Goal: Task Accomplishment & Management: Complete application form

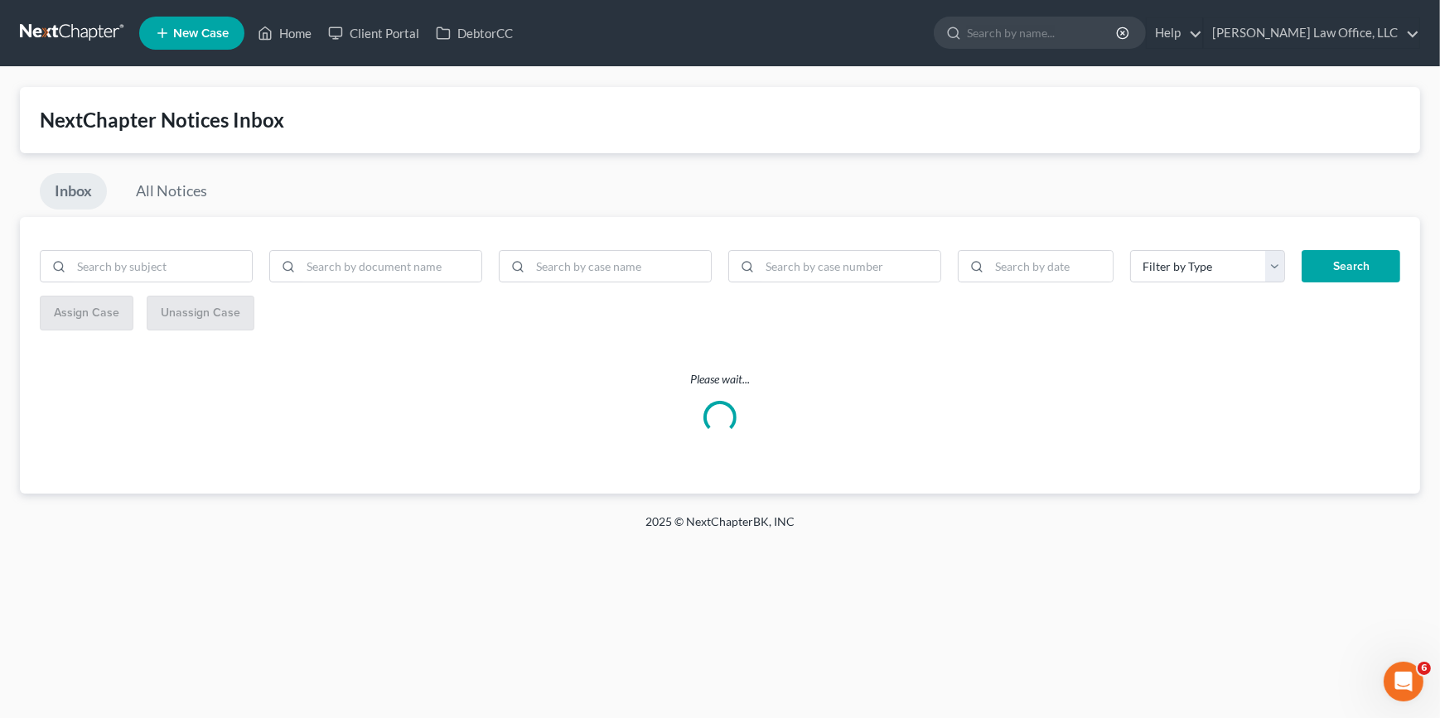
click at [29, 31] on link at bounding box center [73, 33] width 106 height 30
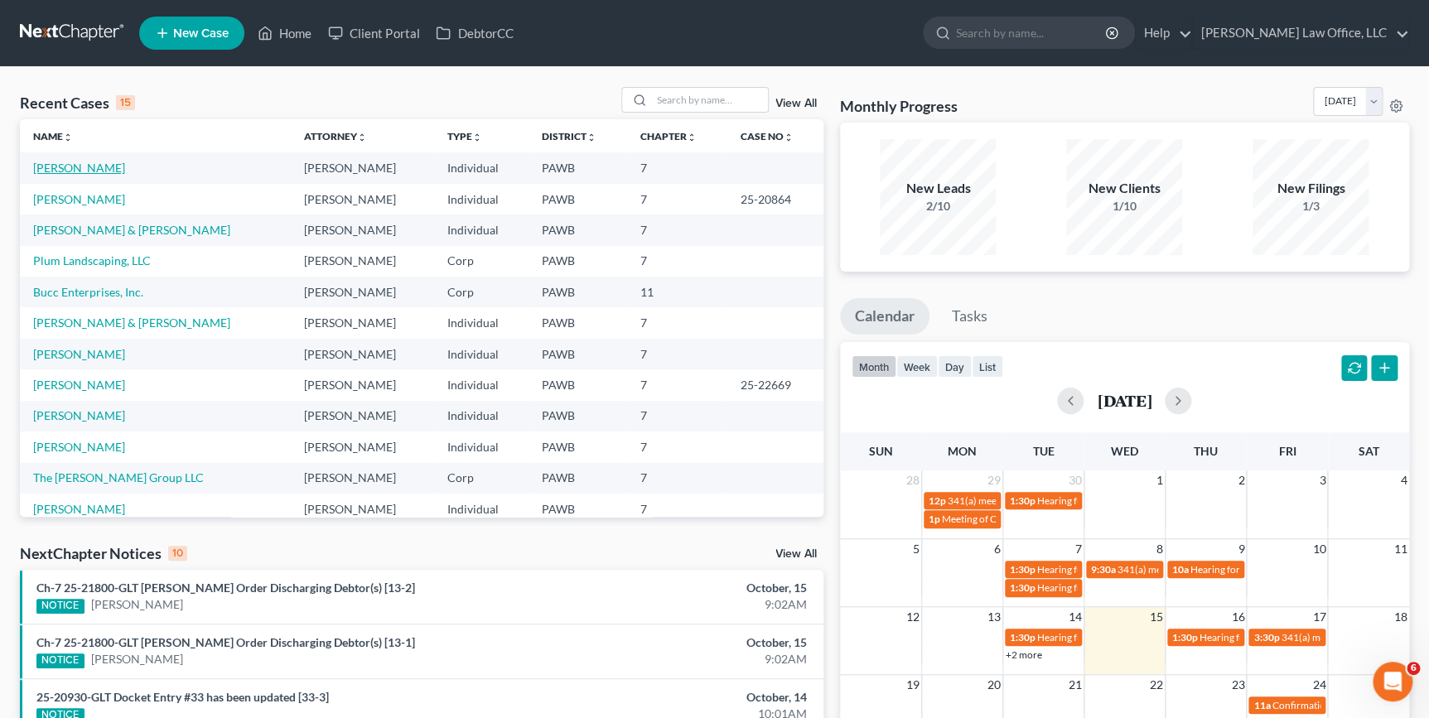
click at [99, 172] on link "[PERSON_NAME]" at bounding box center [79, 168] width 92 height 14
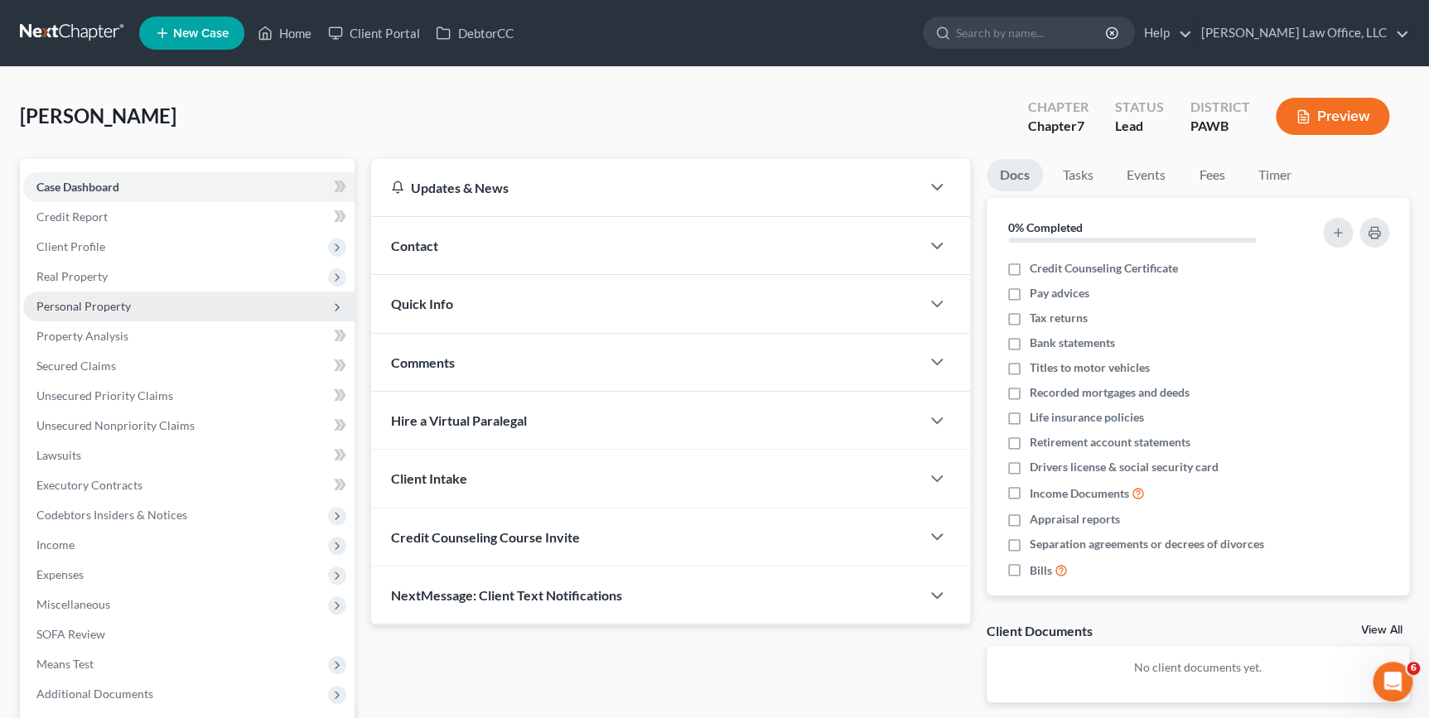
click at [231, 307] on span "Personal Property" at bounding box center [188, 307] width 331 height 30
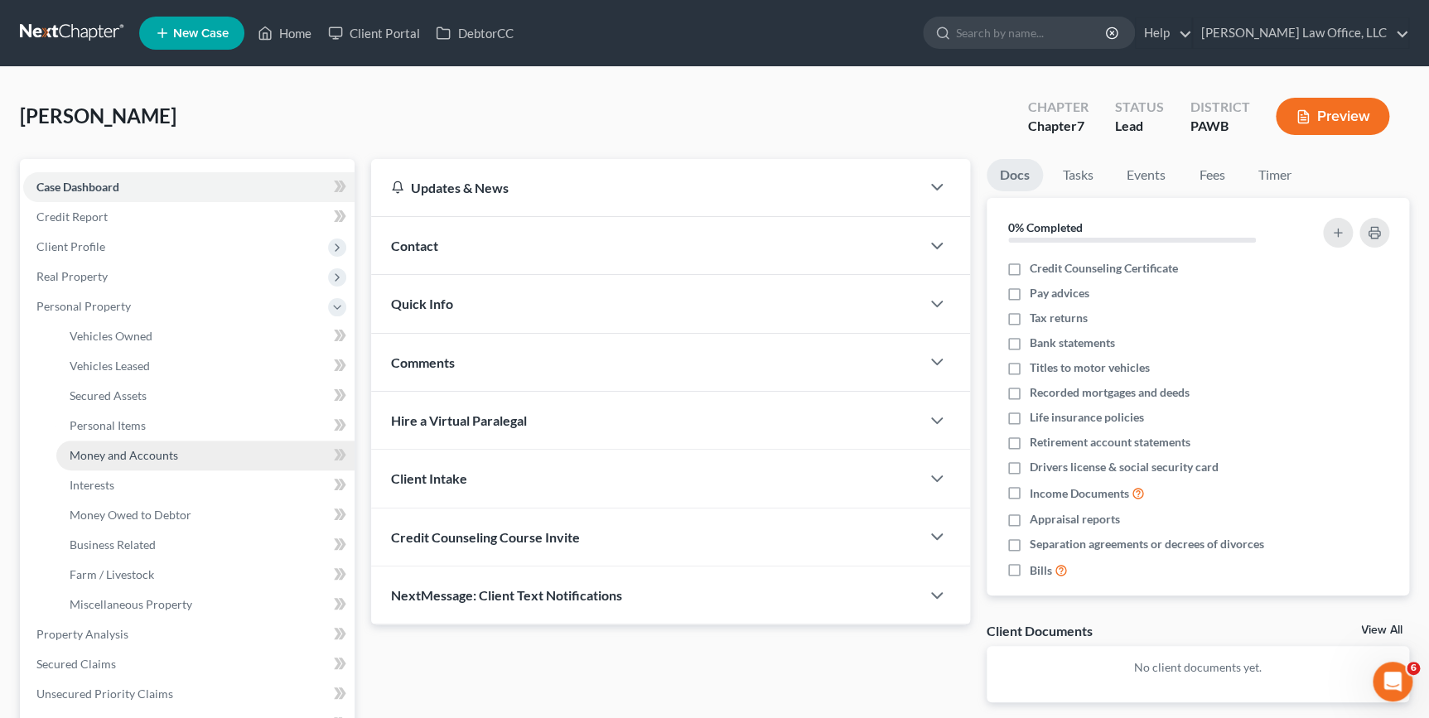
click at [183, 454] on link "Money and Accounts" at bounding box center [205, 456] width 298 height 30
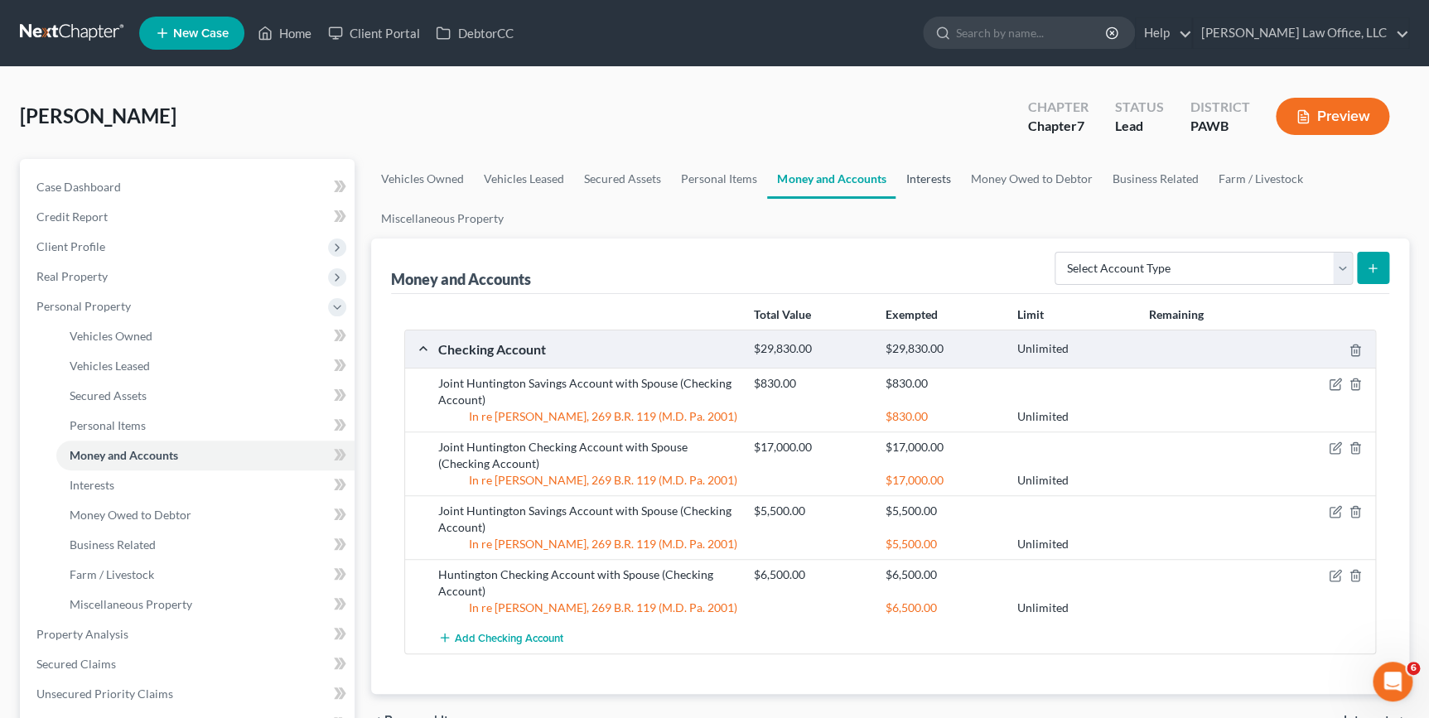
click at [915, 173] on link "Interests" at bounding box center [928, 179] width 65 height 40
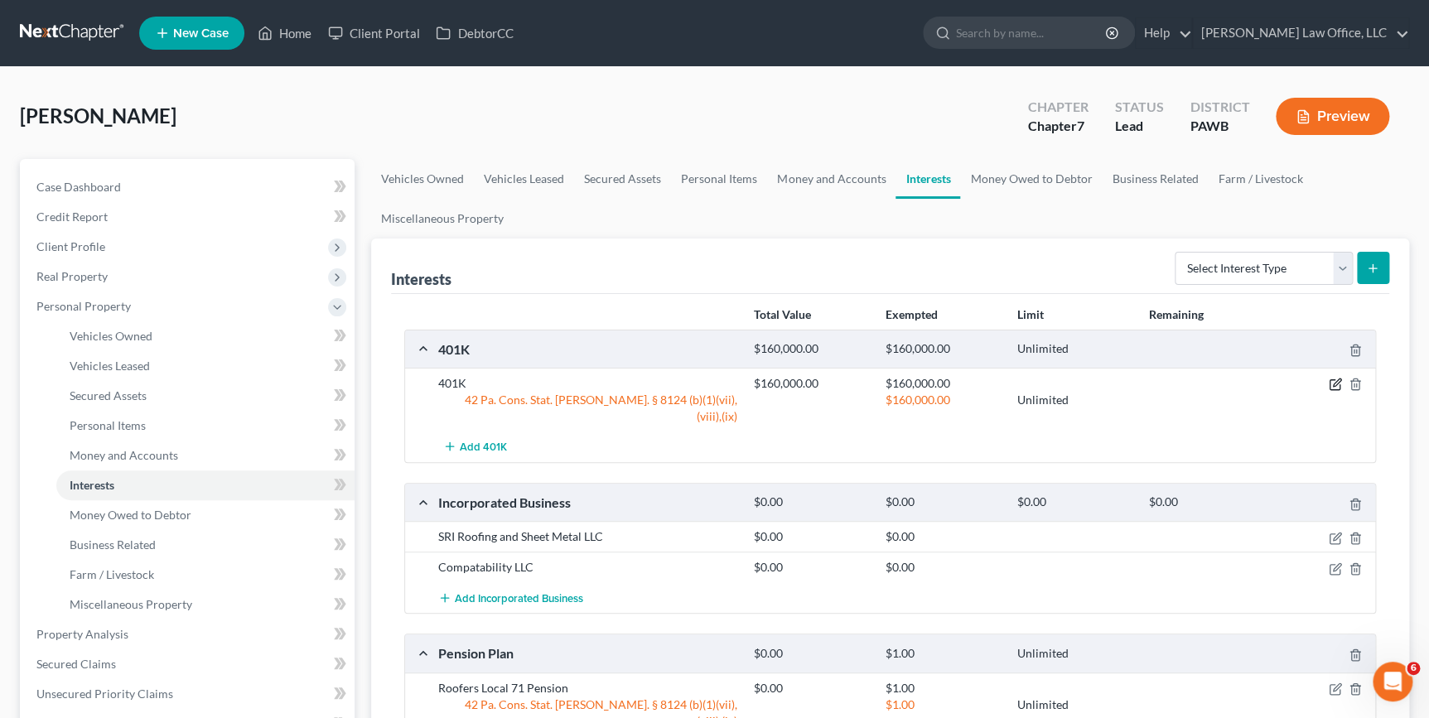
click at [1334, 380] on icon "button" at bounding box center [1335, 384] width 13 height 13
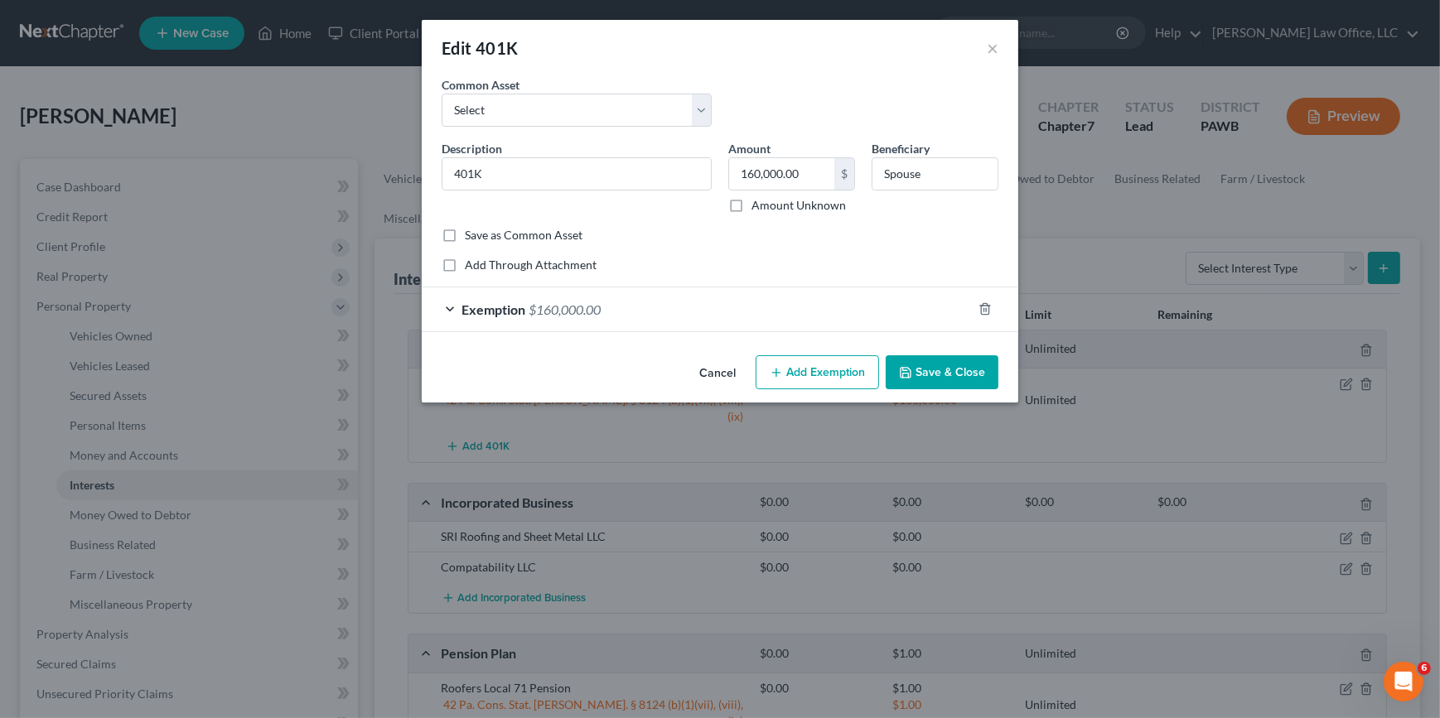
click at [912, 360] on button "Save & Close" at bounding box center [942, 372] width 113 height 35
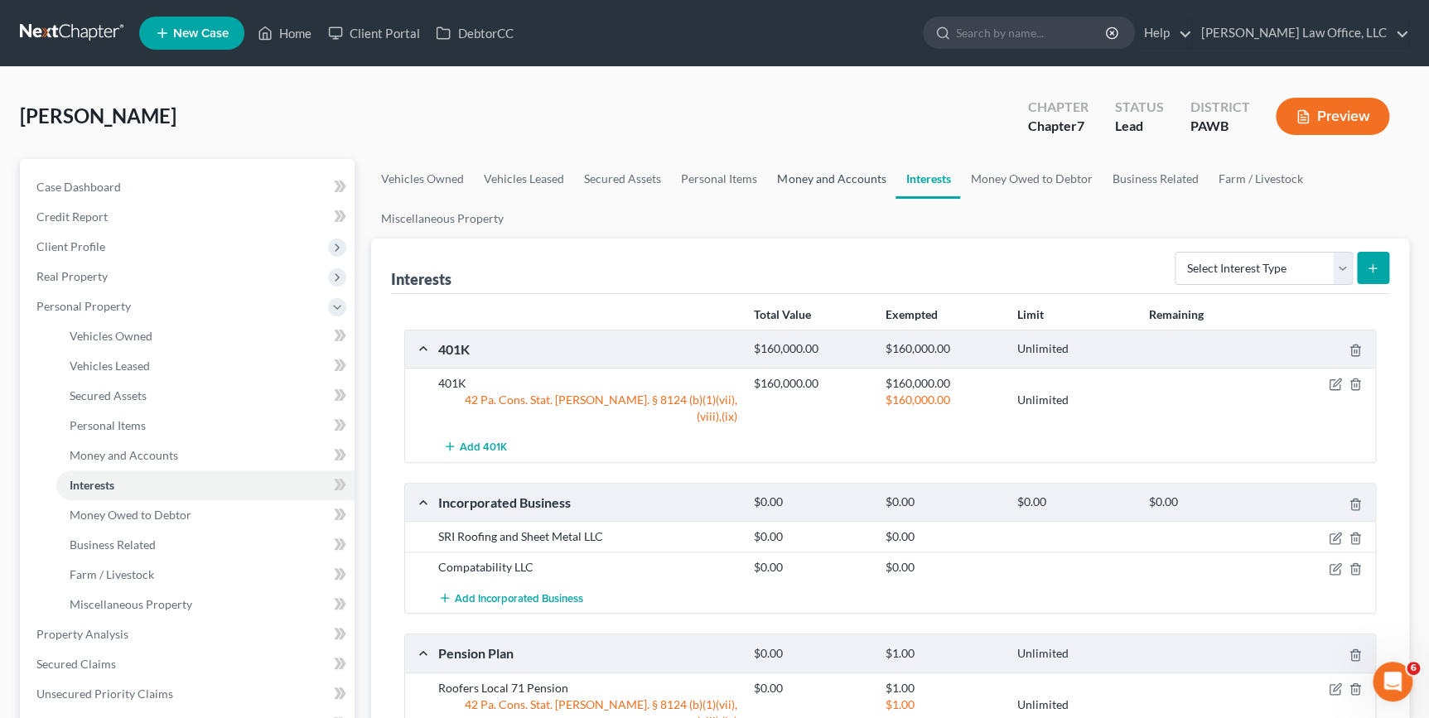
click at [828, 175] on link "Money and Accounts" at bounding box center [831, 179] width 128 height 40
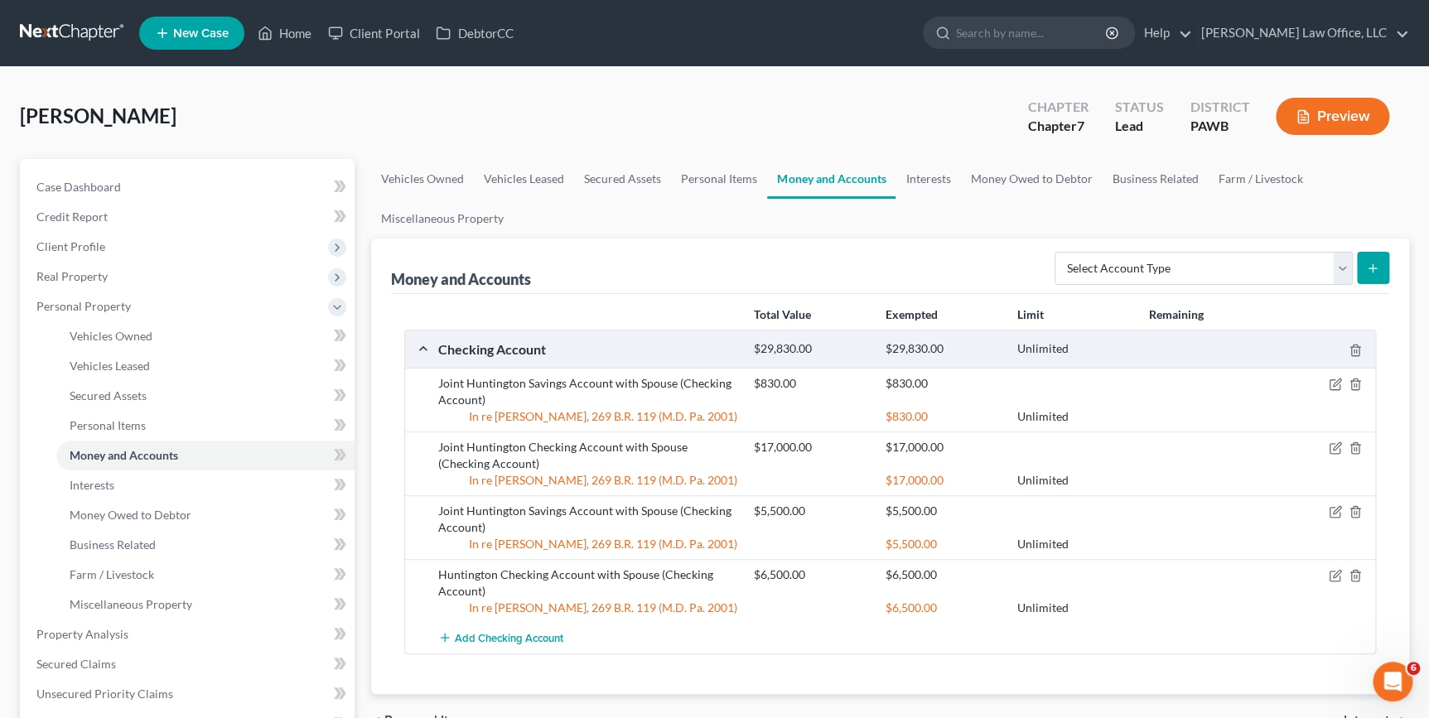
click at [1381, 265] on button "submit" at bounding box center [1373, 268] width 32 height 32
click at [1343, 266] on select "Select Account Type Brokerage Cash on Hand Certificates of Deposit Checking Acc…" at bounding box center [1204, 268] width 298 height 33
select select "brokerage"
click at [1058, 252] on select "Select Account Type Brokerage Cash on Hand Certificates of Deposit Checking Acc…" at bounding box center [1204, 268] width 298 height 33
click at [1367, 267] on icon "submit" at bounding box center [1372, 268] width 13 height 13
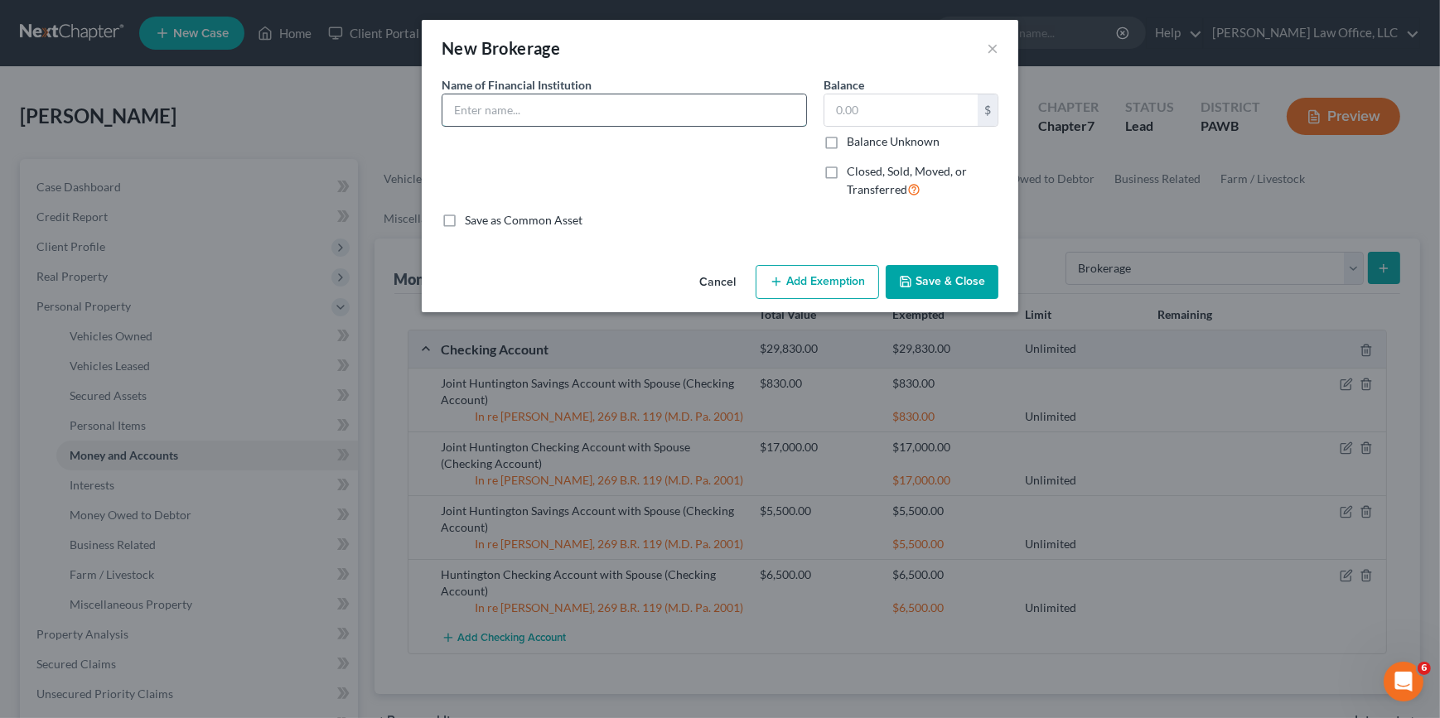
click at [591, 113] on input "text" at bounding box center [624, 109] width 364 height 31
type input "Ameriprise Personal Investment Account"
type input "0.05"
click at [960, 279] on button "Save & Close" at bounding box center [942, 282] width 113 height 35
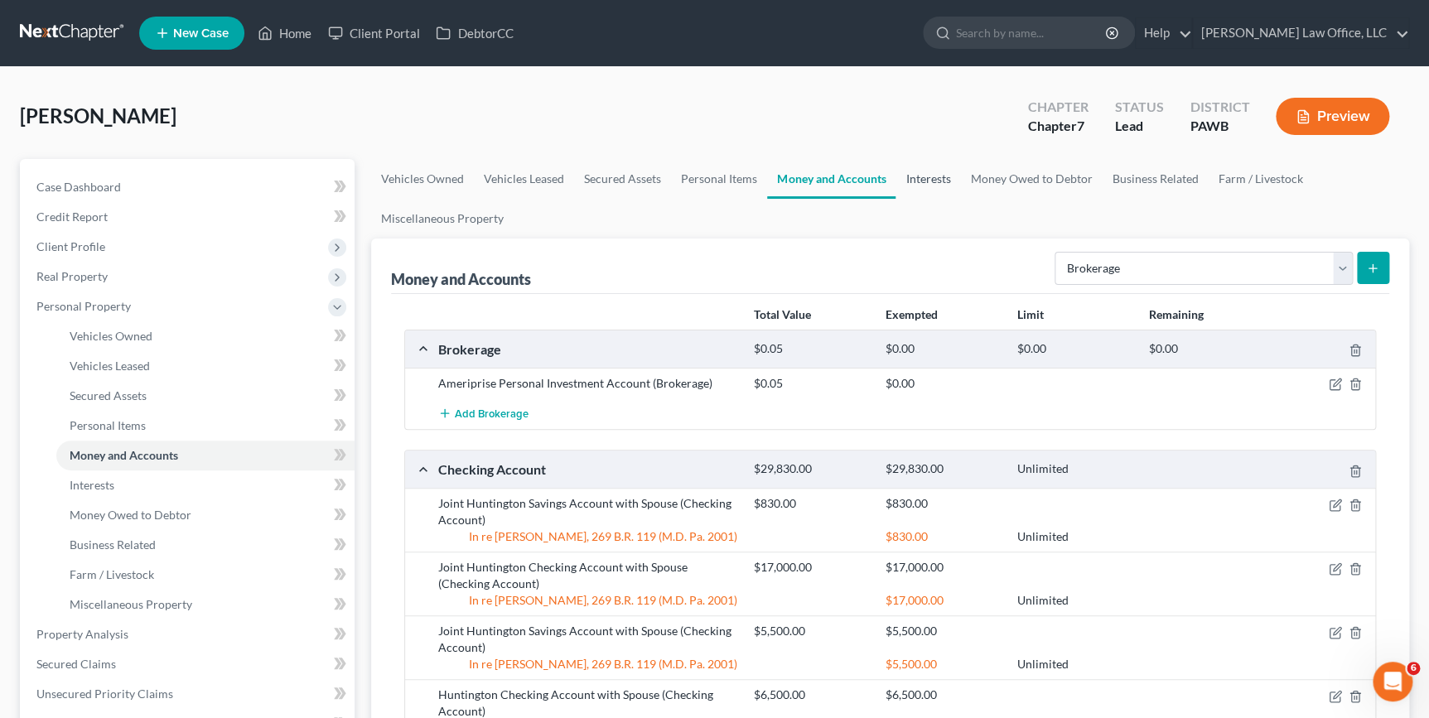
click at [923, 176] on link "Interests" at bounding box center [928, 179] width 65 height 40
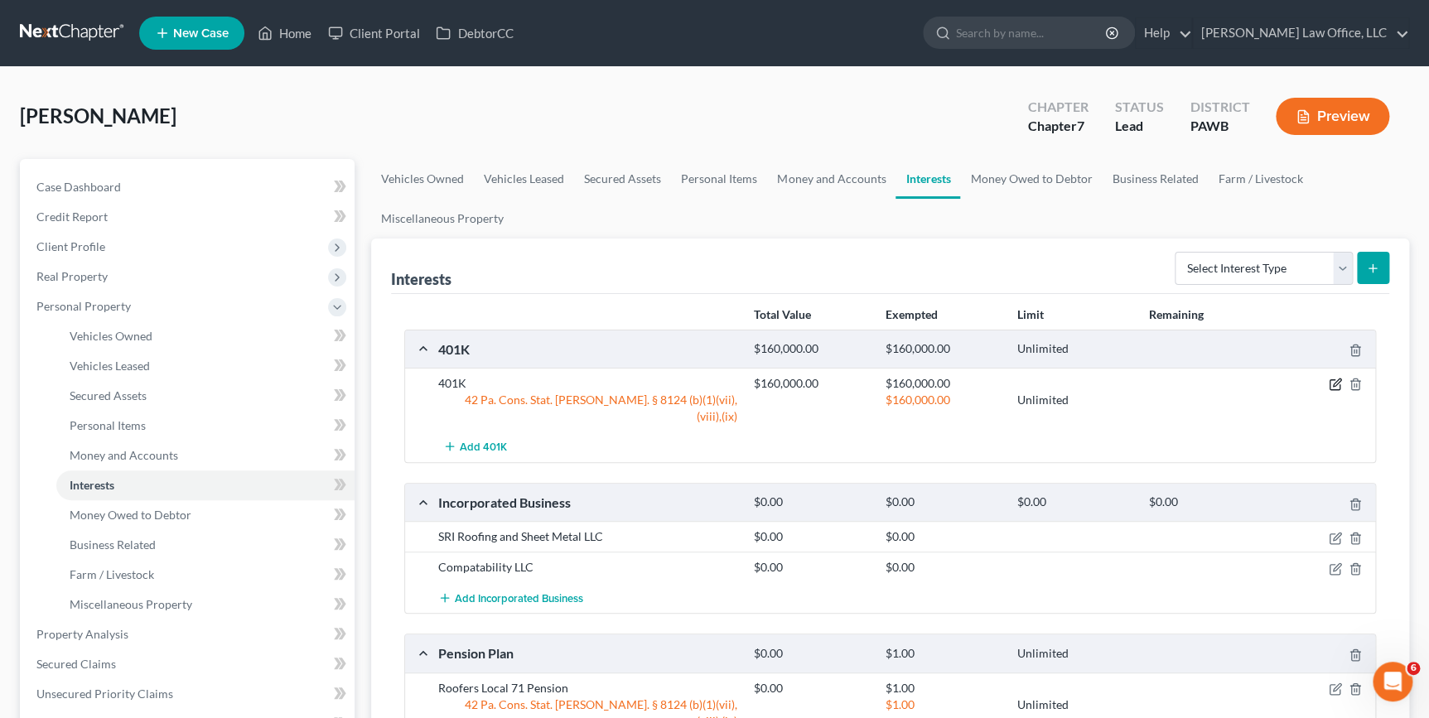
click at [1337, 380] on icon "button" at bounding box center [1336, 383] width 7 height 7
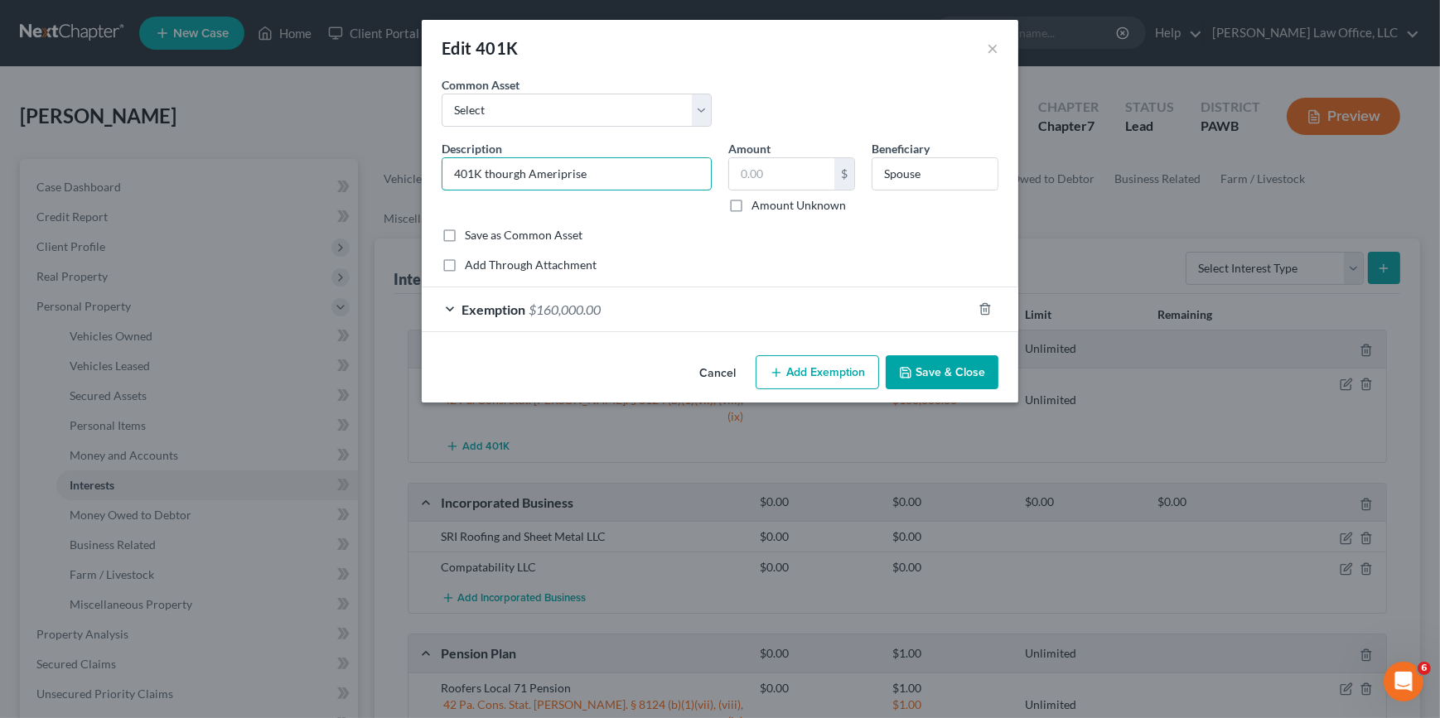
drag, startPoint x: 481, startPoint y: 172, endPoint x: 434, endPoint y: 161, distance: 47.8
click at [434, 166] on div "Description * 401K thourgh Ameriprise" at bounding box center [576, 177] width 287 height 74
click at [612, 175] on input "IRA through Ameriprise" at bounding box center [576, 173] width 268 height 31
type input "IRA through Ameriprise Financial"
click at [810, 166] on input "text" at bounding box center [781, 173] width 105 height 31
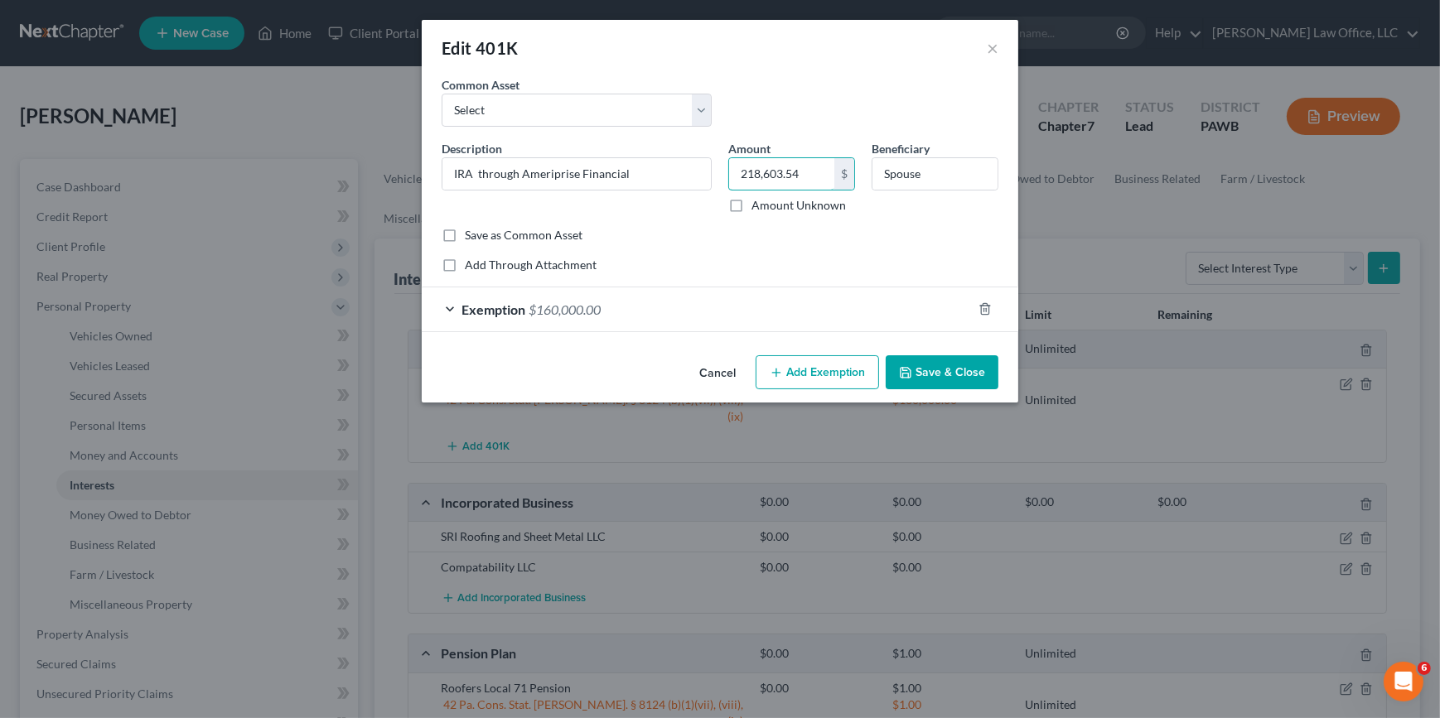
type input "218,603.54"
click at [505, 310] on span "Exemption" at bounding box center [494, 310] width 64 height 16
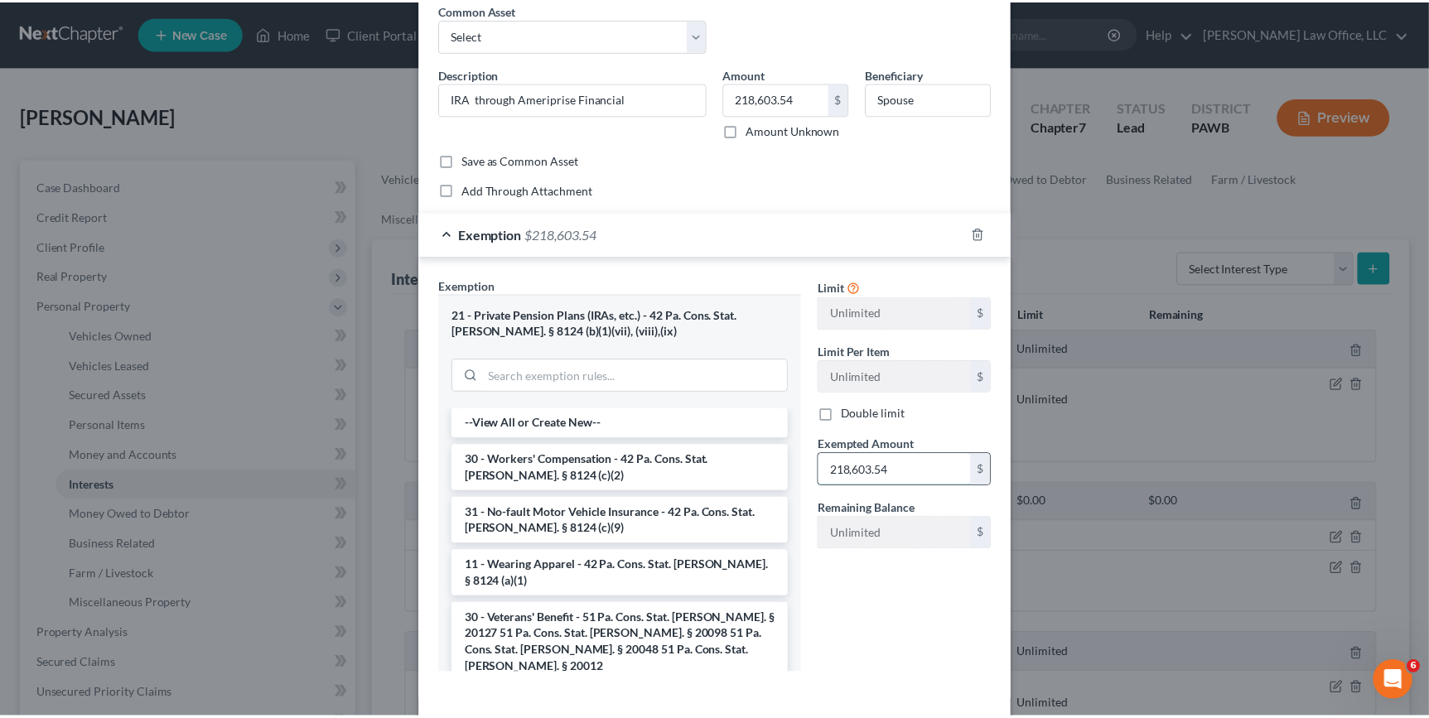
scroll to position [147, 0]
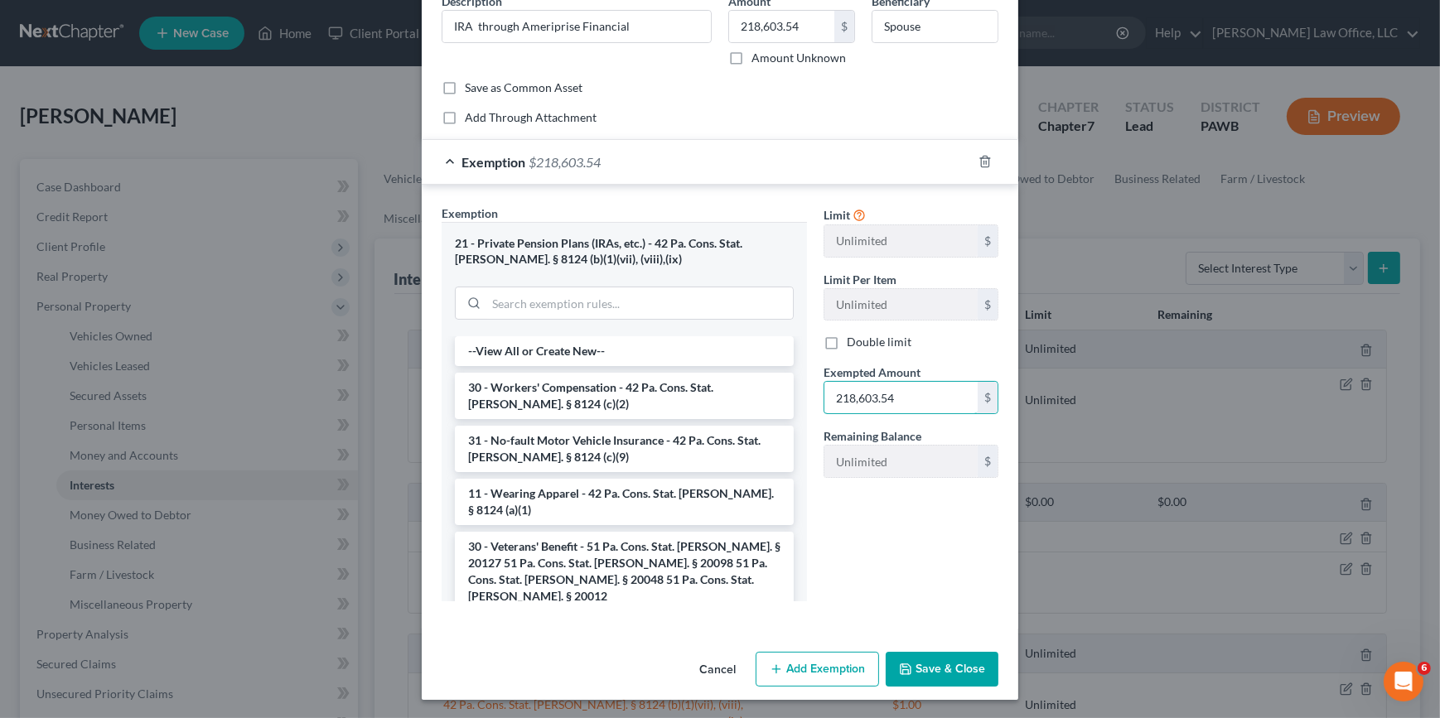
type input "218,603.54"
click at [949, 657] on button "Save & Close" at bounding box center [942, 669] width 113 height 35
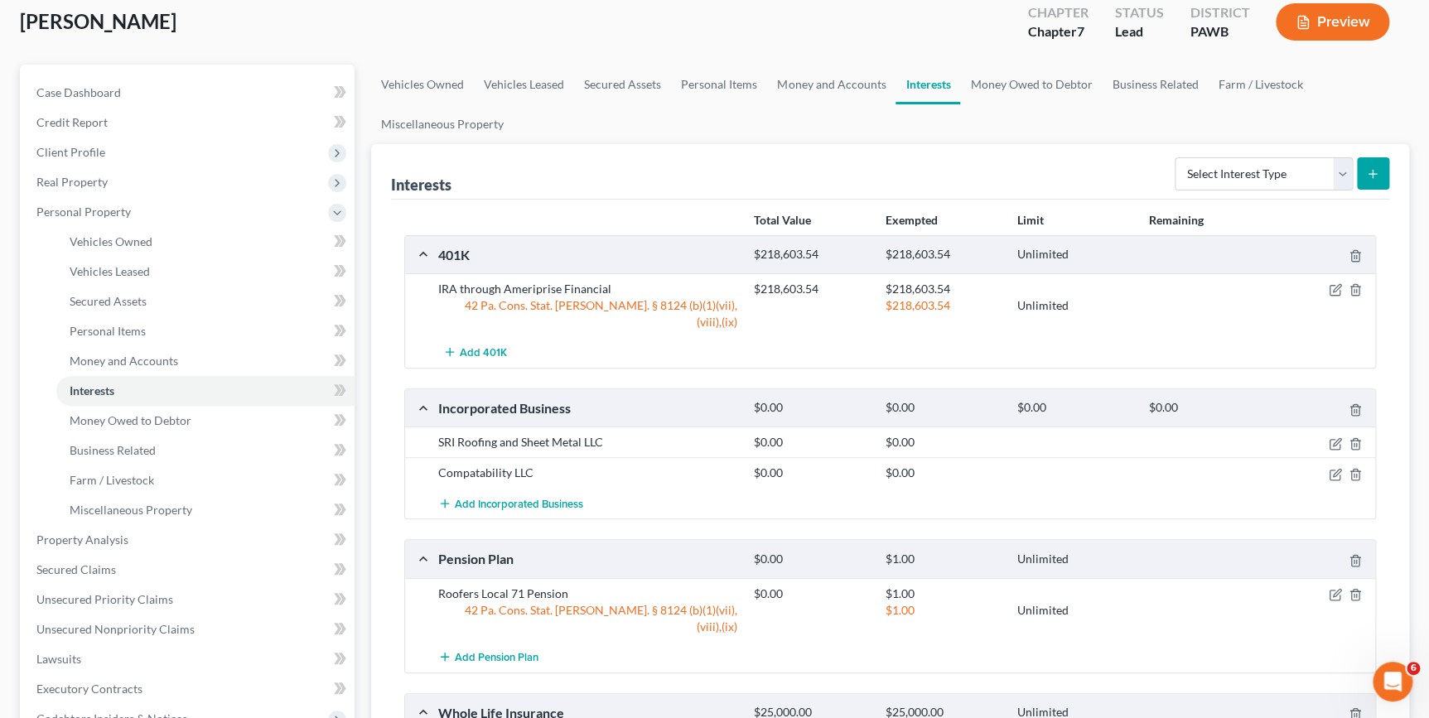
scroll to position [82, 0]
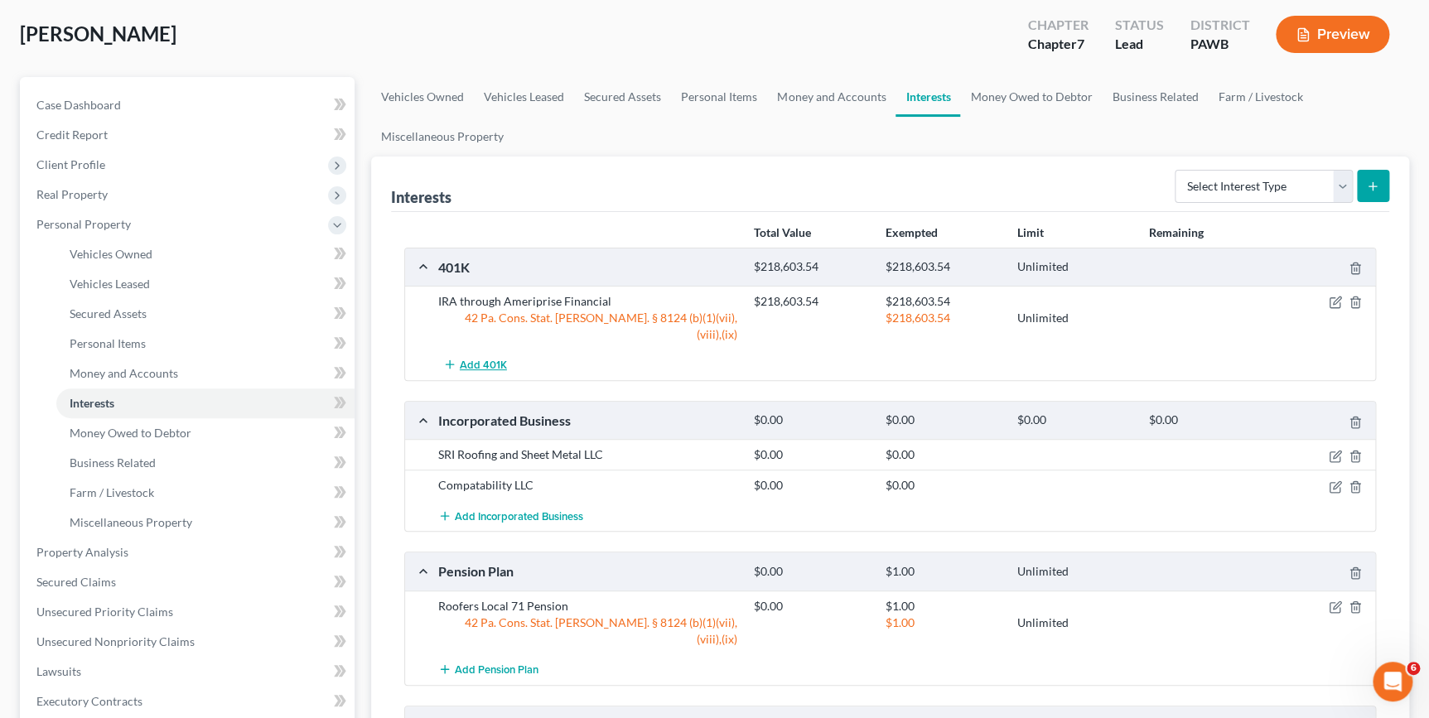
click at [487, 359] on span "Add 401K" at bounding box center [483, 365] width 47 height 13
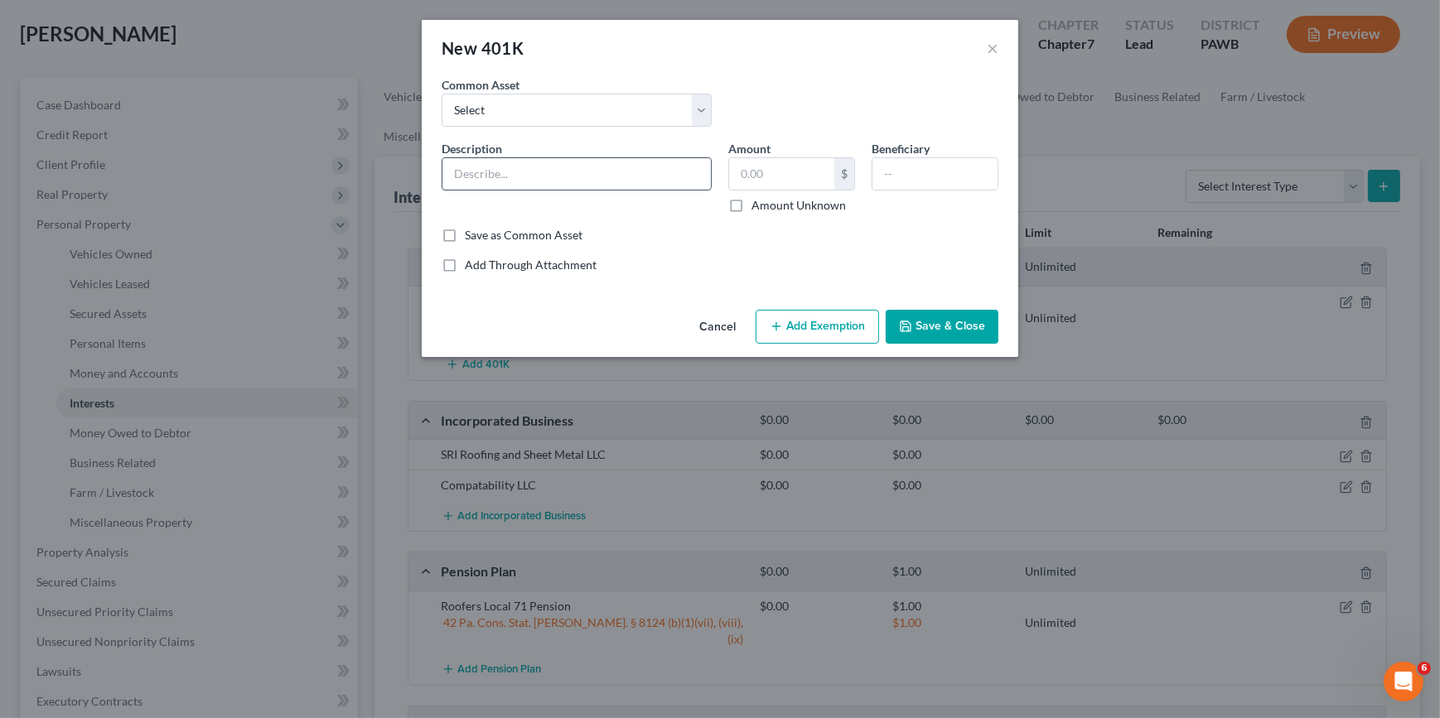
click at [538, 170] on input "text" at bounding box center [576, 173] width 268 height 31
type input "I"
click at [989, 50] on button "×" at bounding box center [993, 48] width 12 height 20
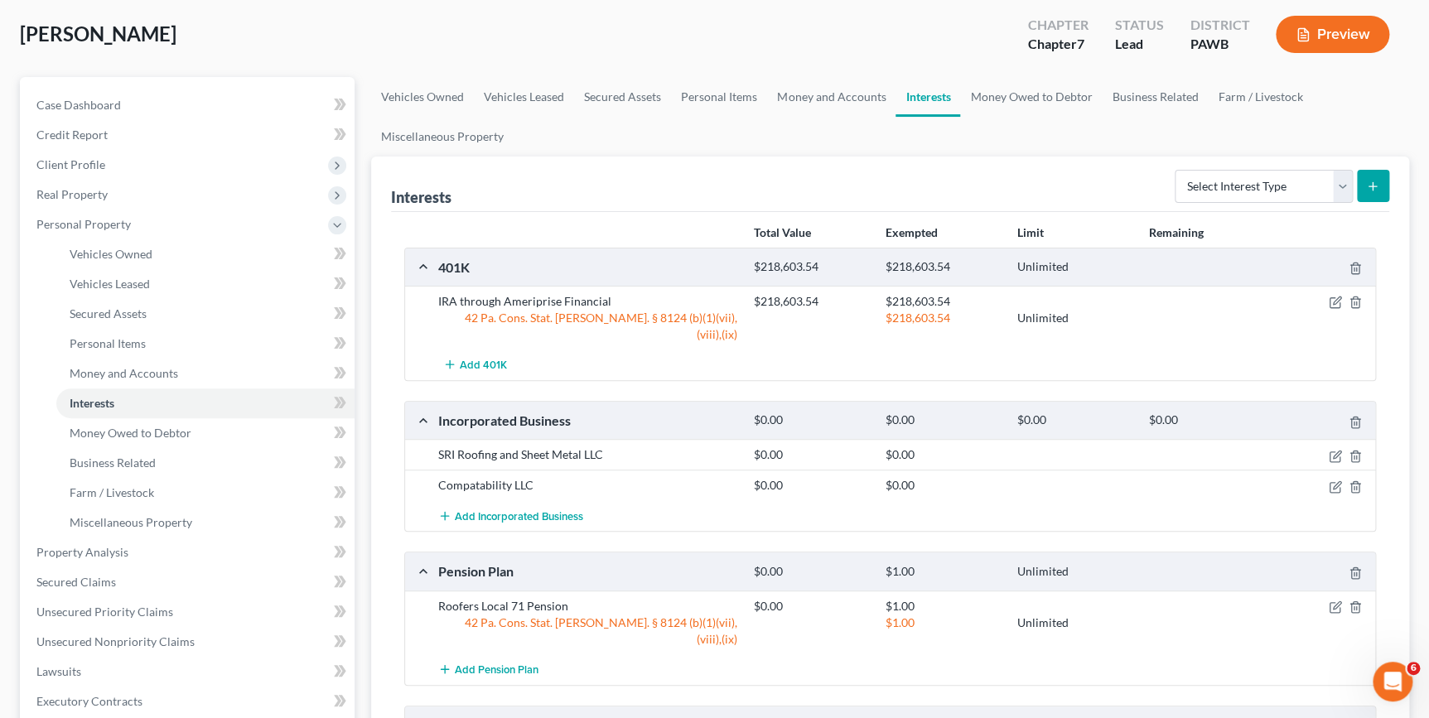
click at [456, 266] on div "401K" at bounding box center [588, 267] width 316 height 17
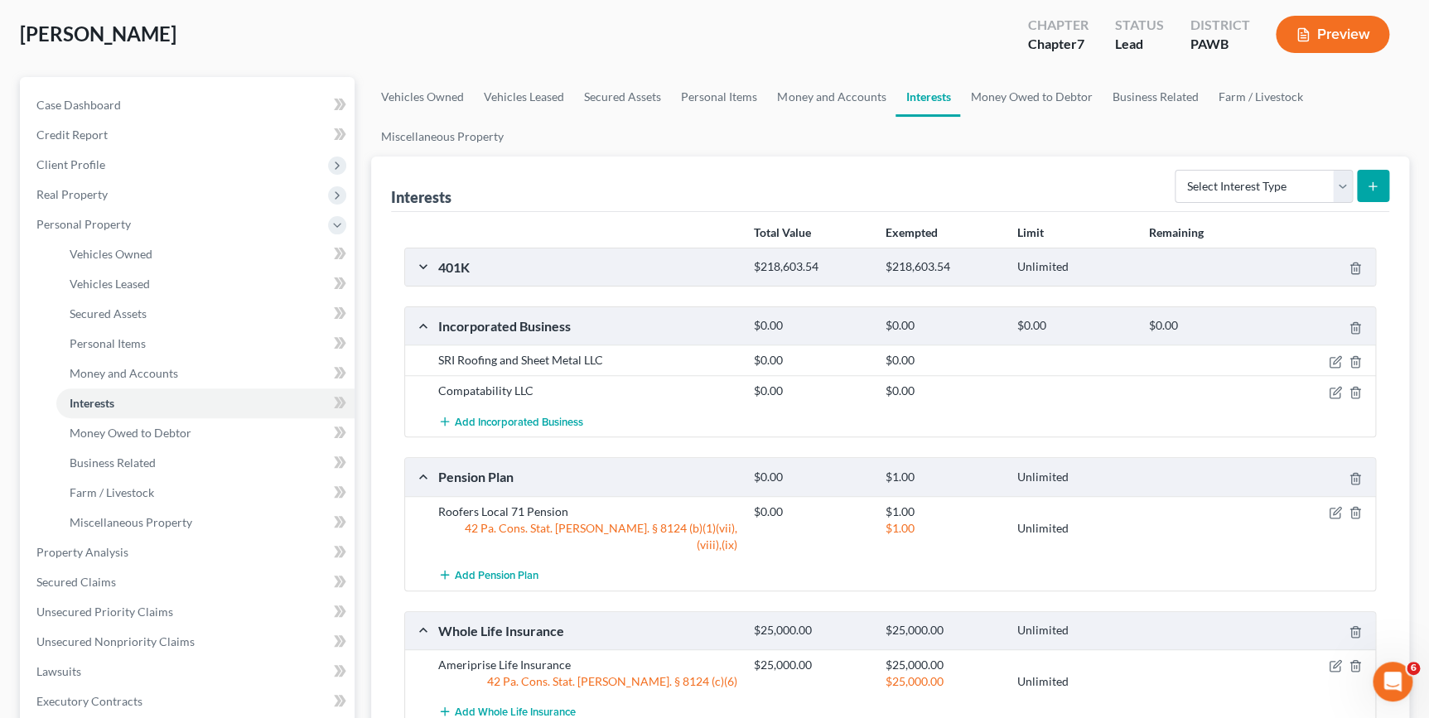
click at [457, 266] on div "401K" at bounding box center [588, 267] width 316 height 17
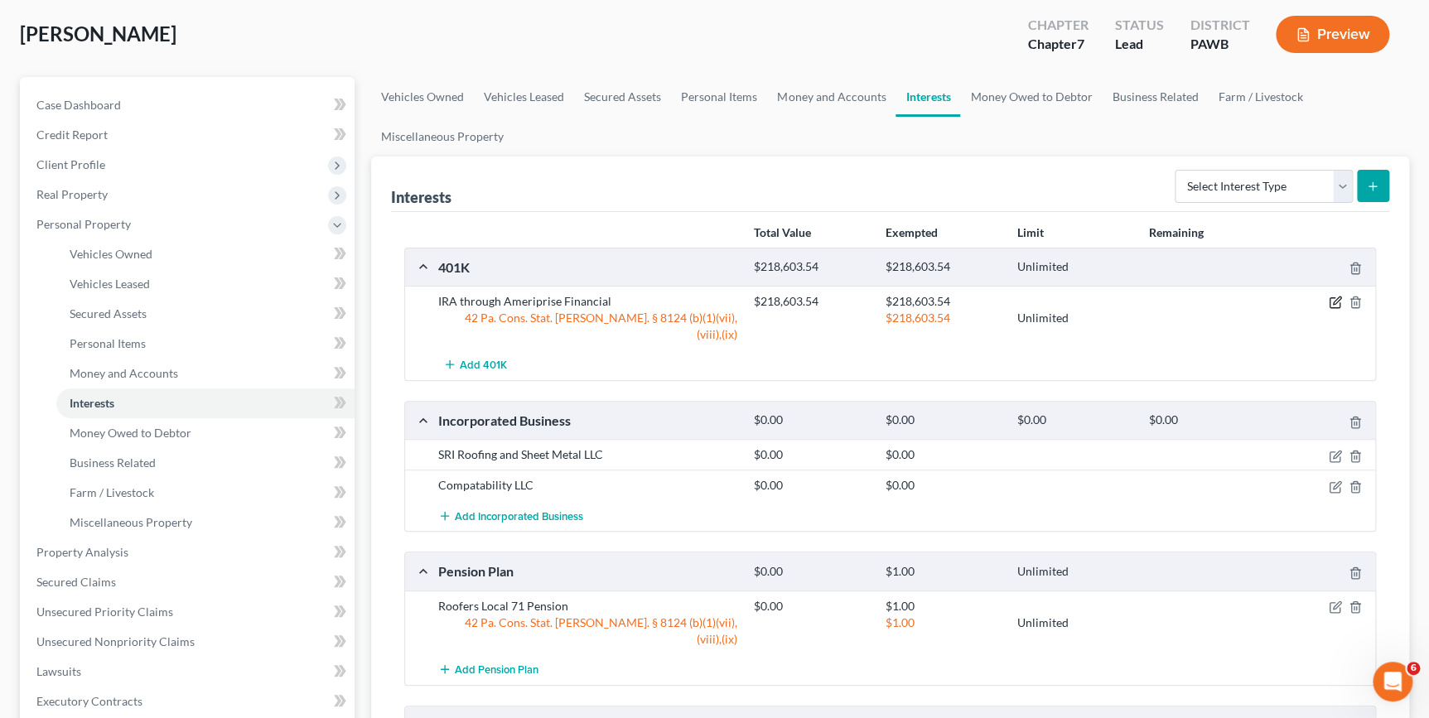
click at [1333, 303] on icon "button" at bounding box center [1336, 300] width 7 height 7
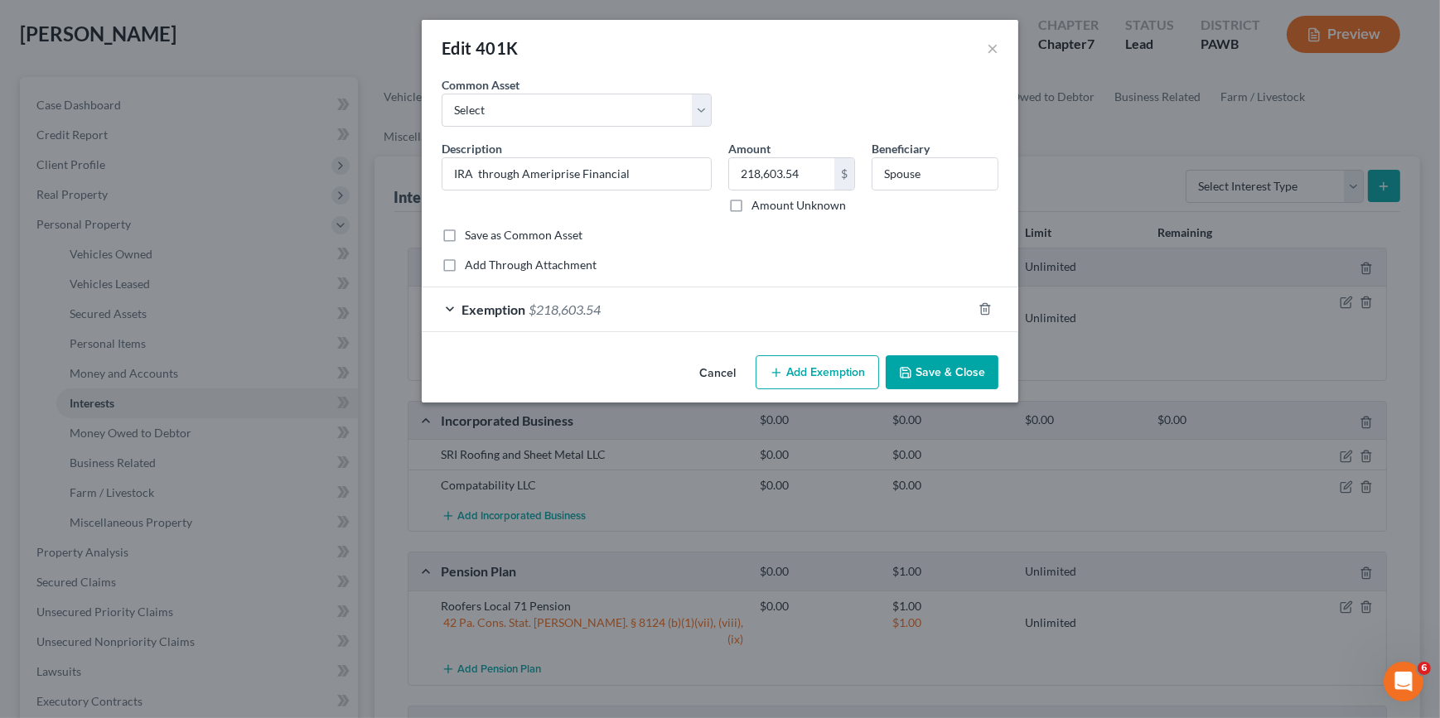
click at [1270, 192] on div "Edit 401K × An exemption set must first be selected from the Filing Information…" at bounding box center [720, 359] width 1440 height 718
click at [994, 54] on button "×" at bounding box center [993, 48] width 12 height 20
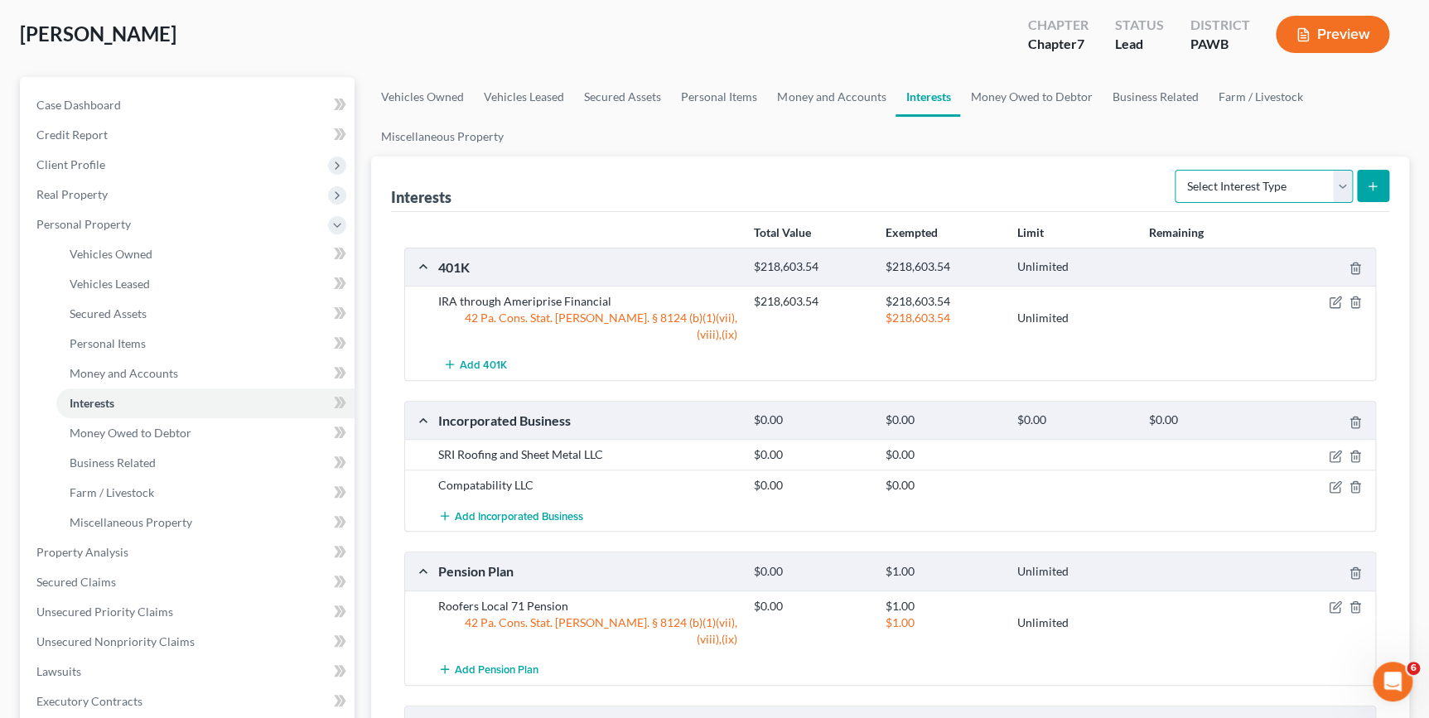
click at [1332, 188] on select "Select Interest Type 401K Annuity Bond Education IRA Government Bond Government…" at bounding box center [1264, 186] width 178 height 33
select select "ira"
click at [1177, 170] on select "Select Interest Type 401K Annuity Bond Education IRA Government Bond Government…" at bounding box center [1264, 186] width 178 height 33
click at [1381, 176] on button "submit" at bounding box center [1373, 186] width 32 height 32
click at [1369, 182] on icon "submit" at bounding box center [1372, 186] width 13 height 13
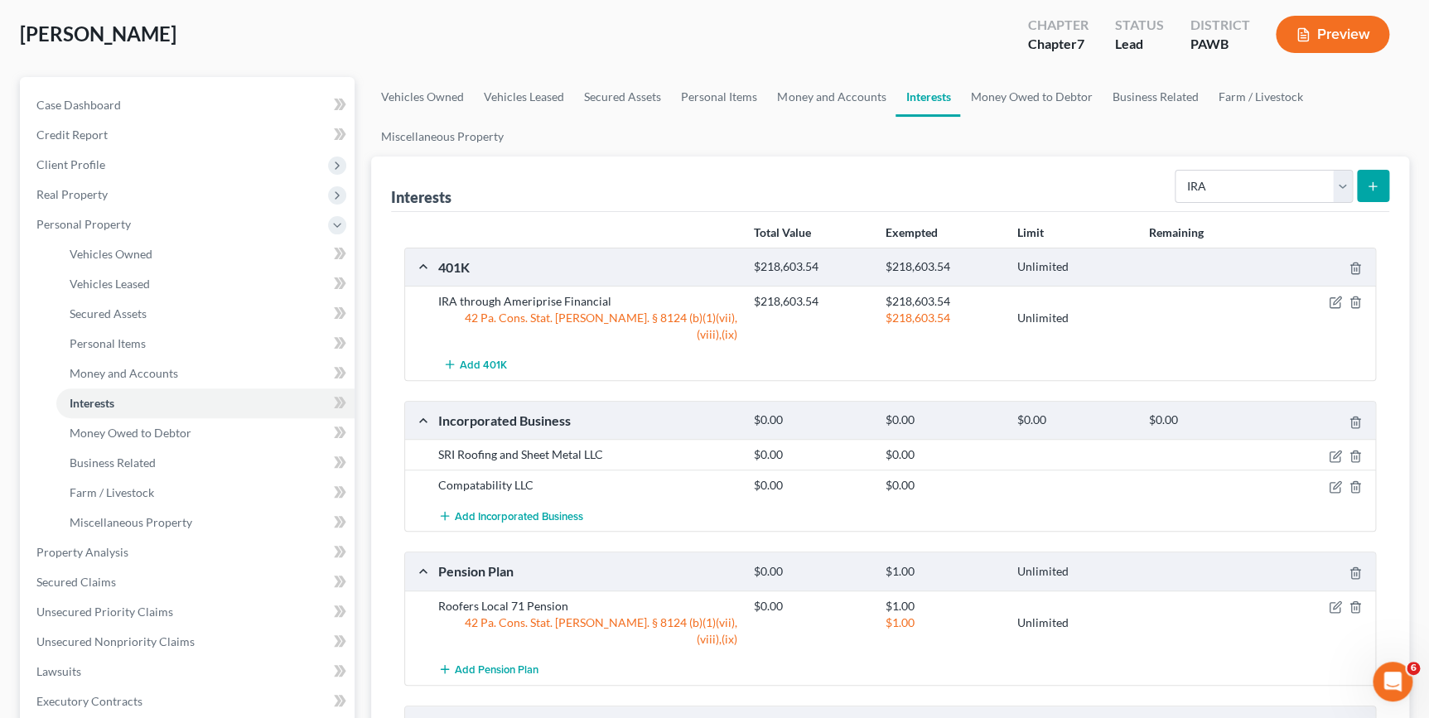
click at [1369, 182] on icon "submit" at bounding box center [1372, 186] width 13 height 13
click at [1351, 302] on icon "button" at bounding box center [1355, 302] width 13 height 13
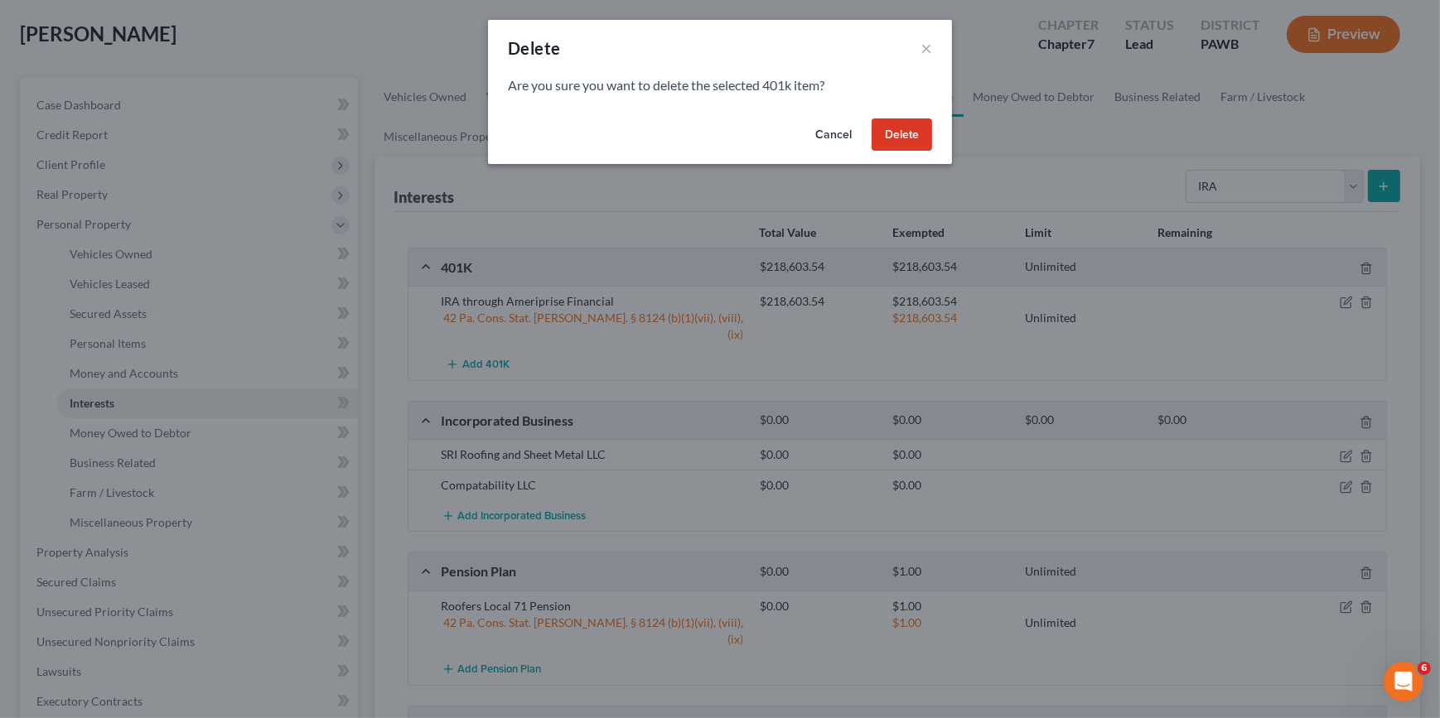
click at [918, 136] on button "Delete" at bounding box center [902, 134] width 60 height 33
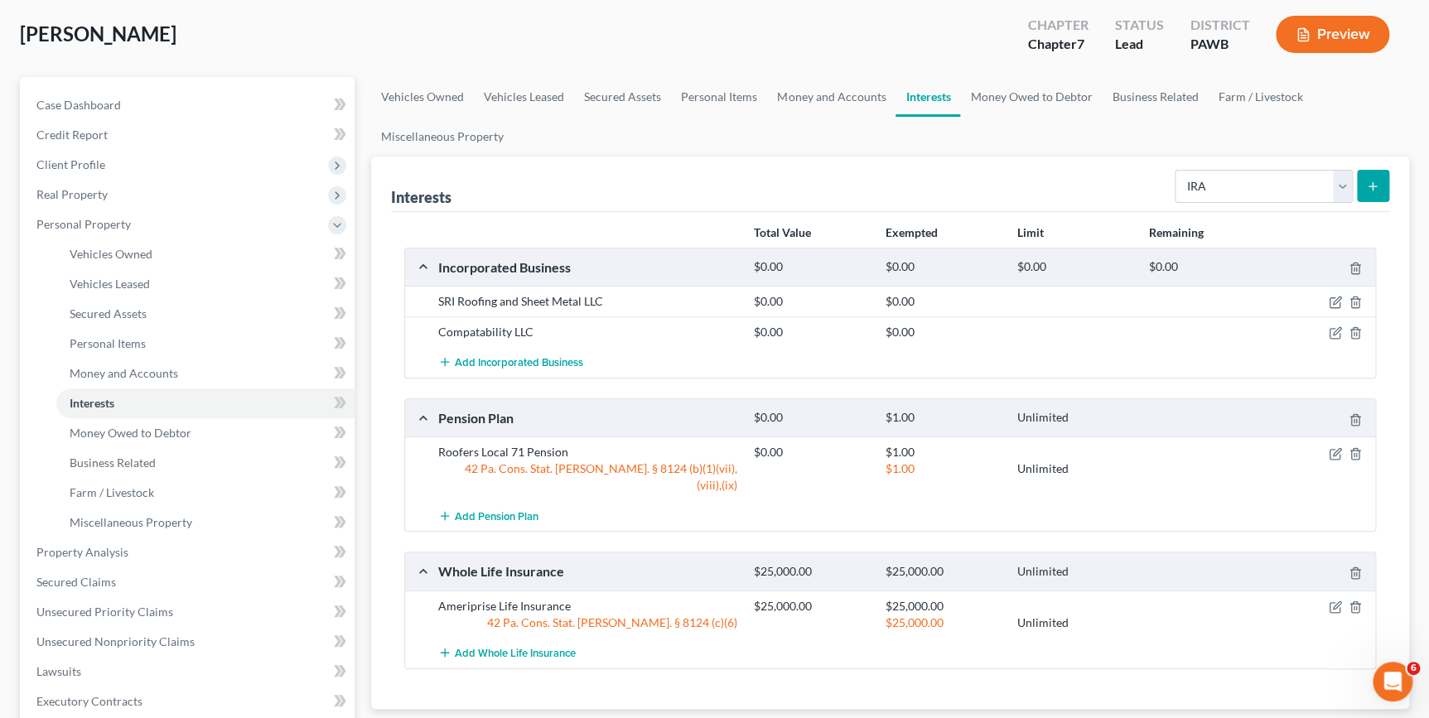
click at [1375, 187] on icon "submit" at bounding box center [1372, 186] width 13 height 13
click at [60, 292] on link "Vehicles Leased" at bounding box center [205, 284] width 298 height 30
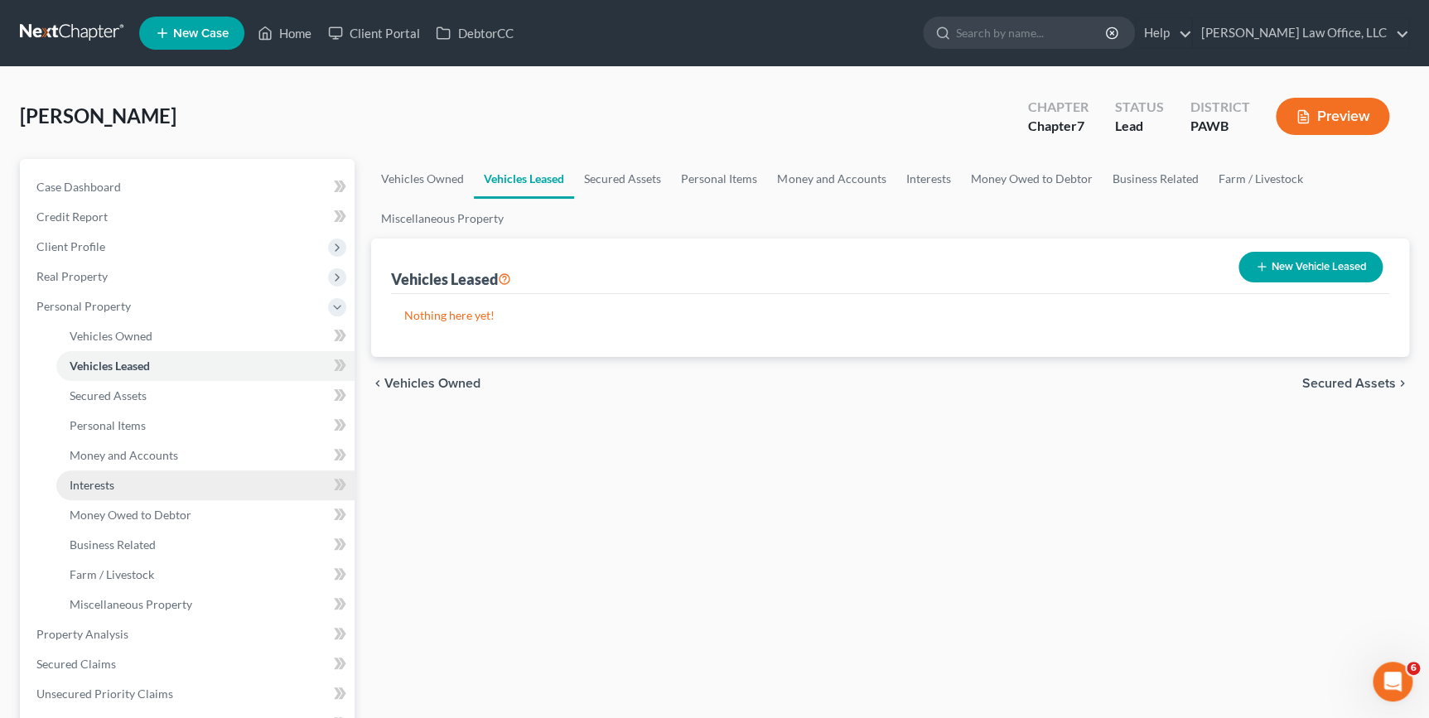
click at [98, 488] on span "Interests" at bounding box center [92, 485] width 45 height 14
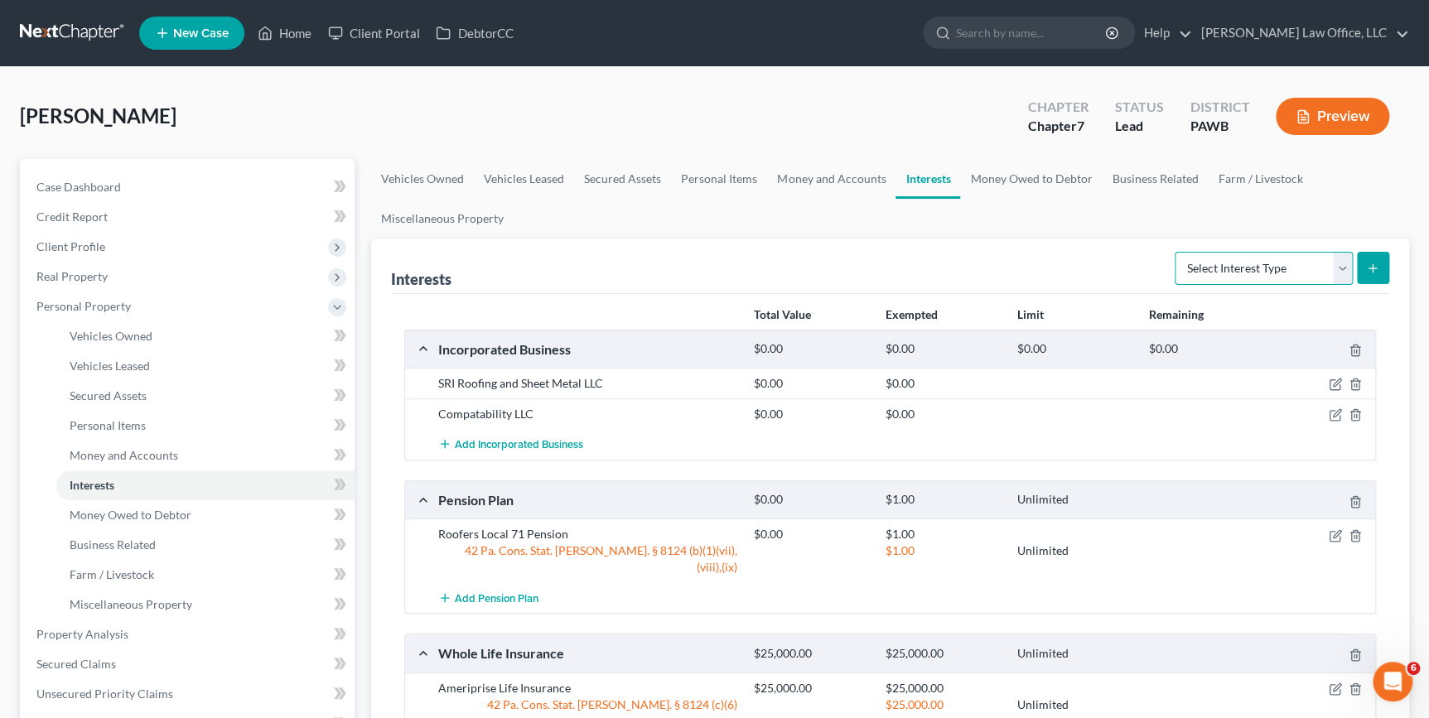
click at [1316, 276] on select "Select Interest Type 401K Annuity Bond Education IRA Government Bond Government…" at bounding box center [1264, 268] width 178 height 33
select select "ira"
click at [1177, 252] on select "Select Interest Type 401K Annuity Bond Education IRA Government Bond Government…" at bounding box center [1264, 268] width 178 height 33
click at [1366, 270] on icon "submit" at bounding box center [1372, 268] width 13 height 13
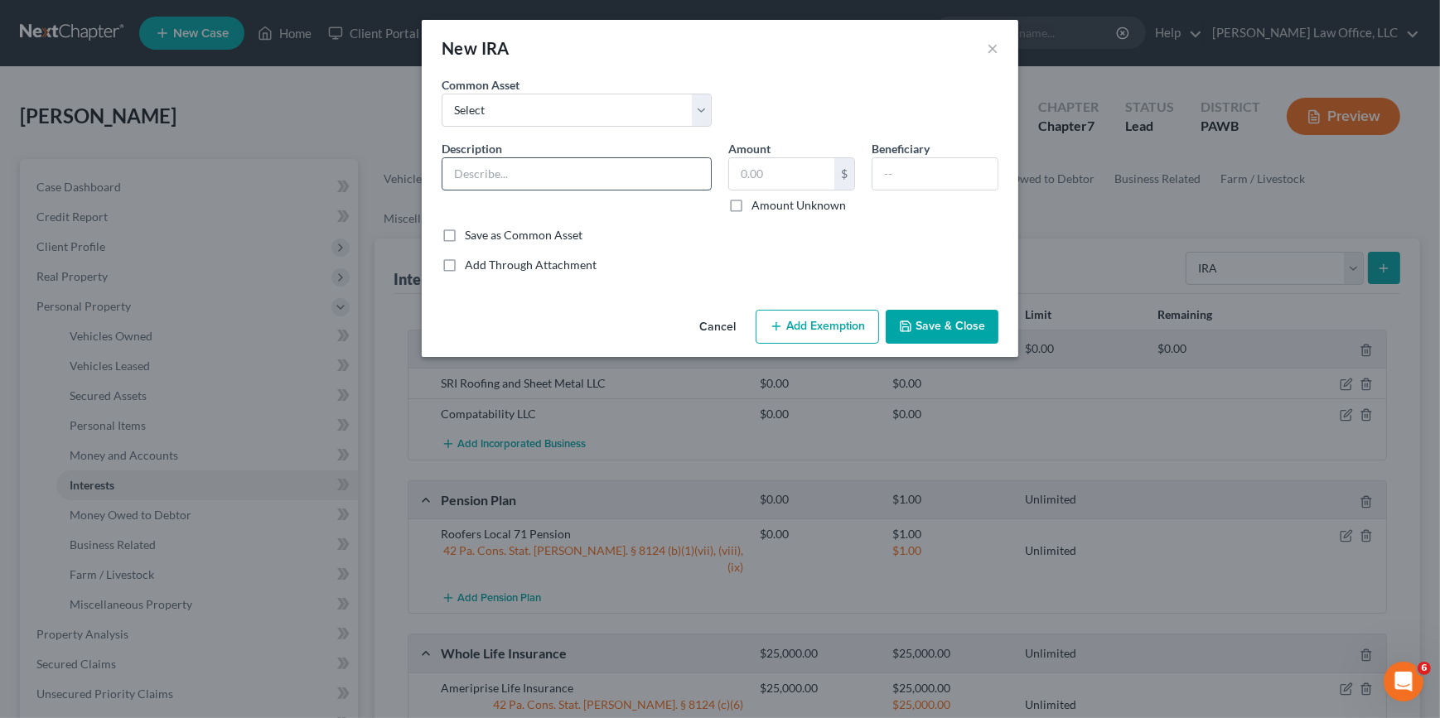
click at [522, 165] on input "text" at bounding box center [576, 173] width 268 height 31
type input "IRA through Ameriprise Financial"
click at [783, 172] on input "text" at bounding box center [781, 173] width 105 height 31
type input "218,603.54"
click at [920, 169] on input "text" at bounding box center [935, 173] width 125 height 31
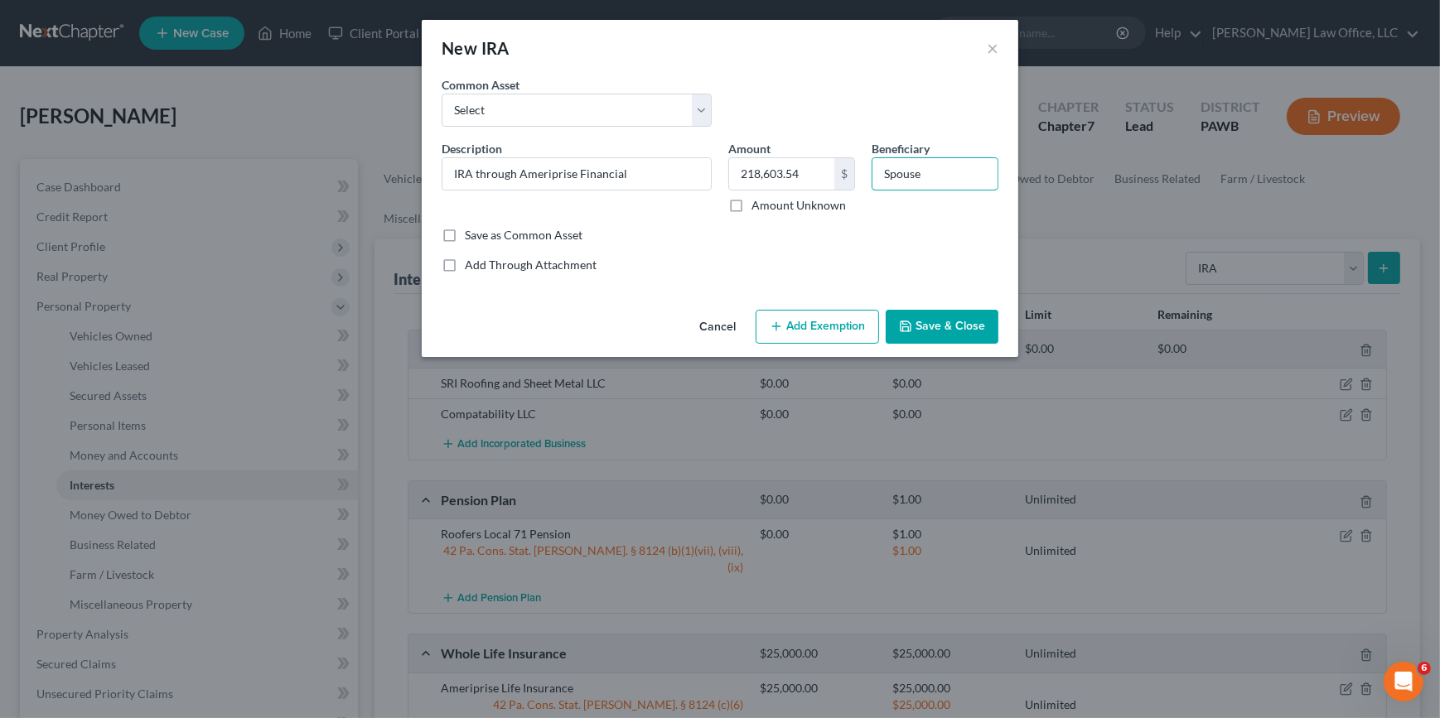
type input "Spouse"
click at [774, 326] on line "button" at bounding box center [775, 326] width 7 height 0
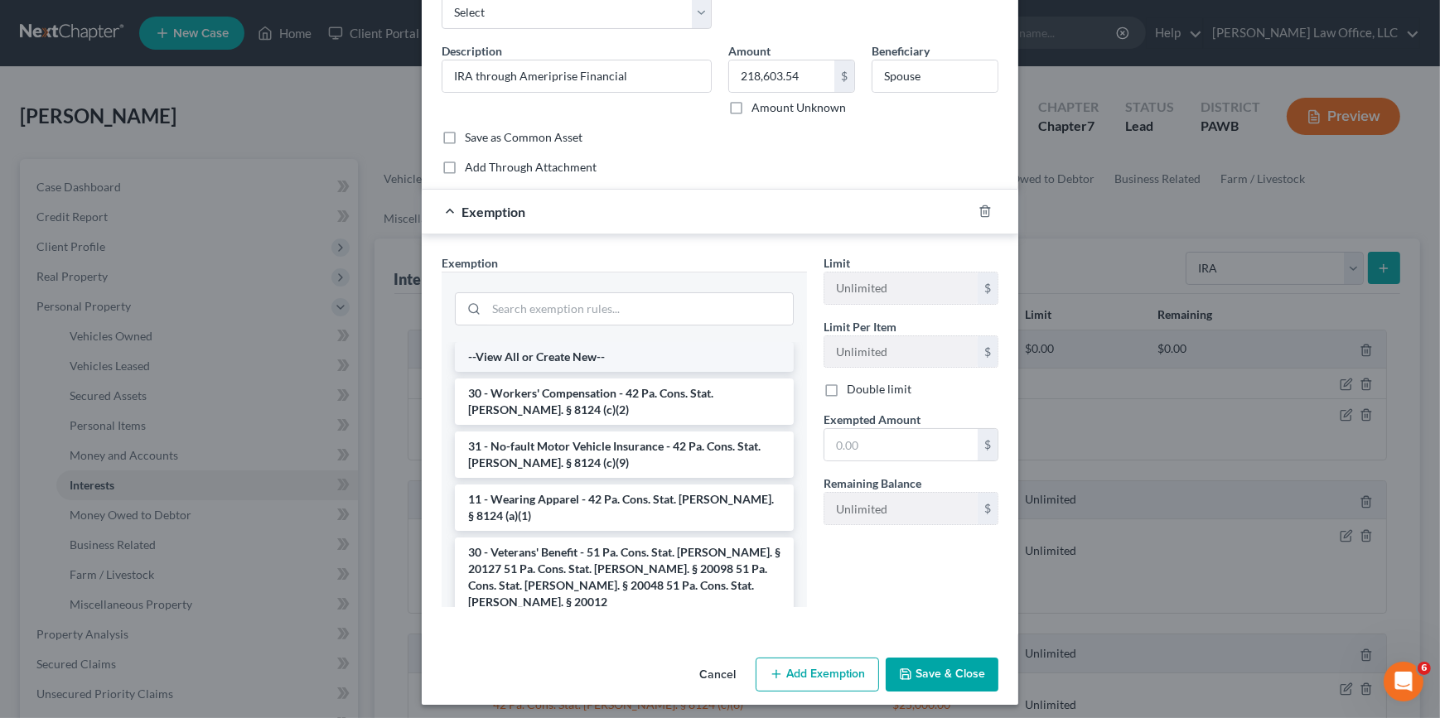
scroll to position [104, 0]
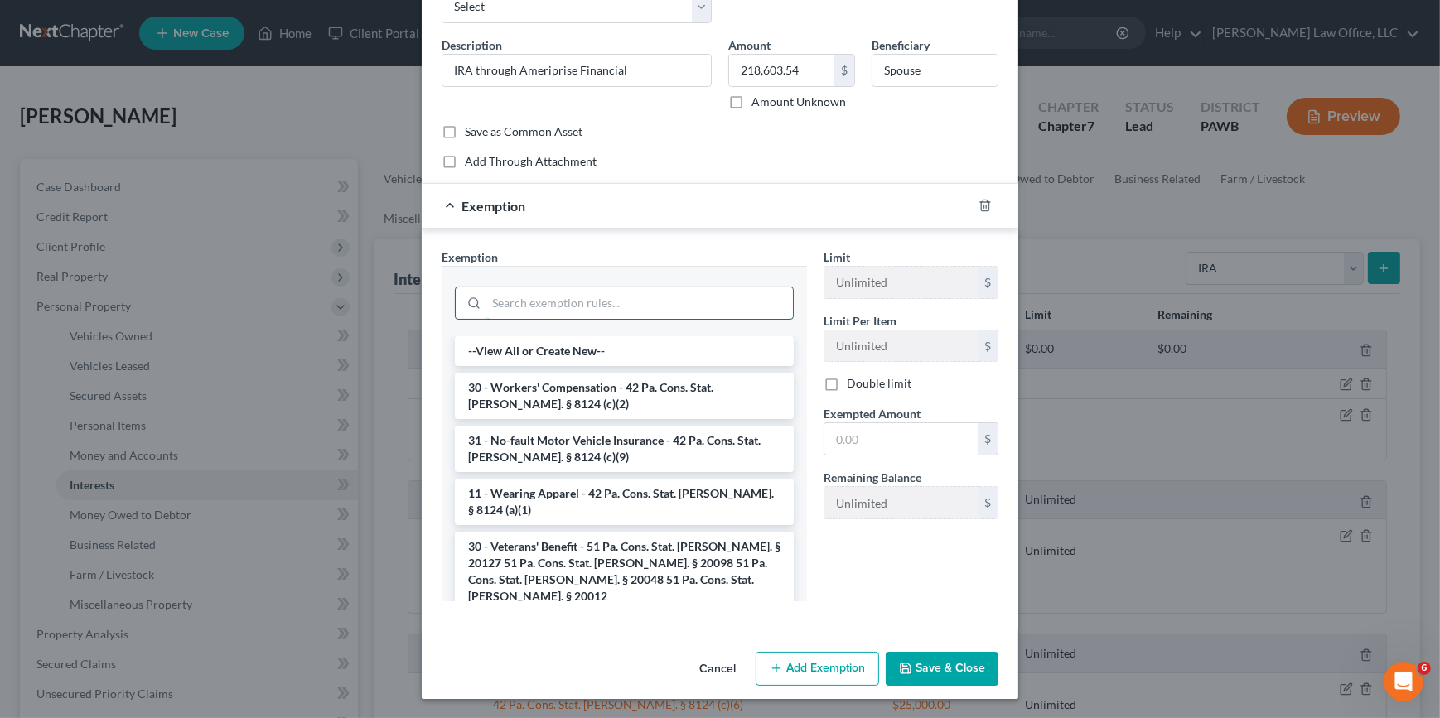
click at [647, 305] on input "search" at bounding box center [639, 303] width 307 height 31
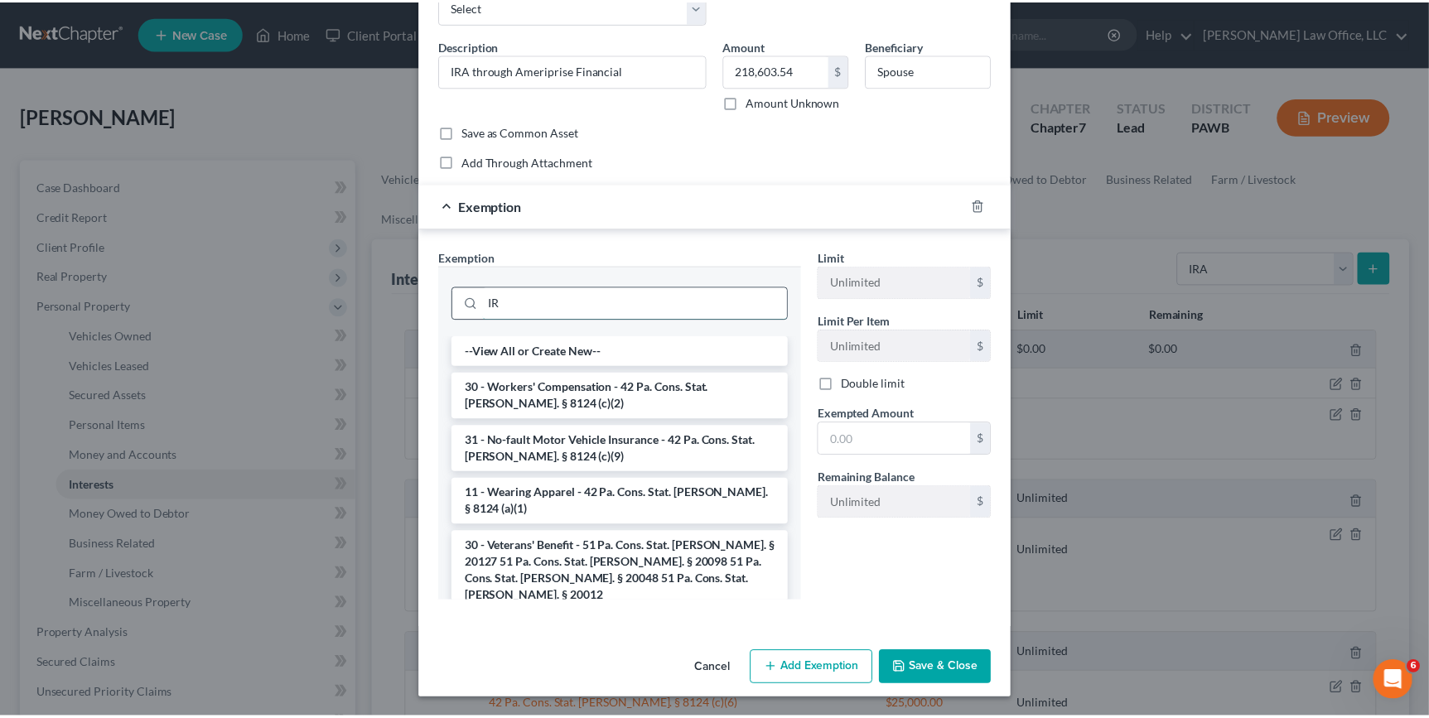
scroll to position [22, 0]
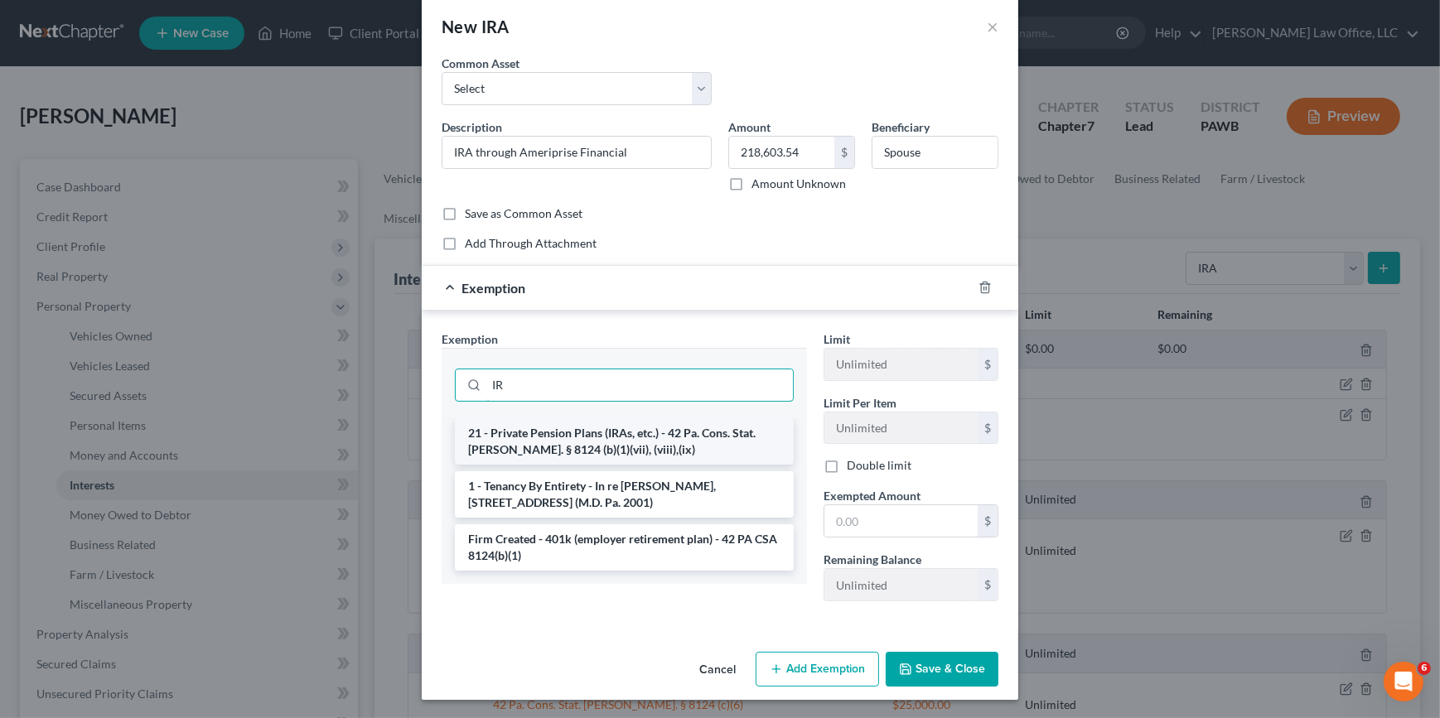
type input "IR"
click at [637, 428] on li "21 - Private Pension Plans (IRAs, etc.) - 42 Pa. Cons. Stat. [PERSON_NAME]. § 8…" at bounding box center [624, 441] width 339 height 46
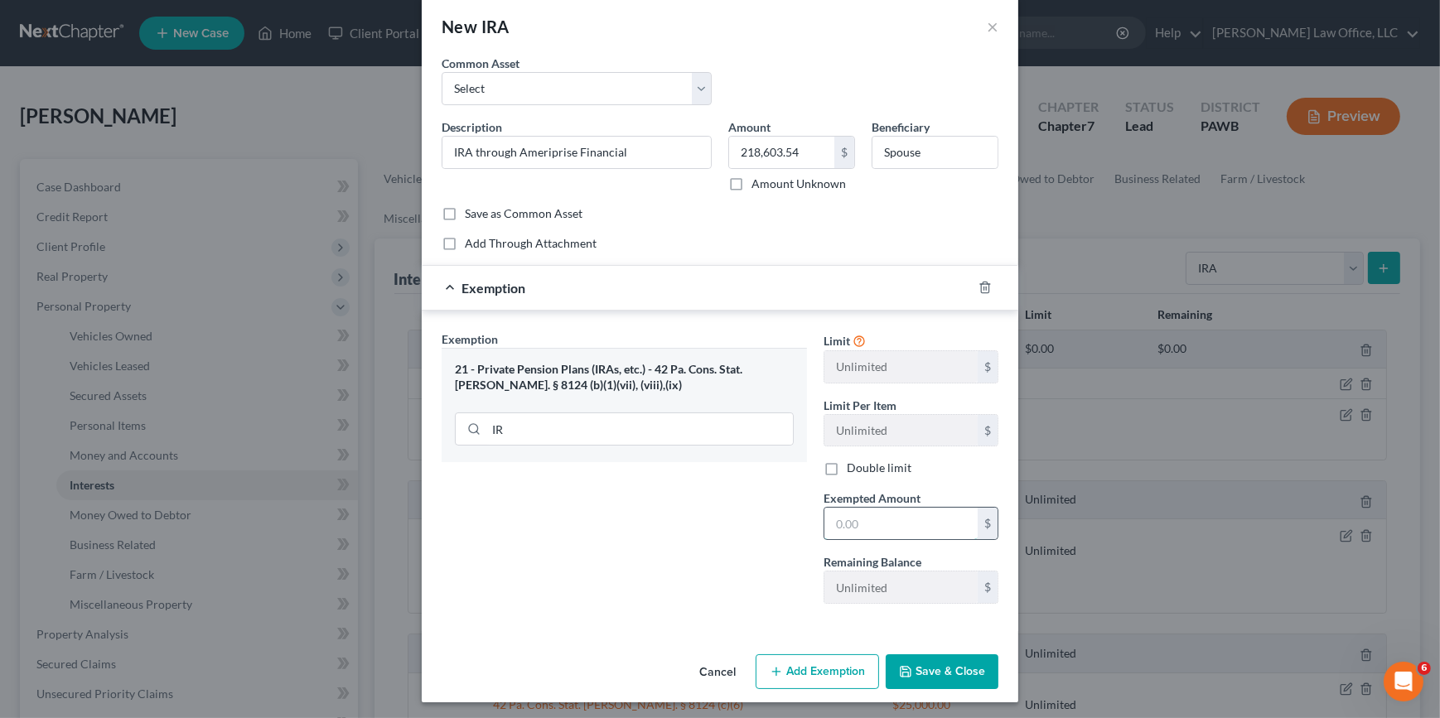
click at [862, 509] on input "text" at bounding box center [900, 523] width 153 height 31
type input "218,603.54"
click at [956, 677] on button "Save & Close" at bounding box center [942, 672] width 113 height 35
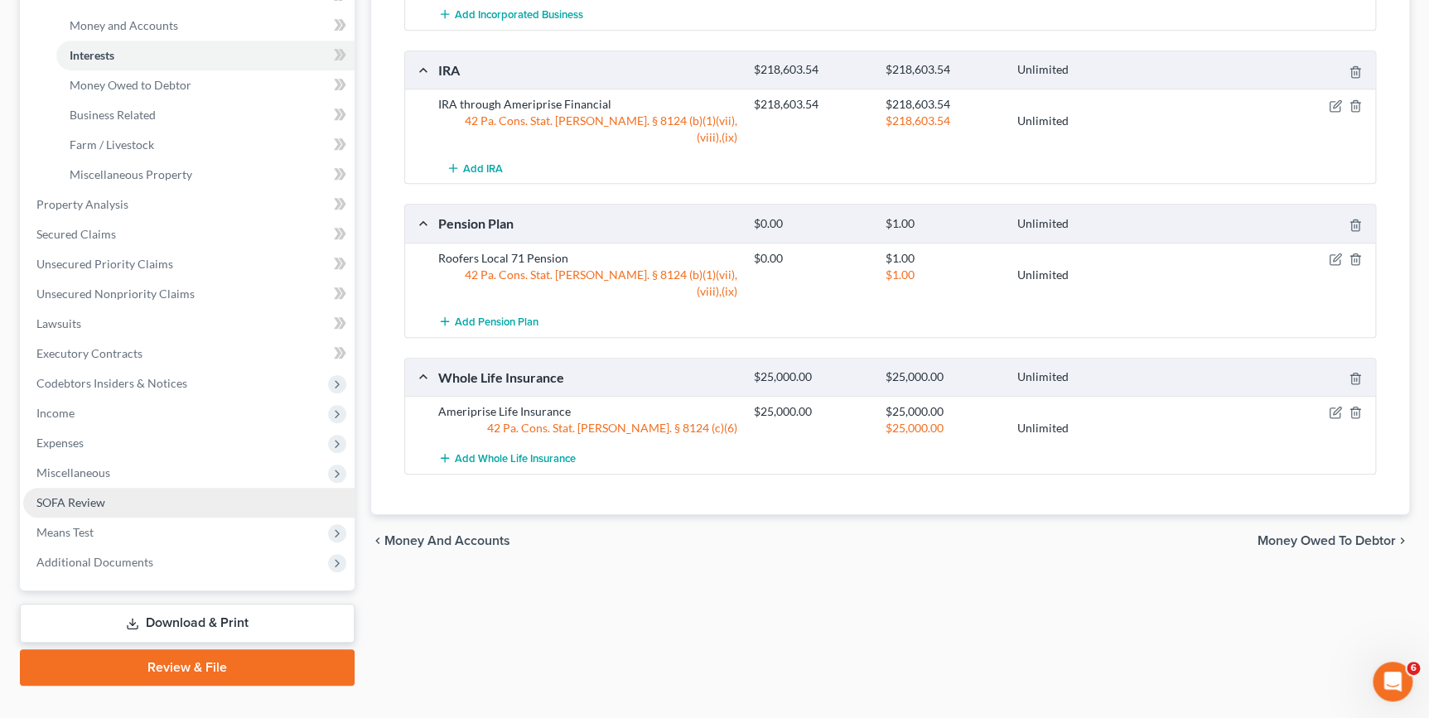
scroll to position [458, 0]
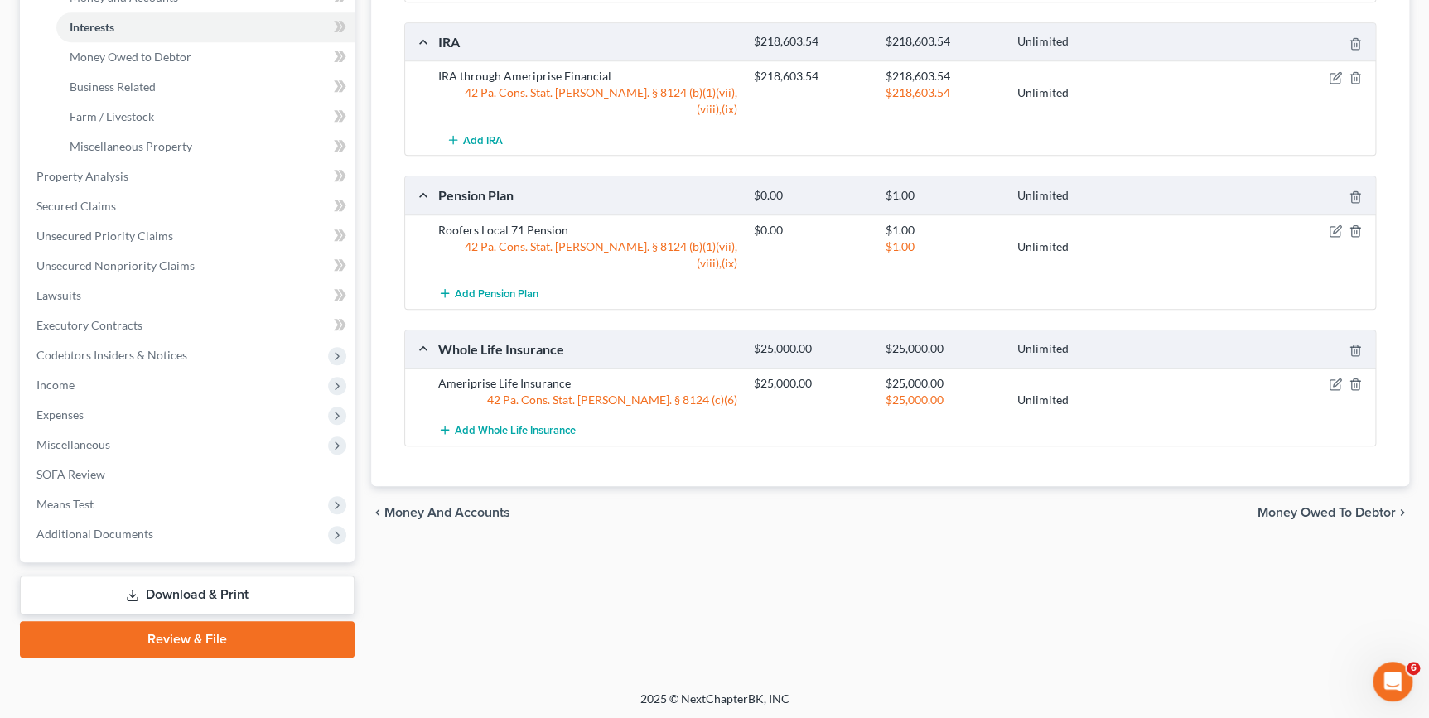
click at [154, 638] on link "Review & File" at bounding box center [187, 639] width 335 height 36
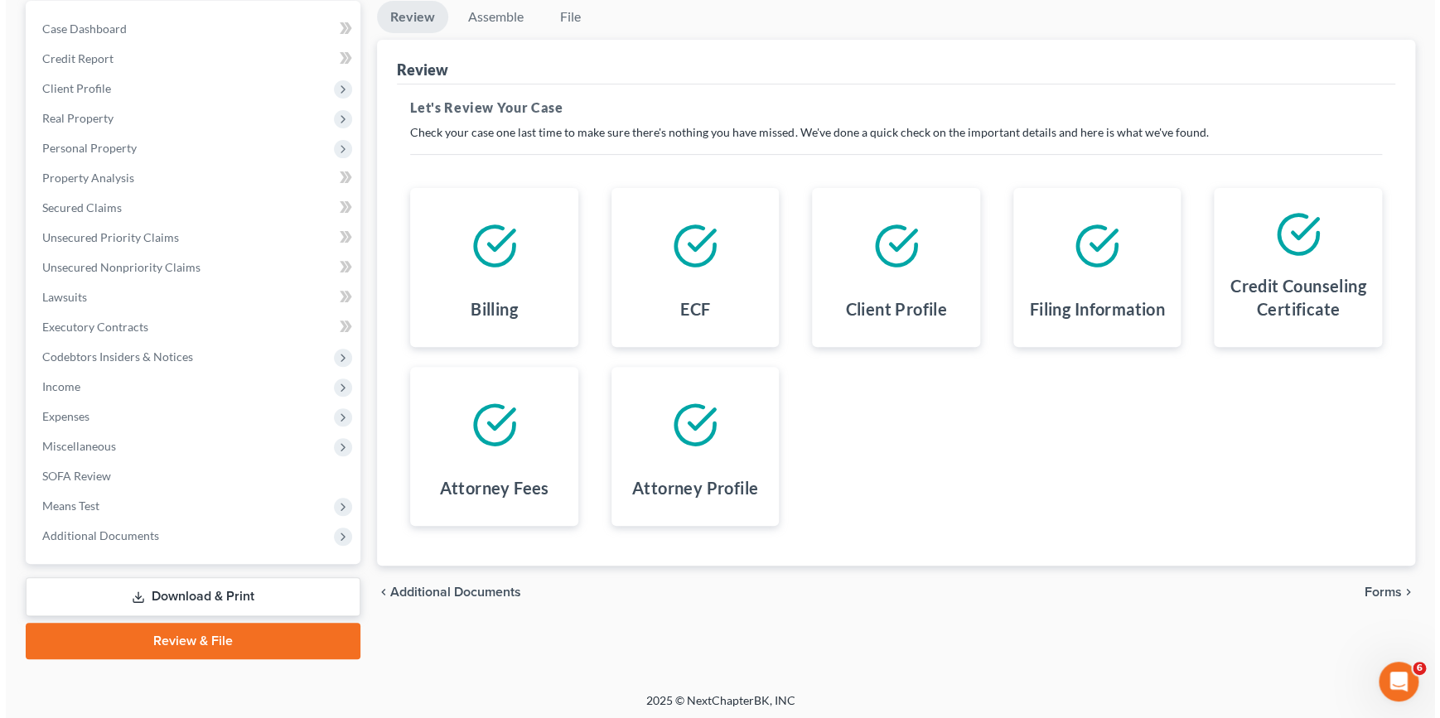
scroll to position [160, 0]
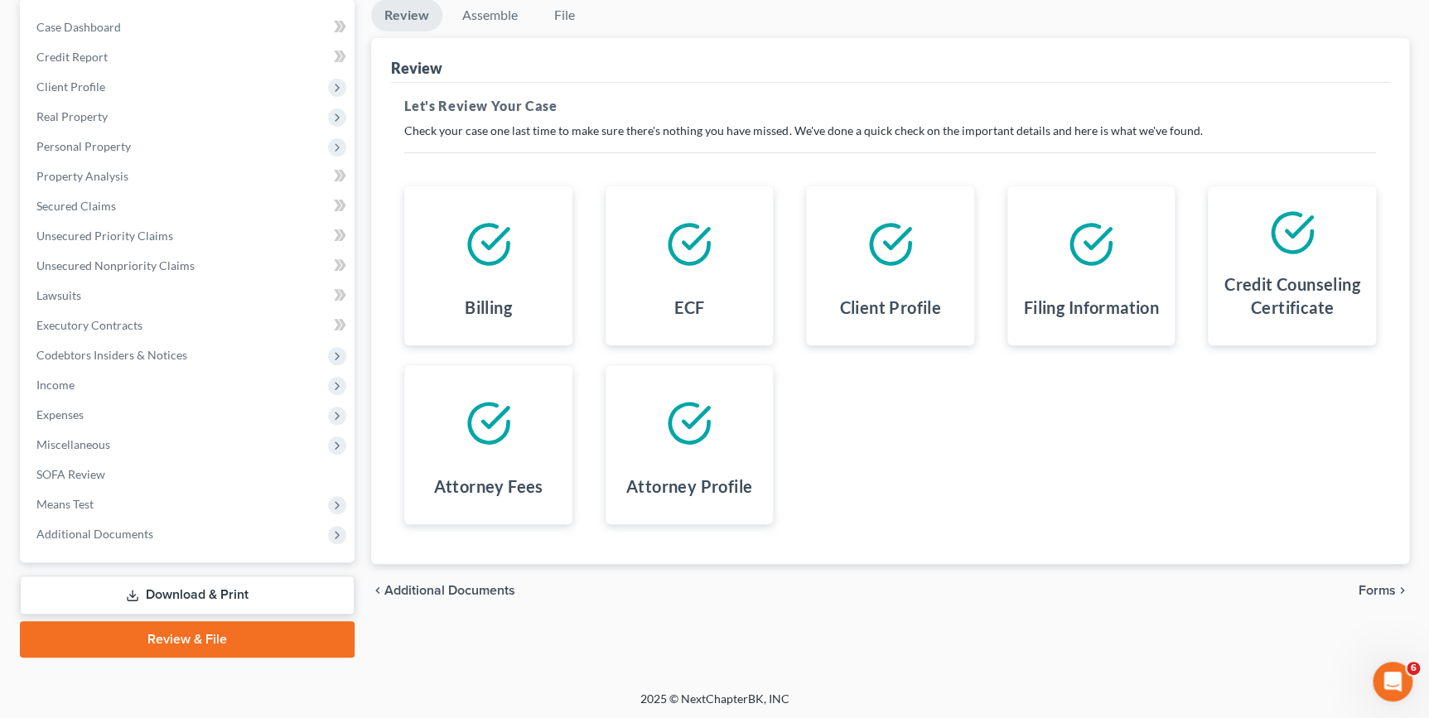
click at [1380, 590] on span "Forms" at bounding box center [1377, 590] width 37 height 13
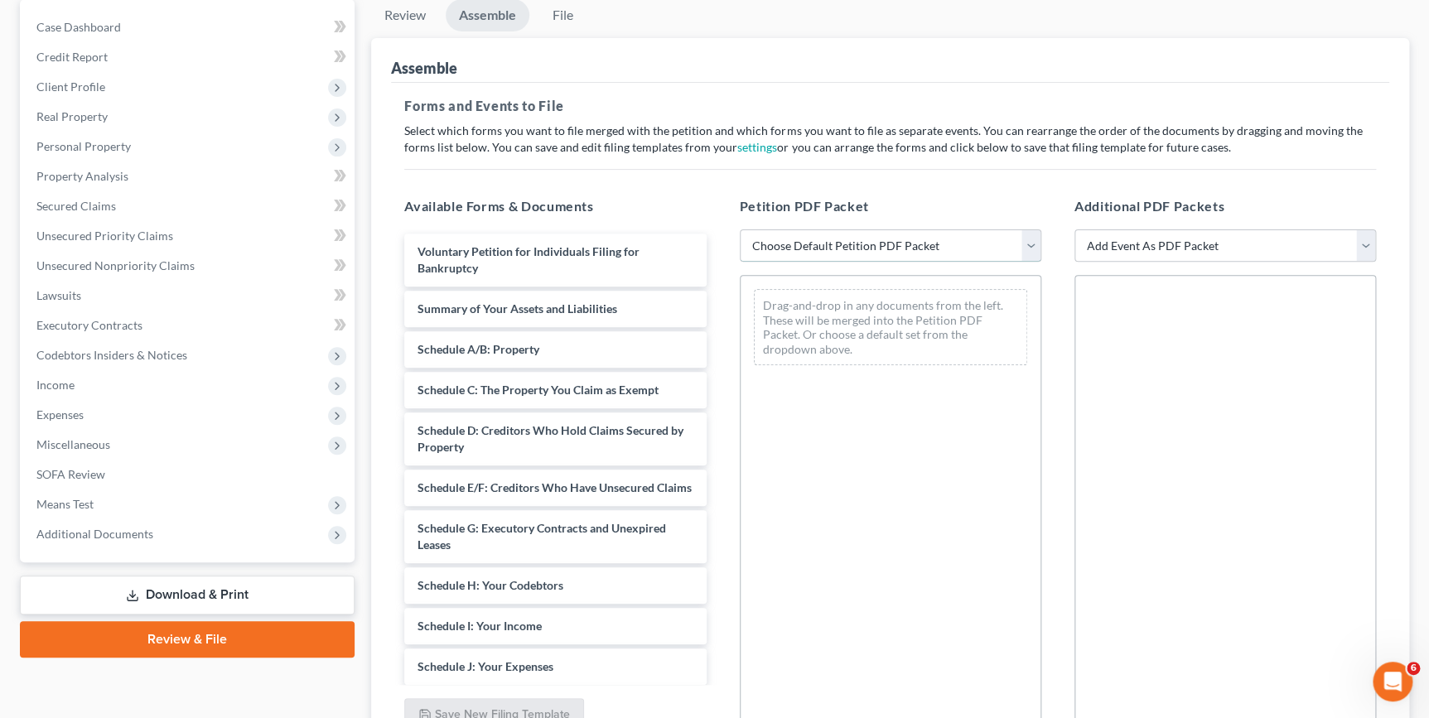
drag, startPoint x: 784, startPoint y: 242, endPoint x: 779, endPoint y: 261, distance: 19.7
click at [784, 242] on select "Choose Default Petition PDF Packet Complete Bankruptcy Petition (all forms and …" at bounding box center [891, 246] width 302 height 33
click at [740, 230] on select "Choose Default Petition PDF Packet Complete Bankruptcy Petition (all forms and …" at bounding box center [891, 246] width 302 height 33
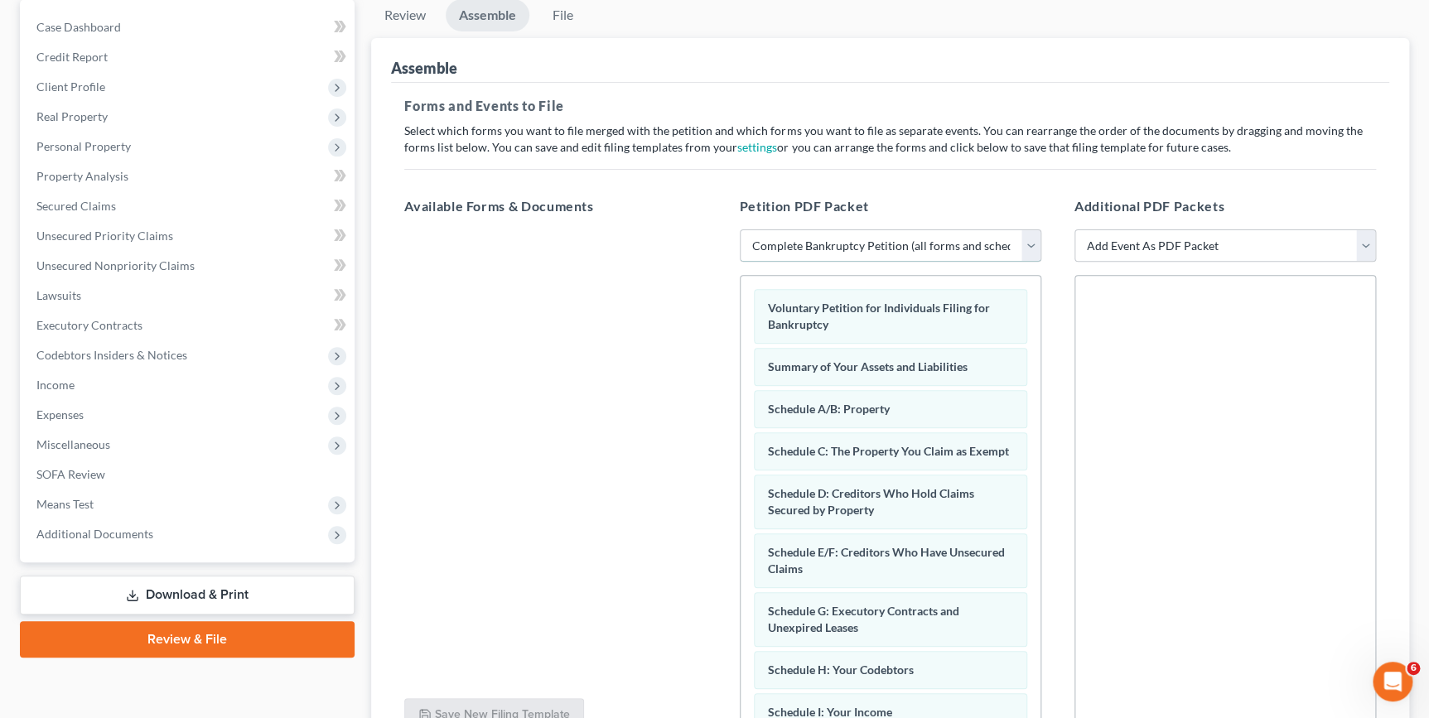
click at [827, 249] on select "Choose Default Petition PDF Packet Complete Bankruptcy Petition (all forms and …" at bounding box center [891, 246] width 302 height 33
select select "1"
click at [740, 230] on select "Choose Default Petition PDF Packet Complete Bankruptcy Petition (all forms and …" at bounding box center [891, 246] width 302 height 33
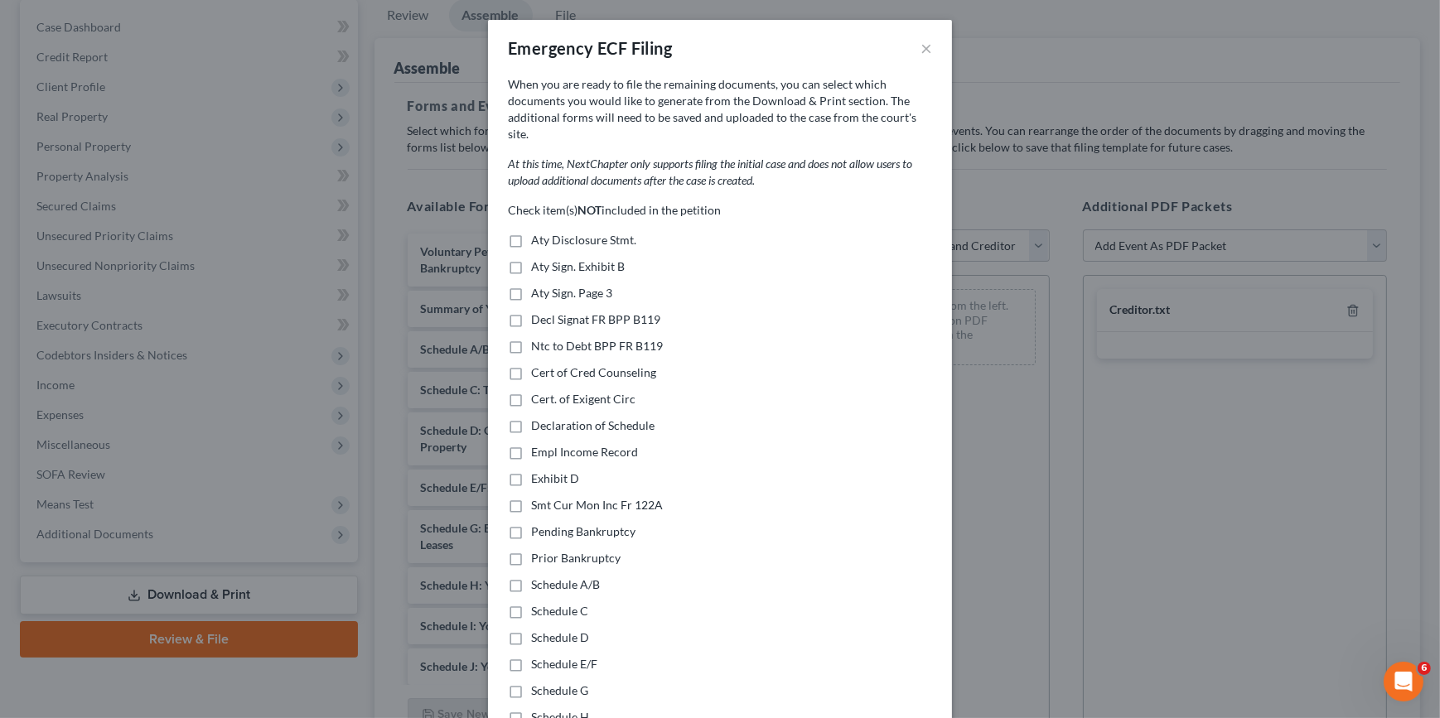
click at [531, 259] on label "Aty Sign. Exhibit B" at bounding box center [578, 267] width 94 height 17
click at [538, 259] on input "Aty Sign. Exhibit B" at bounding box center [543, 264] width 11 height 11
checkbox input "true"
click at [531, 285] on label "Aty Sign. Page 3" at bounding box center [571, 293] width 81 height 17
click at [538, 285] on input "Aty Sign. Page 3" at bounding box center [543, 290] width 11 height 11
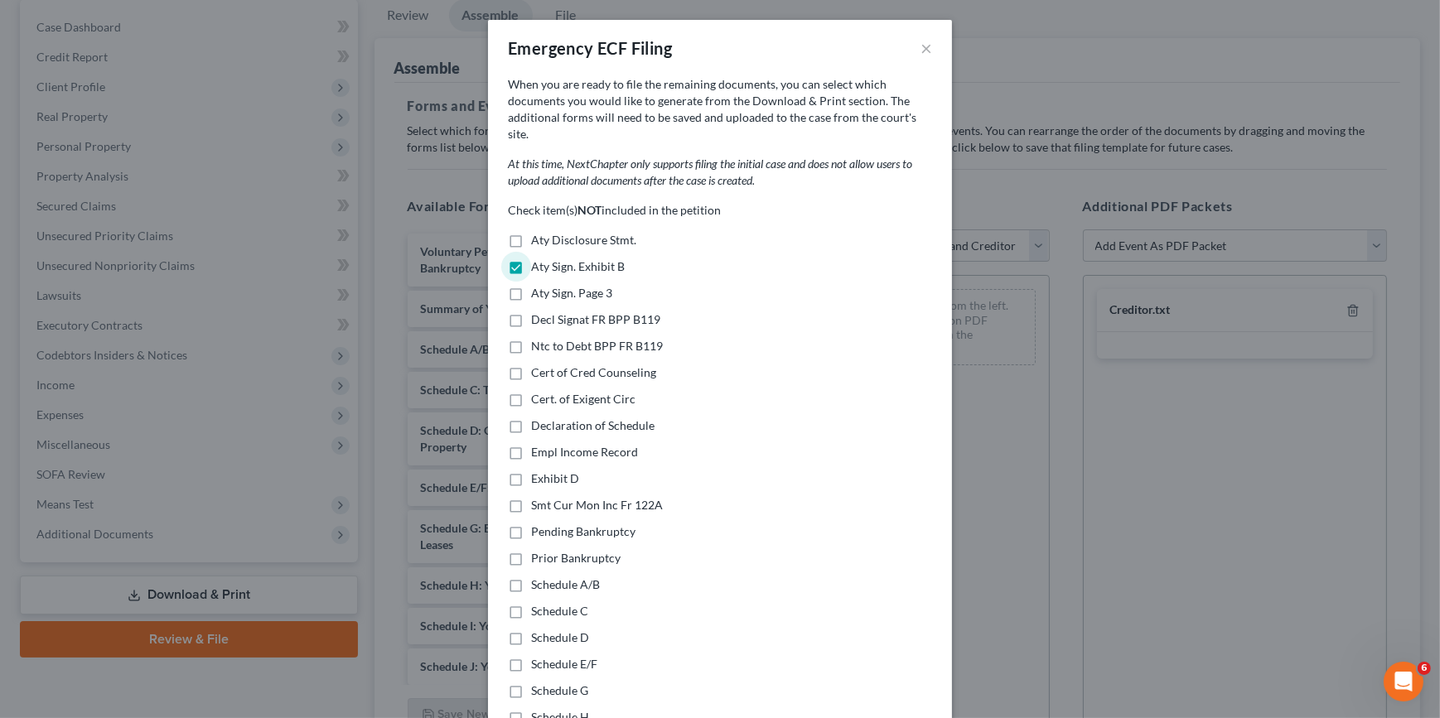
checkbox input "true"
click at [531, 312] on label "Decl Signat FR BPP B119" at bounding box center [595, 320] width 129 height 17
click at [538, 312] on input "Decl Signat FR BPP B119" at bounding box center [543, 317] width 11 height 11
checkbox input "true"
click at [531, 338] on label "Ntc to Debt BPP FR B119" at bounding box center [597, 346] width 132 height 17
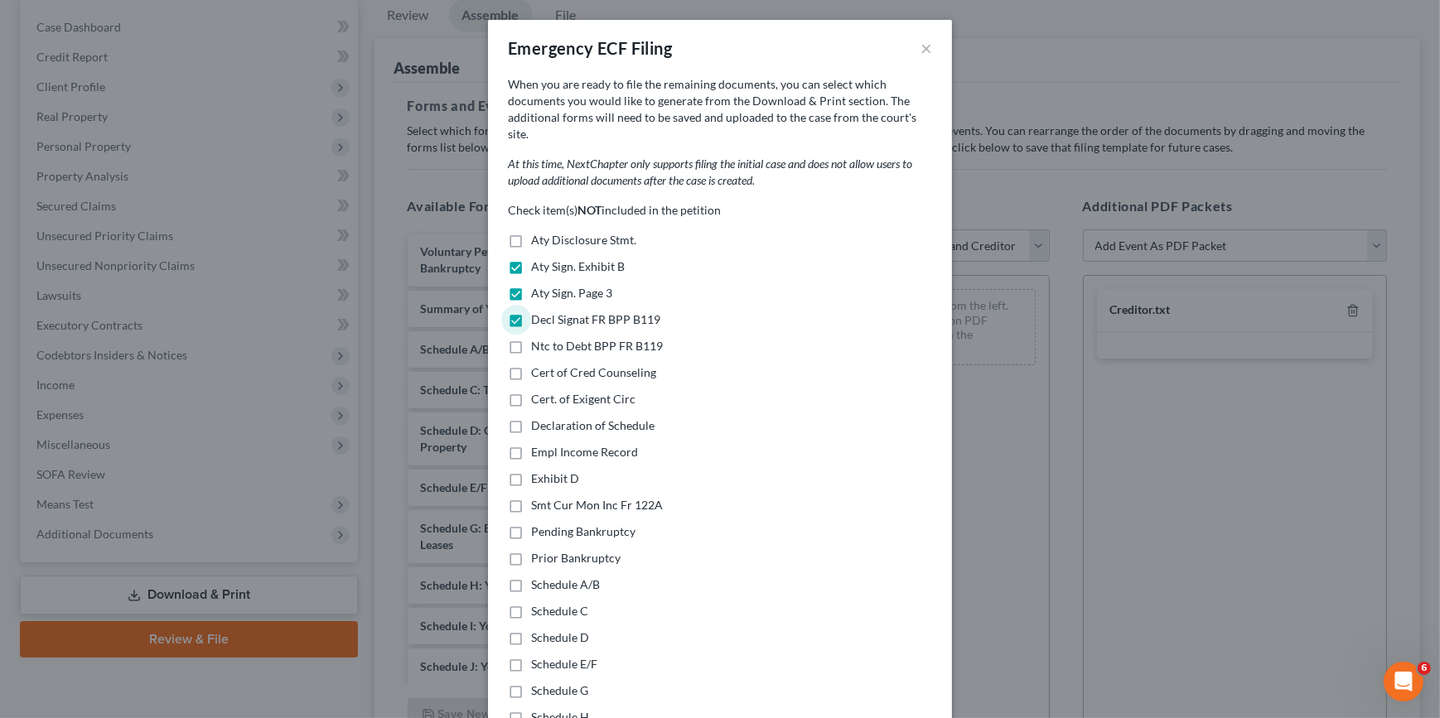
click at [538, 338] on input "Ntc to Debt BPP FR B119" at bounding box center [543, 343] width 11 height 11
checkbox input "true"
click at [531, 365] on label "Cert of Cred Counseling" at bounding box center [593, 373] width 125 height 17
click at [538, 365] on input "Cert of Cred Counseling" at bounding box center [543, 370] width 11 height 11
checkbox input "true"
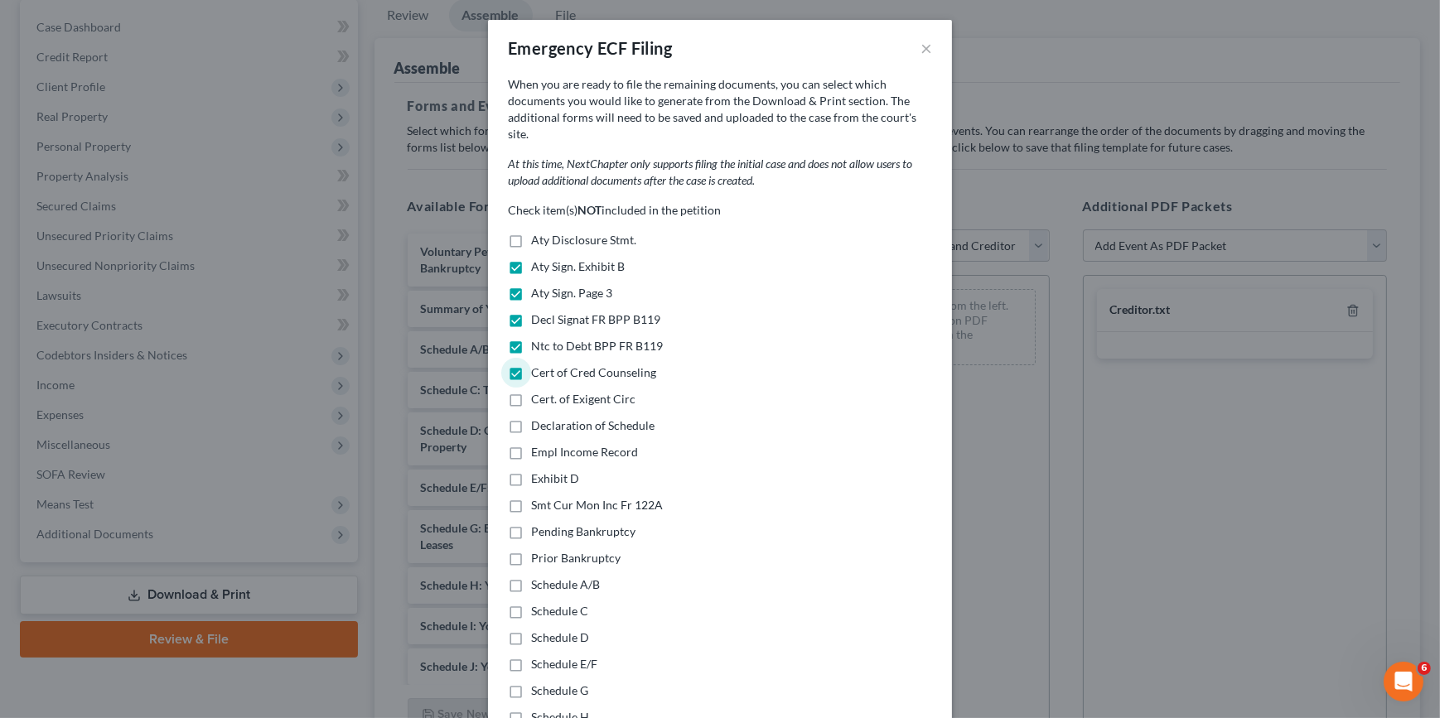
click at [531, 391] on label "Cert. of Exigent Circ" at bounding box center [583, 399] width 104 height 17
click at [538, 391] on input "Cert. of Exigent Circ" at bounding box center [543, 396] width 11 height 11
checkbox input "true"
click at [531, 418] on label "Declaration of Schedule" at bounding box center [592, 426] width 123 height 17
click at [538, 418] on input "Declaration of Schedule" at bounding box center [543, 423] width 11 height 11
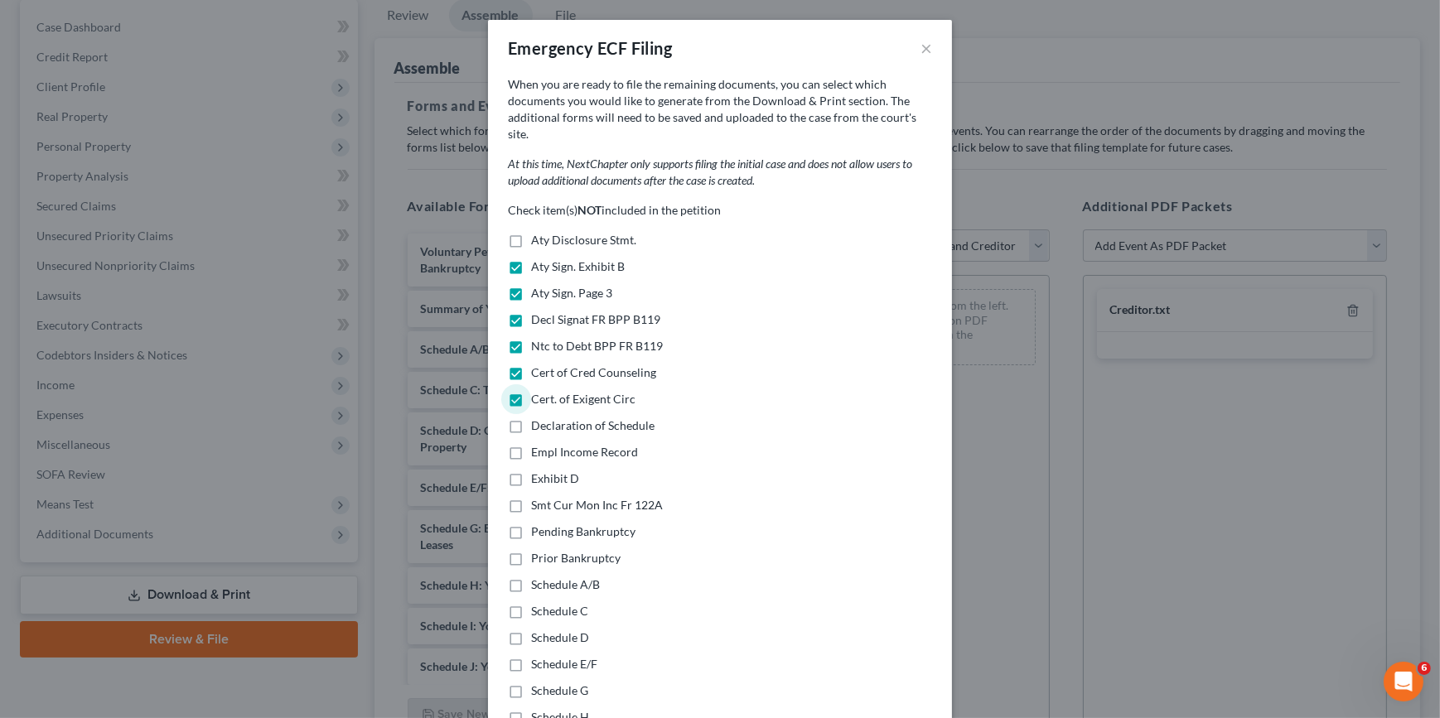
checkbox input "true"
click at [531, 444] on label "Empl Income Record" at bounding box center [584, 452] width 107 height 17
click at [538, 444] on input "Empl Income Record" at bounding box center [543, 449] width 11 height 11
checkbox input "true"
click at [531, 471] on label "Exhibit D" at bounding box center [555, 479] width 48 height 17
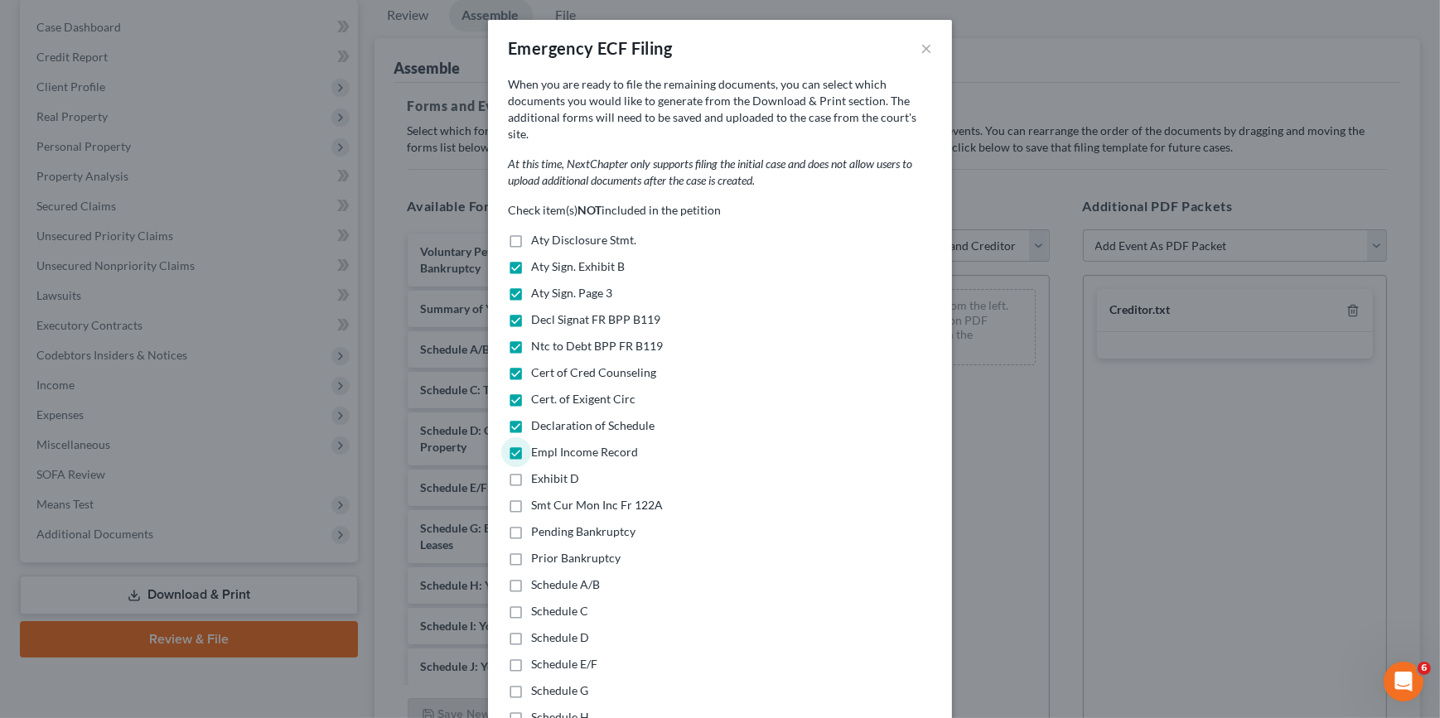
click at [538, 471] on input "Exhibit D" at bounding box center [543, 476] width 11 height 11
checkbox input "true"
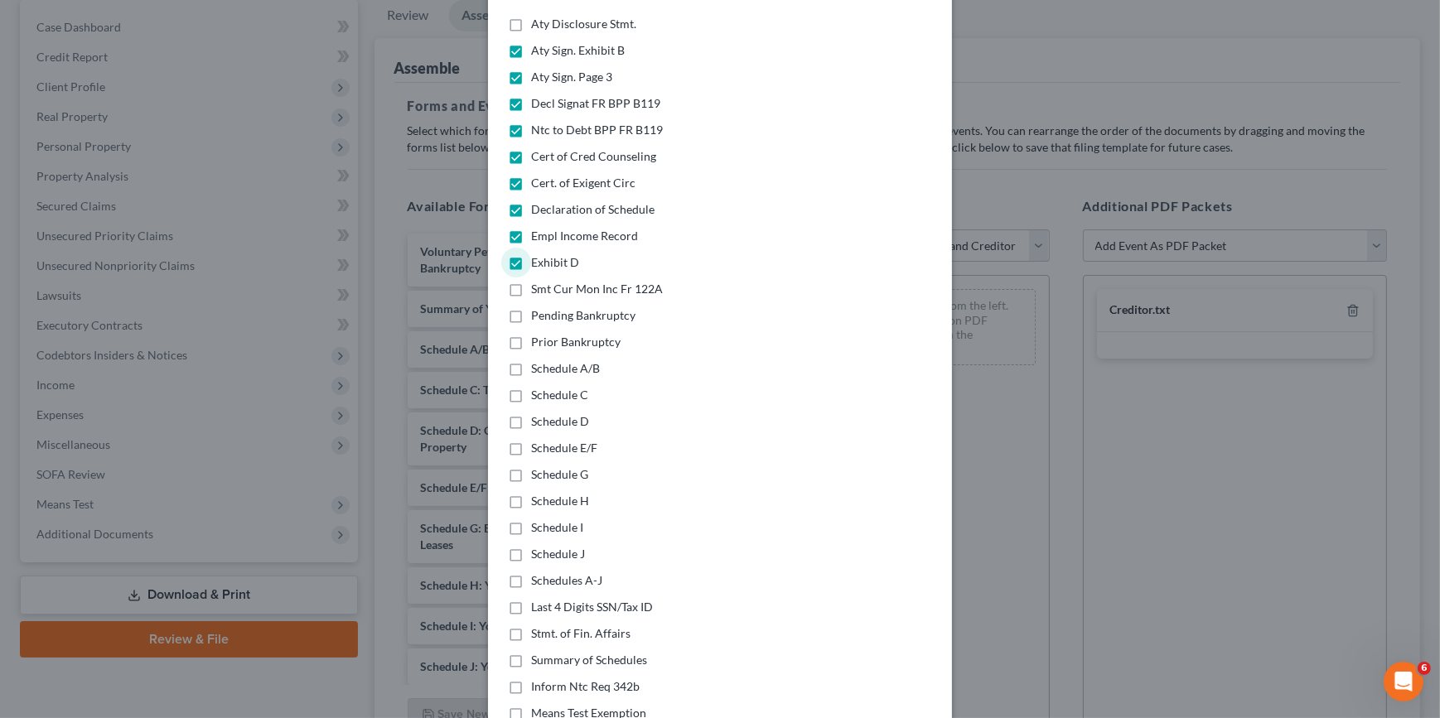
scroll to position [225, 0]
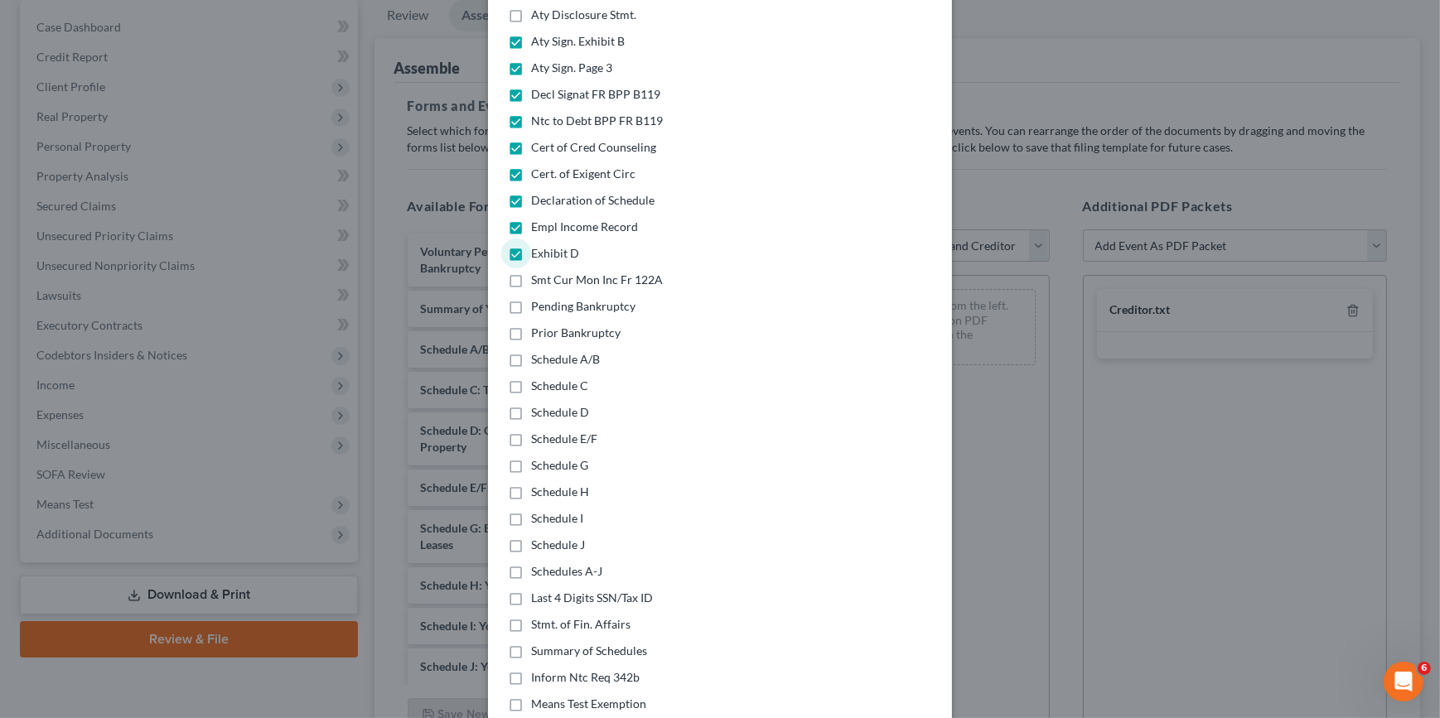
click at [531, 272] on label "Smt Cur Mon Inc Fr 122A" at bounding box center [597, 280] width 132 height 17
click at [538, 272] on input "Smt Cur Mon Inc Fr 122A" at bounding box center [543, 277] width 11 height 11
checkbox input "true"
click at [531, 298] on label "Pending Bankruptcy" at bounding box center [583, 306] width 104 height 17
click at [538, 298] on input "Pending Bankruptcy" at bounding box center [543, 303] width 11 height 11
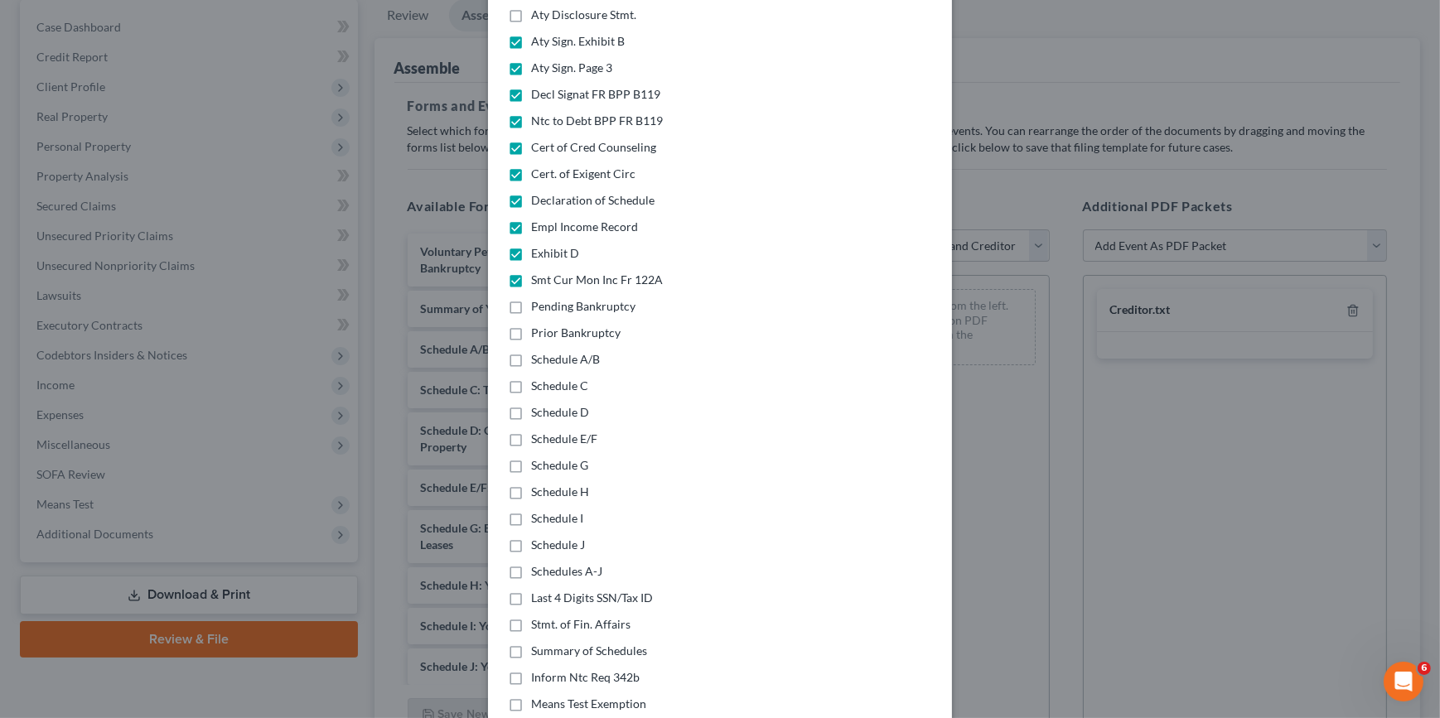
checkbox input "true"
click at [531, 325] on label "Prior Bankruptcy" at bounding box center [575, 333] width 89 height 17
click at [538, 325] on input "Prior Bankruptcy" at bounding box center [543, 330] width 11 height 11
checkbox input "true"
click at [531, 351] on label "Schedule A/B" at bounding box center [565, 359] width 69 height 17
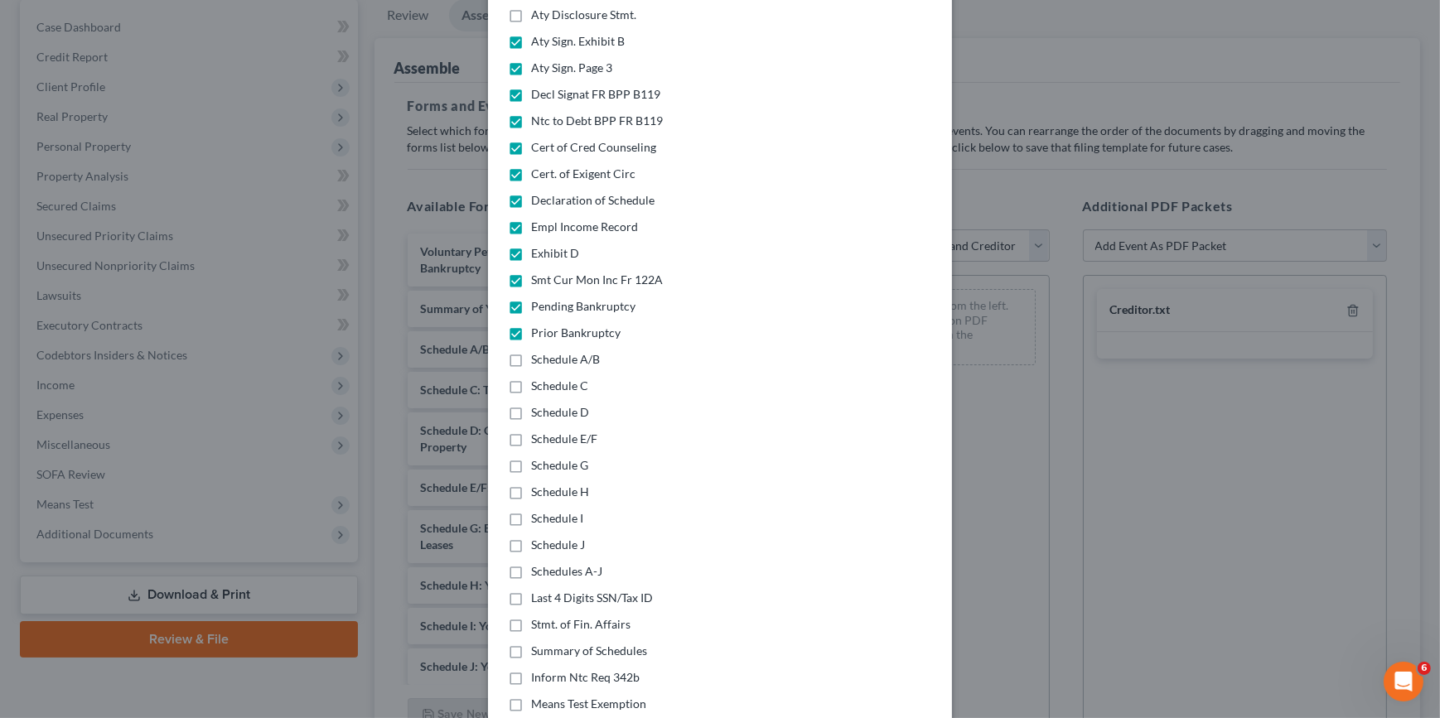
click at [538, 351] on input "Schedule A/B" at bounding box center [543, 356] width 11 height 11
checkbox input "true"
click at [531, 378] on label "Schedule C" at bounding box center [559, 386] width 57 height 17
click at [538, 378] on input "Schedule C" at bounding box center [543, 383] width 11 height 11
checkbox input "true"
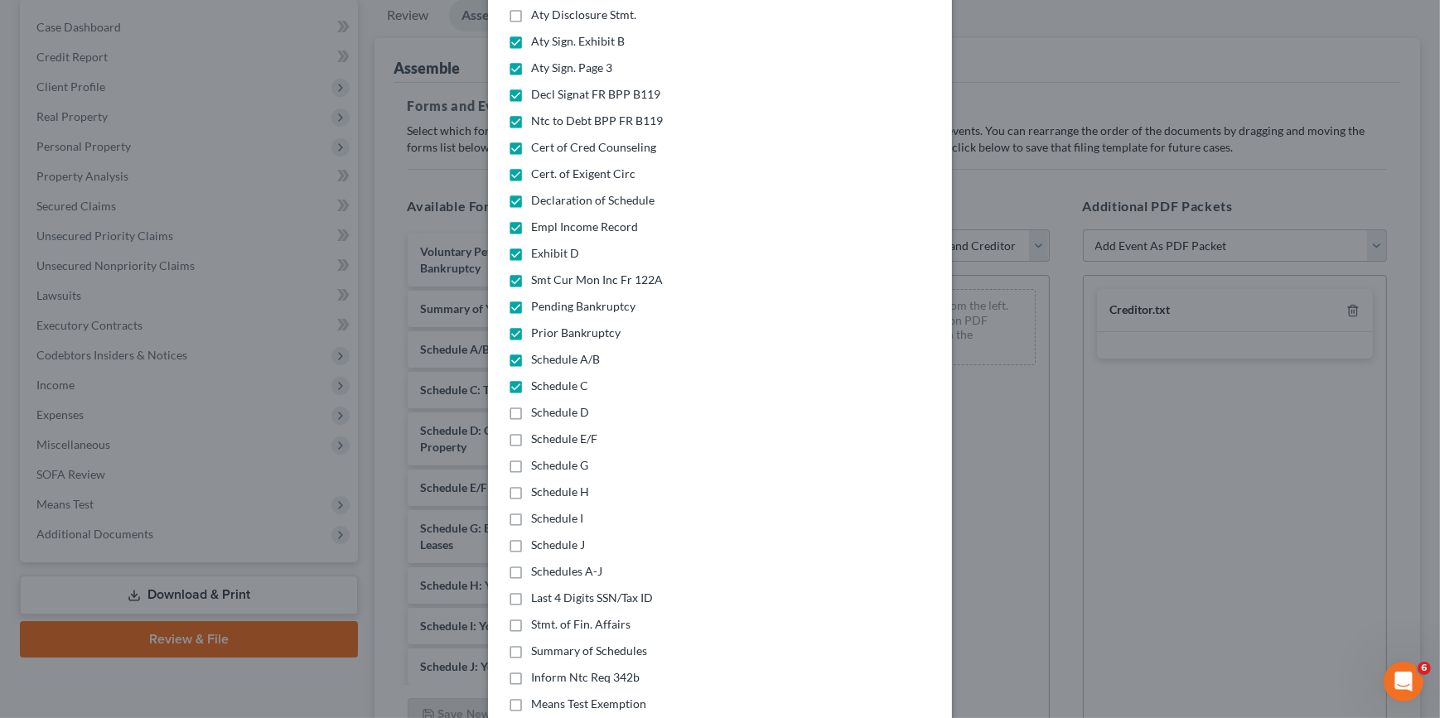
click at [531, 404] on label "Schedule D" at bounding box center [560, 412] width 58 height 17
click at [538, 404] on input "Schedule D" at bounding box center [543, 409] width 11 height 11
checkbox input "true"
click at [531, 431] on label "Schedule E/F" at bounding box center [564, 439] width 66 height 17
click at [538, 431] on input "Schedule E/F" at bounding box center [543, 436] width 11 height 11
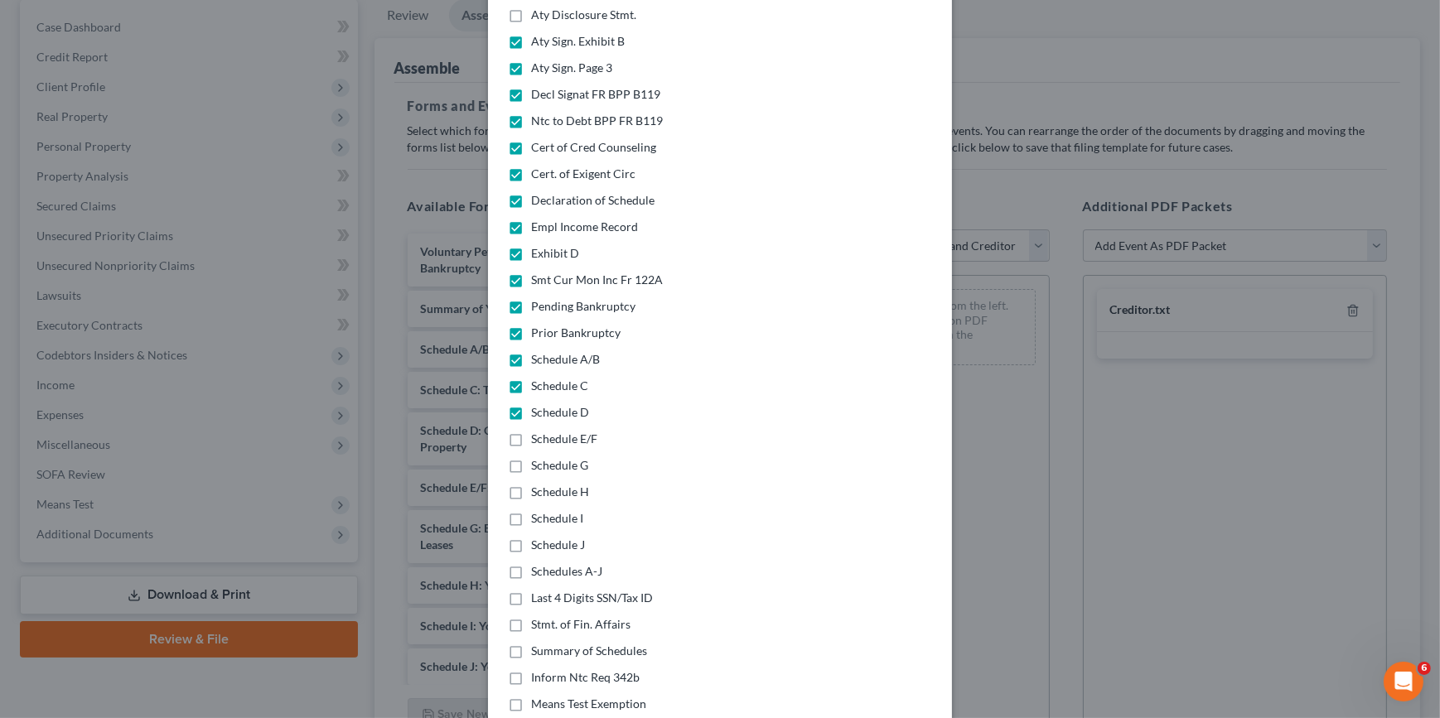
checkbox input "true"
click at [531, 457] on label "Schedule G" at bounding box center [559, 465] width 57 height 17
click at [538, 457] on input "Schedule G" at bounding box center [543, 462] width 11 height 11
checkbox input "true"
click at [531, 484] on label "Schedule H" at bounding box center [560, 492] width 58 height 17
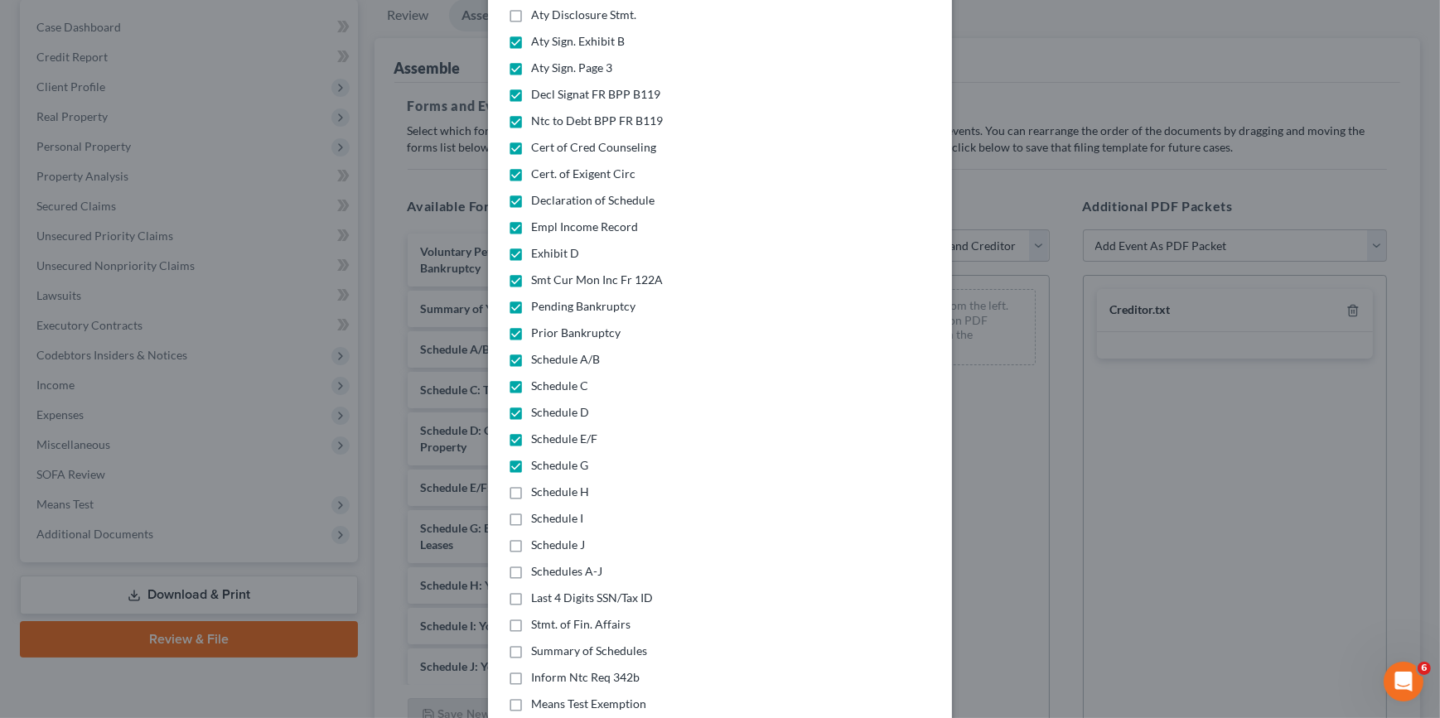
click at [538, 484] on input "Schedule H" at bounding box center [543, 489] width 11 height 11
checkbox input "true"
click at [531, 510] on label "Schedule I" at bounding box center [557, 518] width 52 height 17
click at [538, 510] on input "Schedule I" at bounding box center [543, 515] width 11 height 11
checkbox input "true"
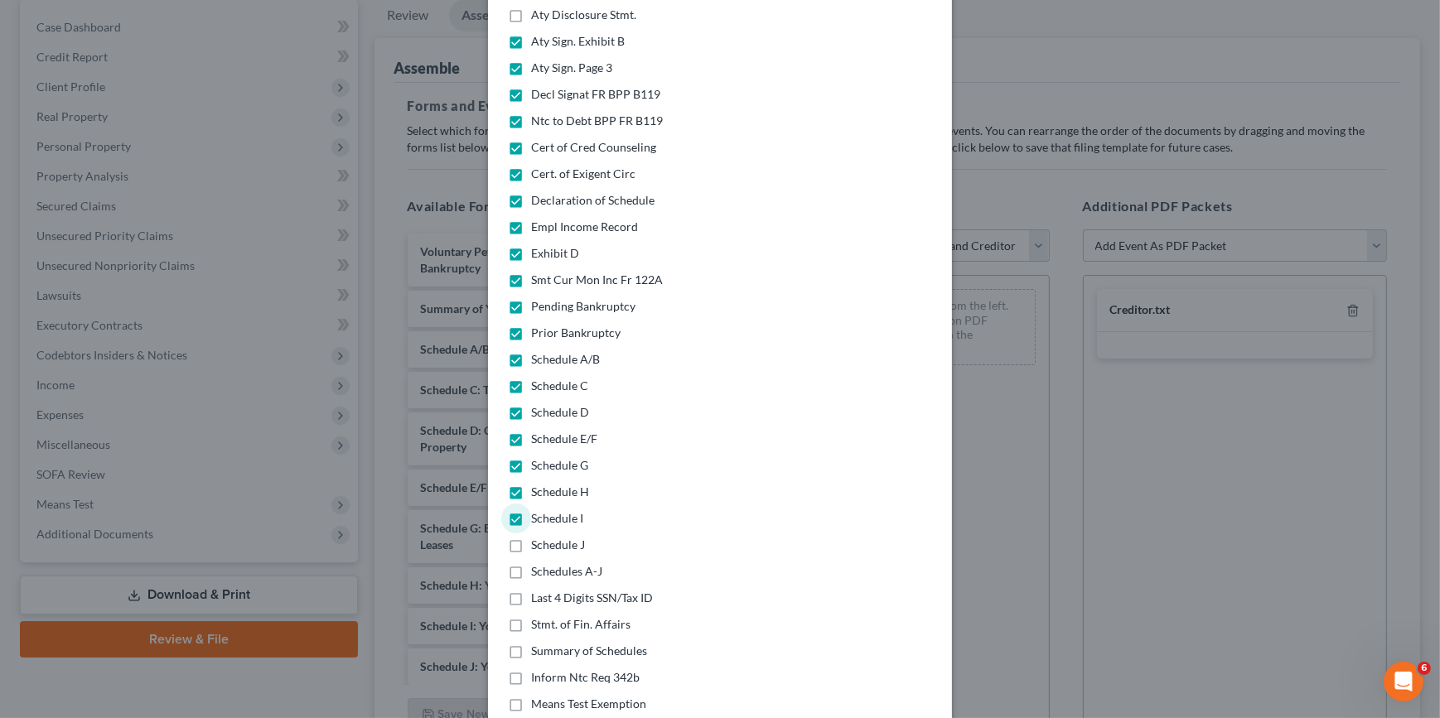
click at [531, 537] on label "Schedule J" at bounding box center [558, 545] width 54 height 17
click at [538, 537] on input "Schedule J" at bounding box center [543, 542] width 11 height 11
checkbox input "true"
click at [531, 563] on label "Schedules A-J" at bounding box center [566, 571] width 71 height 17
click at [538, 563] on input "Schedules A-J" at bounding box center [543, 568] width 11 height 11
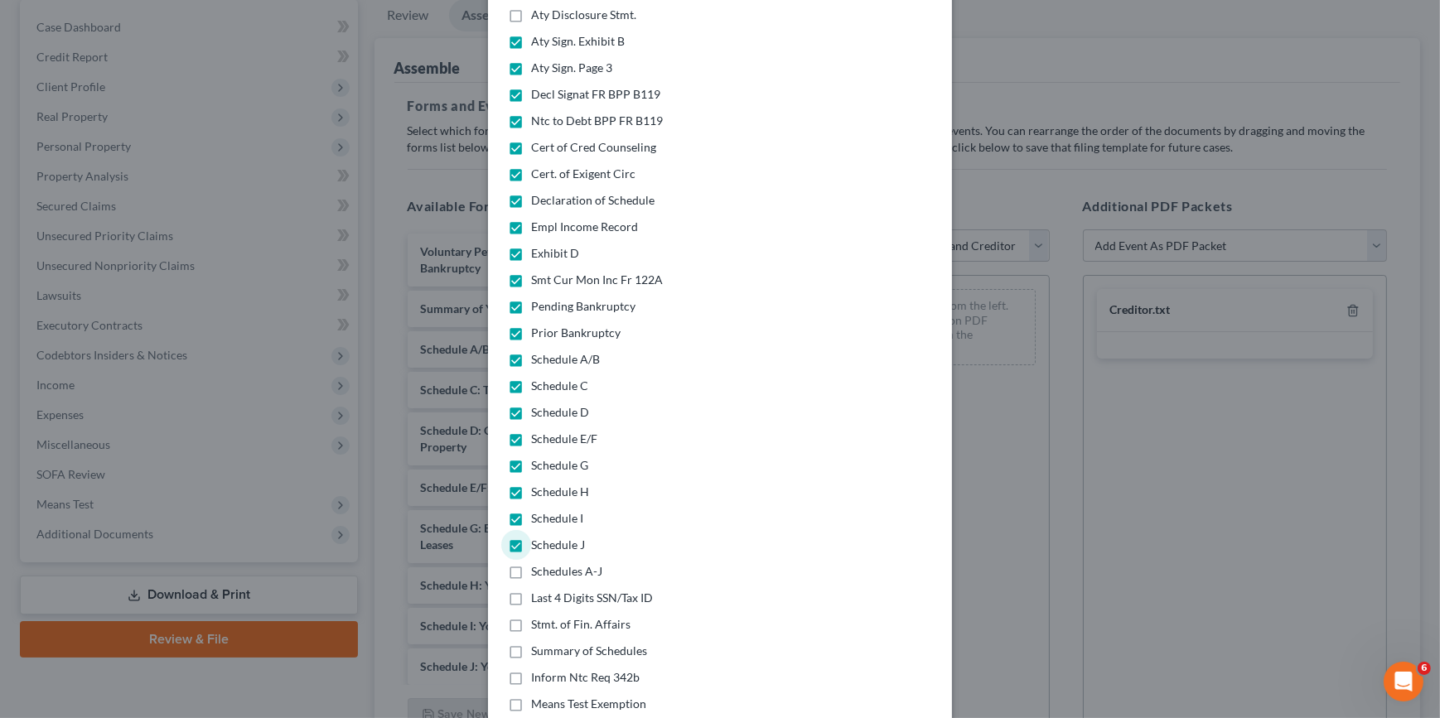
checkbox input "true"
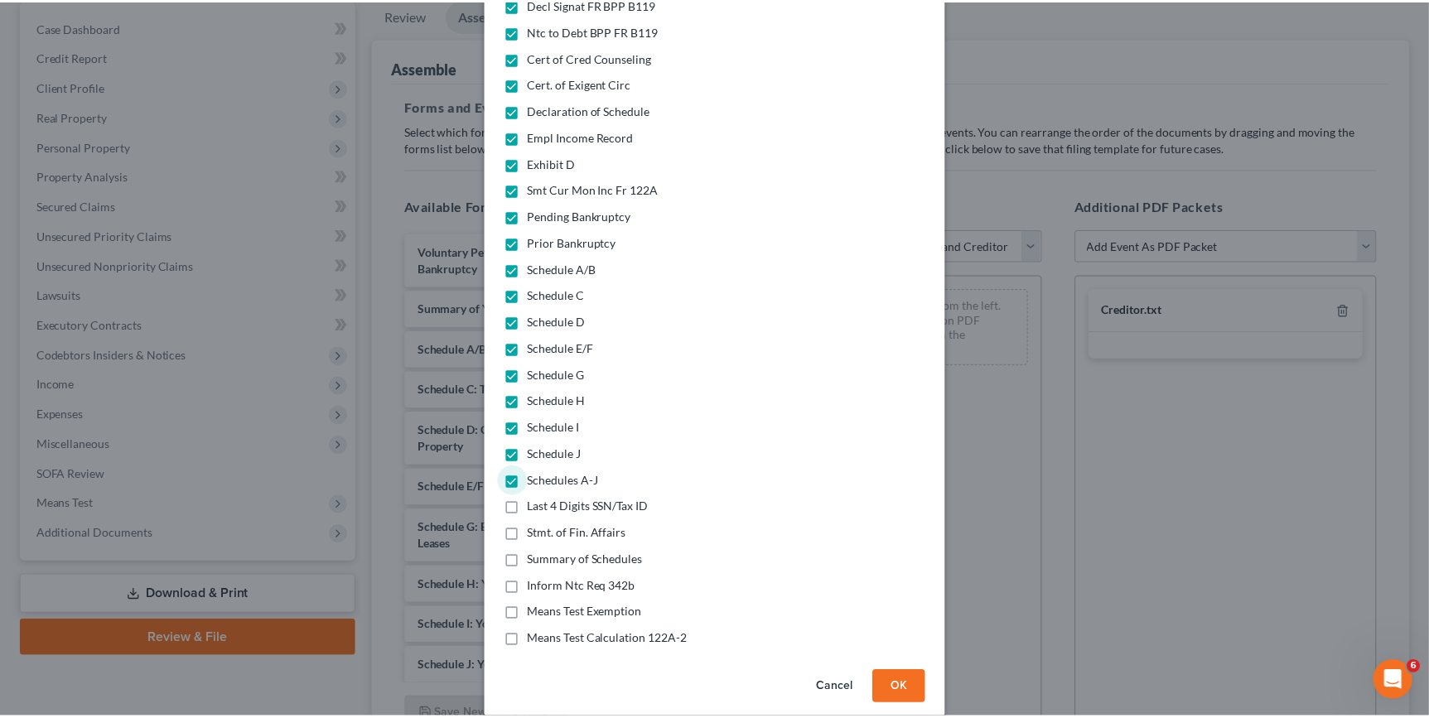
scroll to position [317, 0]
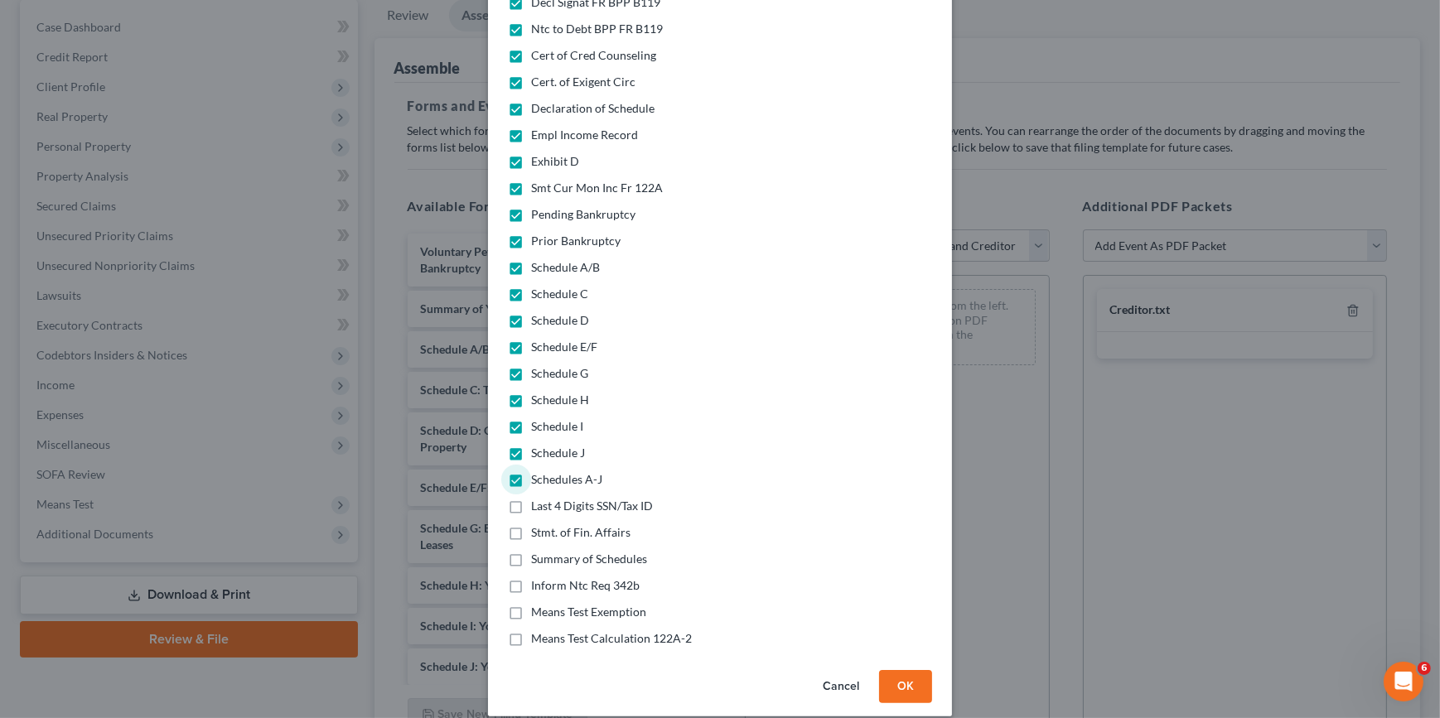
click at [531, 525] on label "Stmt. of Fin. Affairs" at bounding box center [580, 533] width 99 height 17
click at [538, 525] on input "Stmt. of Fin. Affairs" at bounding box center [543, 530] width 11 height 11
checkbox input "true"
click at [531, 551] on label "Summary of Schedules" at bounding box center [589, 559] width 116 height 17
click at [538, 551] on input "Summary of Schedules" at bounding box center [543, 556] width 11 height 11
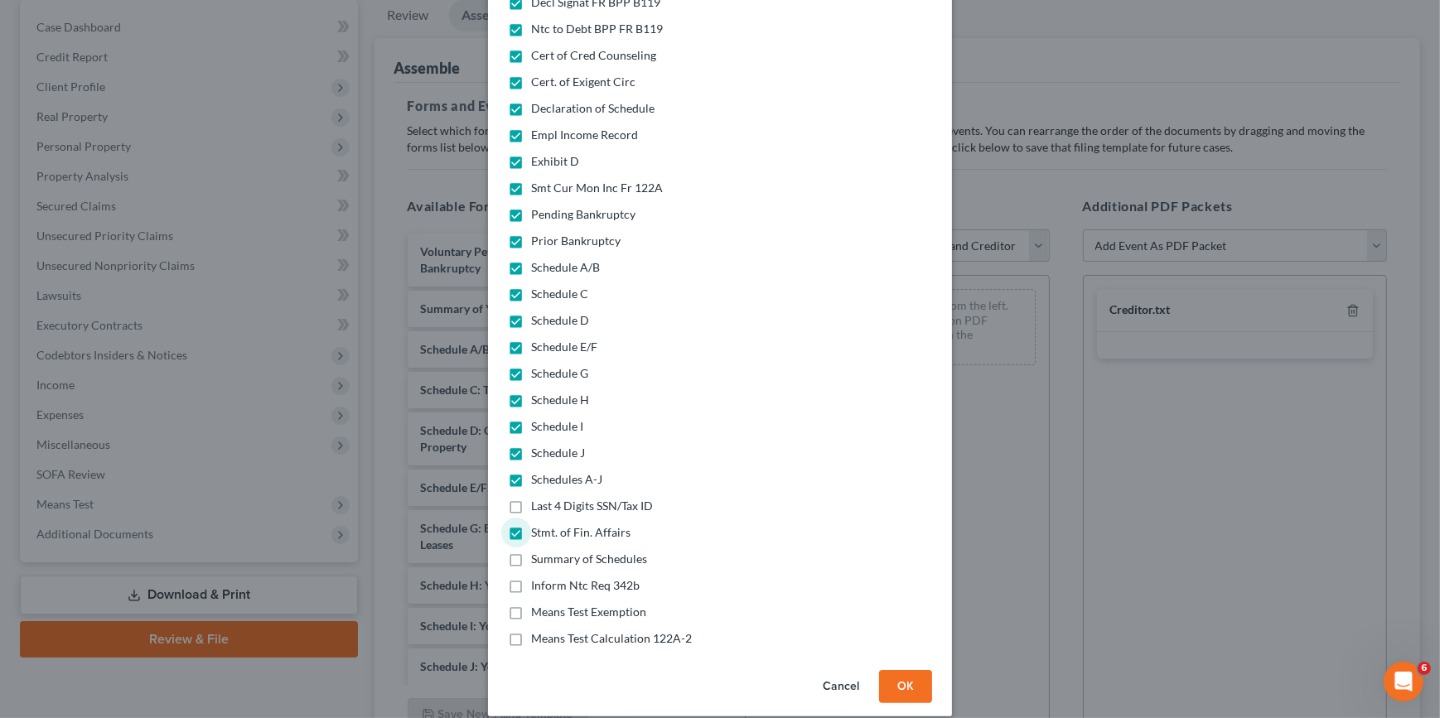
checkbox input "true"
click at [531, 578] on label "Inform Ntc Req 342b" at bounding box center [585, 586] width 109 height 17
click at [538, 578] on input "Inform Ntc Req 342b" at bounding box center [543, 583] width 11 height 11
checkbox input "true"
click at [531, 604] on label "Means Test Exemption" at bounding box center [588, 612] width 115 height 17
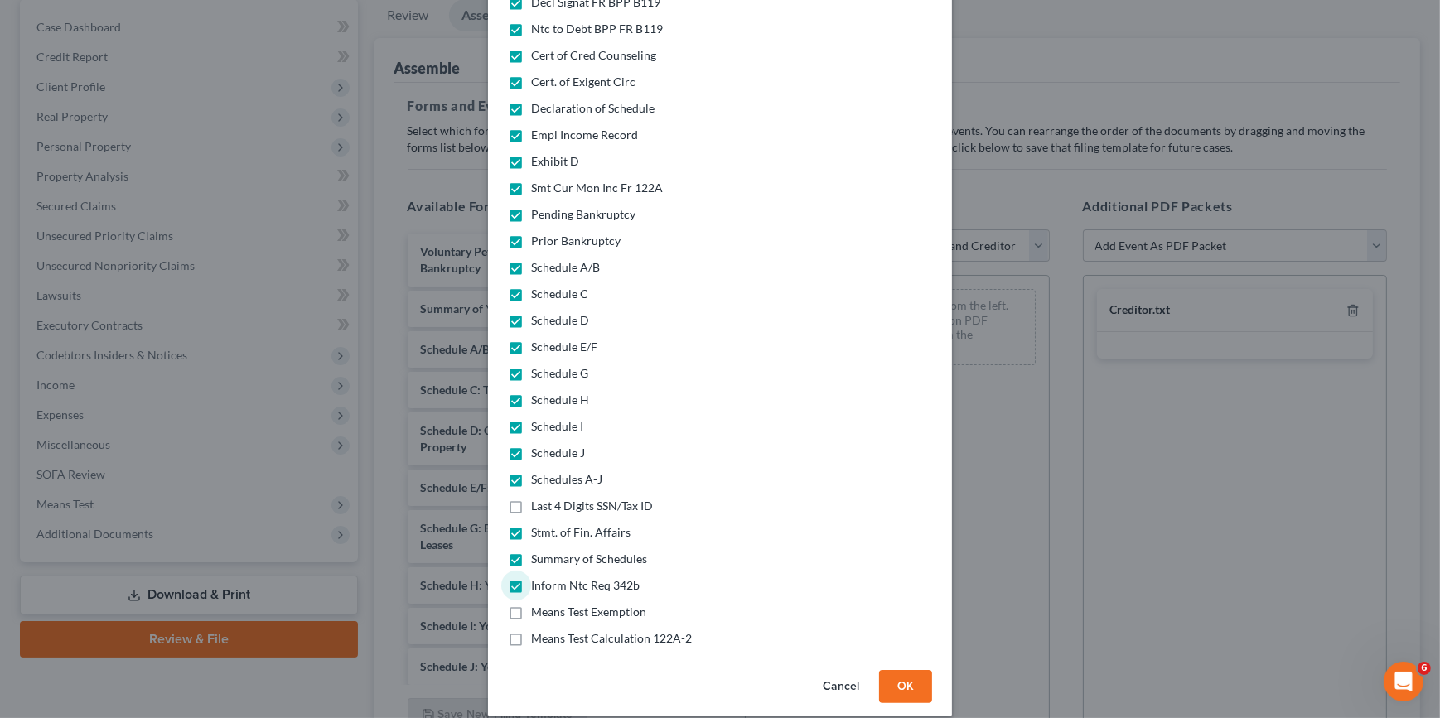
click at [538, 604] on input "Means Test Exemption" at bounding box center [543, 609] width 11 height 11
checkbox input "true"
click at [531, 631] on label "Means Test Calculation 122A-2" at bounding box center [611, 639] width 161 height 17
click at [538, 631] on input "Means Test Calculation 122A-2" at bounding box center [543, 636] width 11 height 11
checkbox input "true"
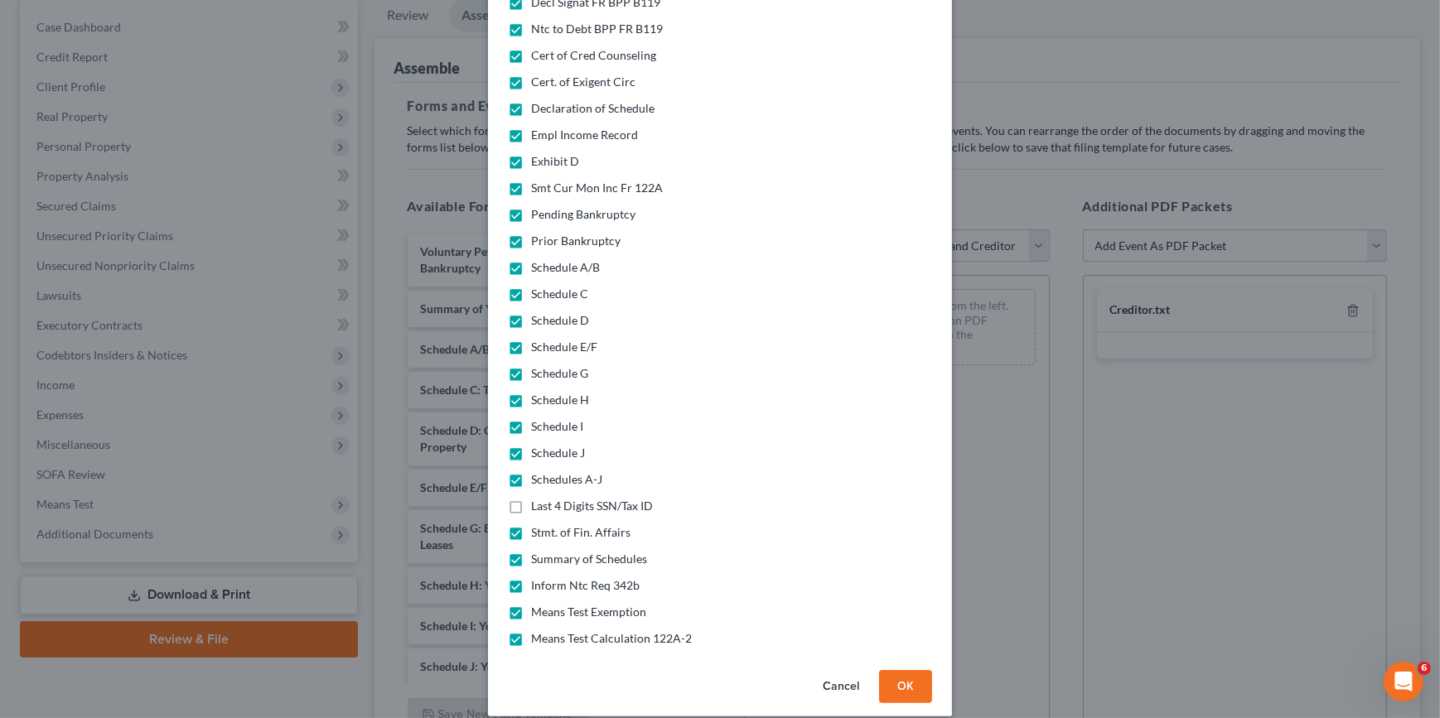
click at [896, 670] on button "OK" at bounding box center [905, 686] width 53 height 33
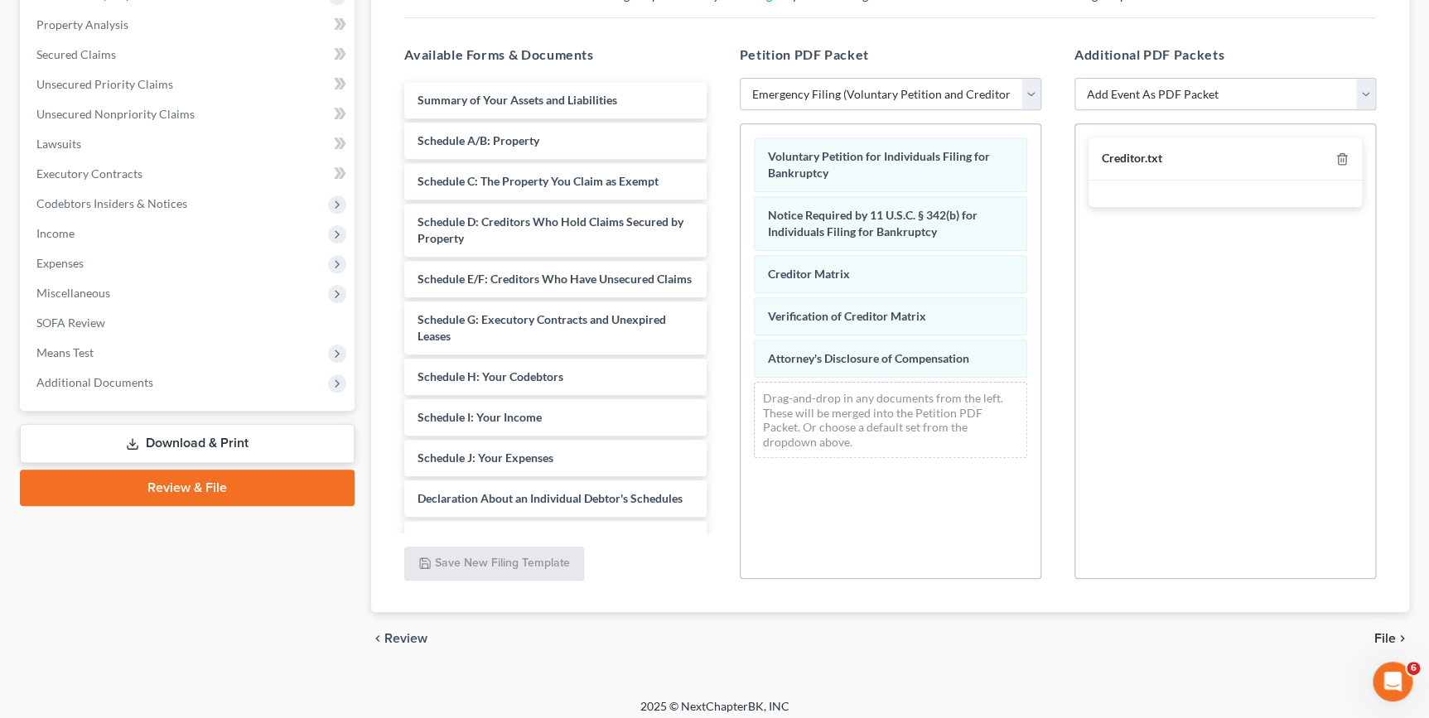
scroll to position [320, 0]
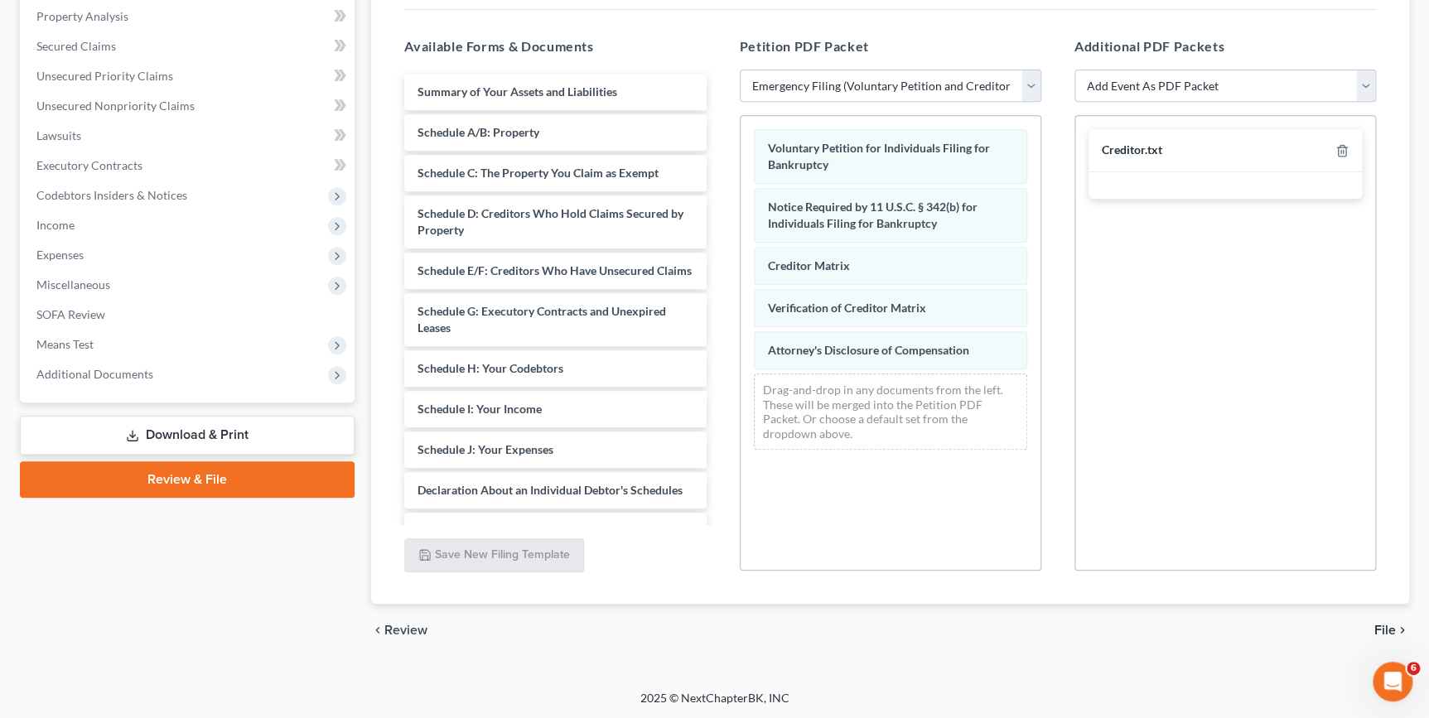
drag, startPoint x: 1237, startPoint y: 152, endPoint x: 1269, endPoint y: 360, distance: 211.3
click at [1269, 360] on div "Creditor.txt" at bounding box center [1226, 343] width 302 height 456
click at [1387, 631] on span "File" at bounding box center [1386, 630] width 22 height 13
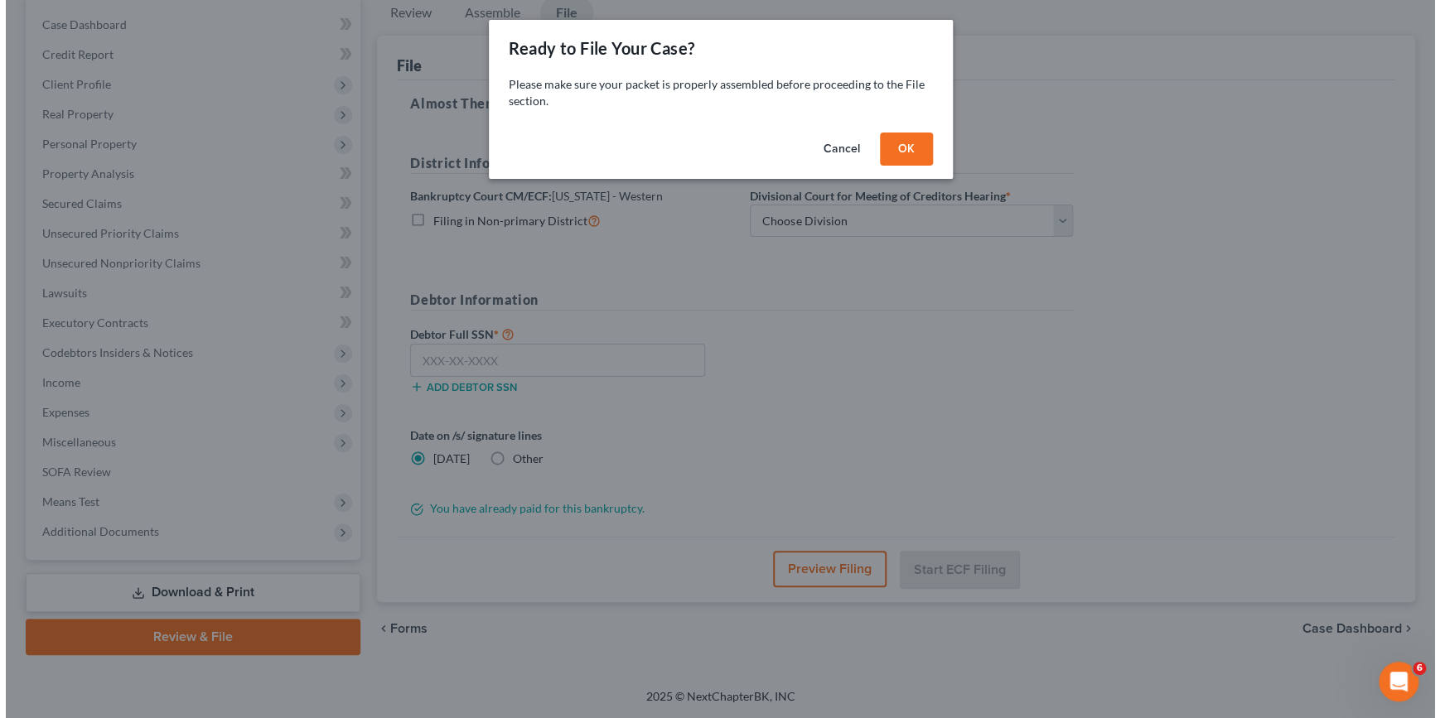
scroll to position [160, 0]
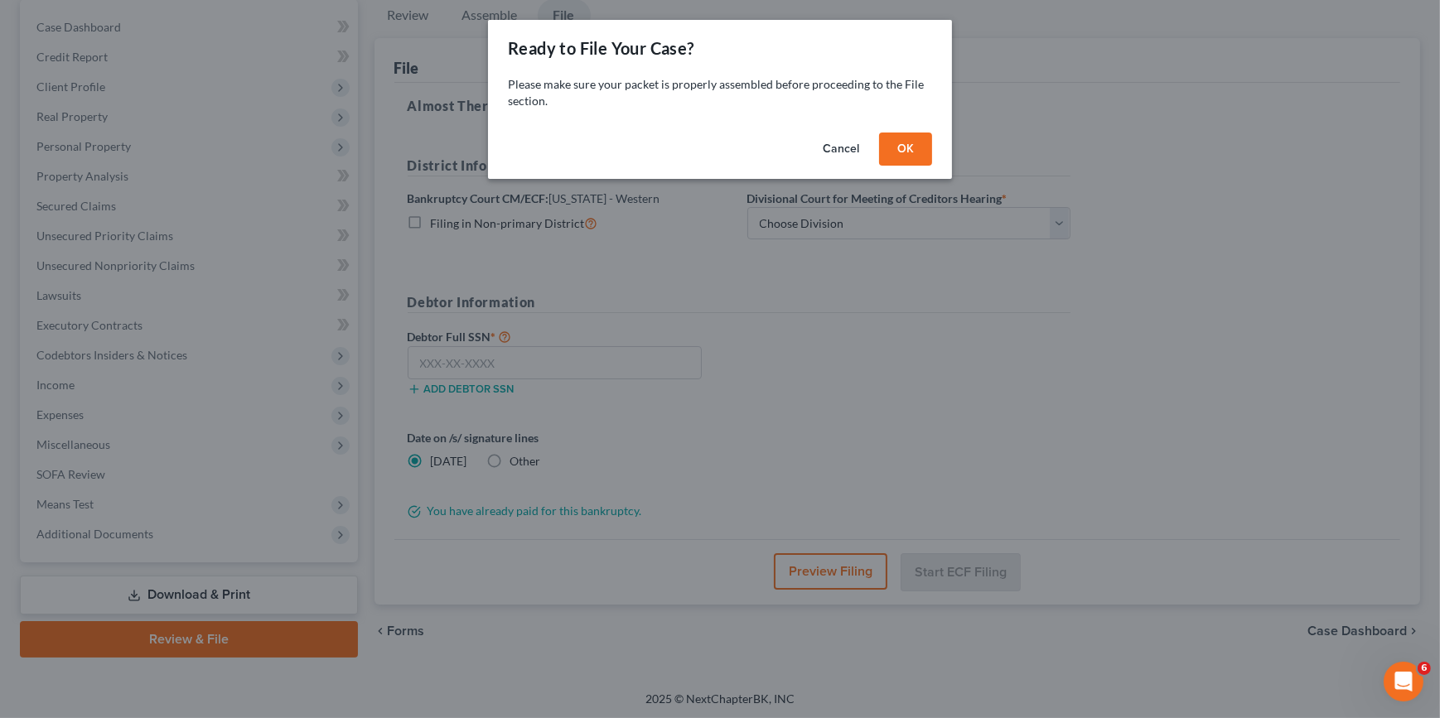
click at [909, 156] on button "OK" at bounding box center [905, 149] width 53 height 33
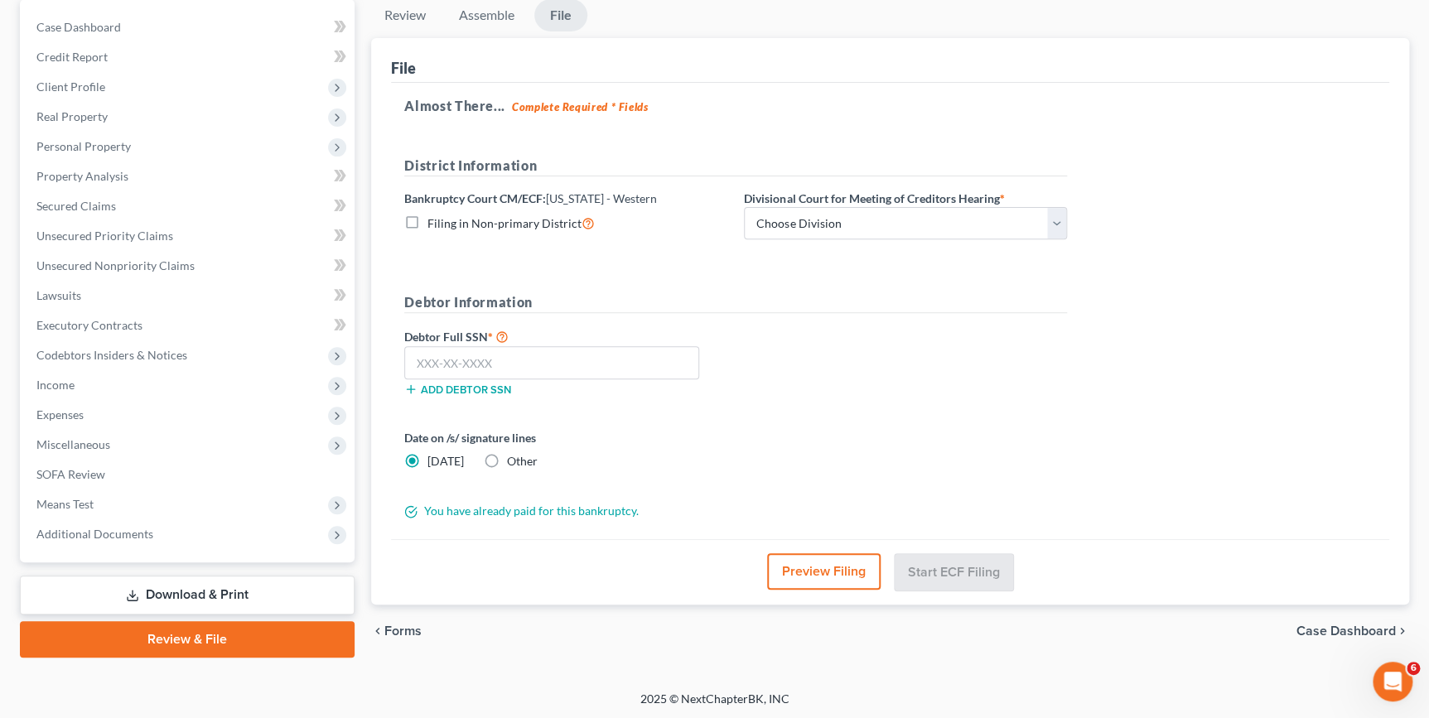
click at [816, 568] on button "Preview Filing" at bounding box center [824, 572] width 114 height 36
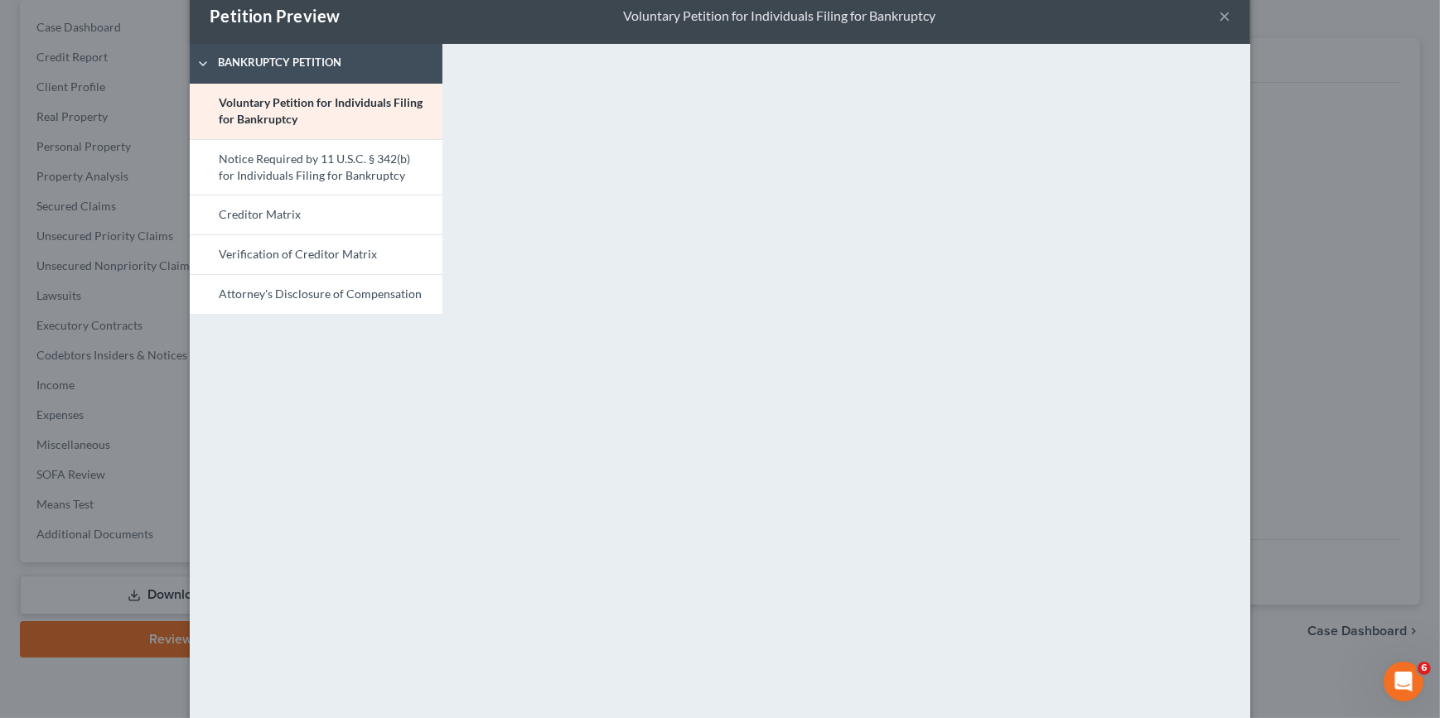
scroll to position [0, 0]
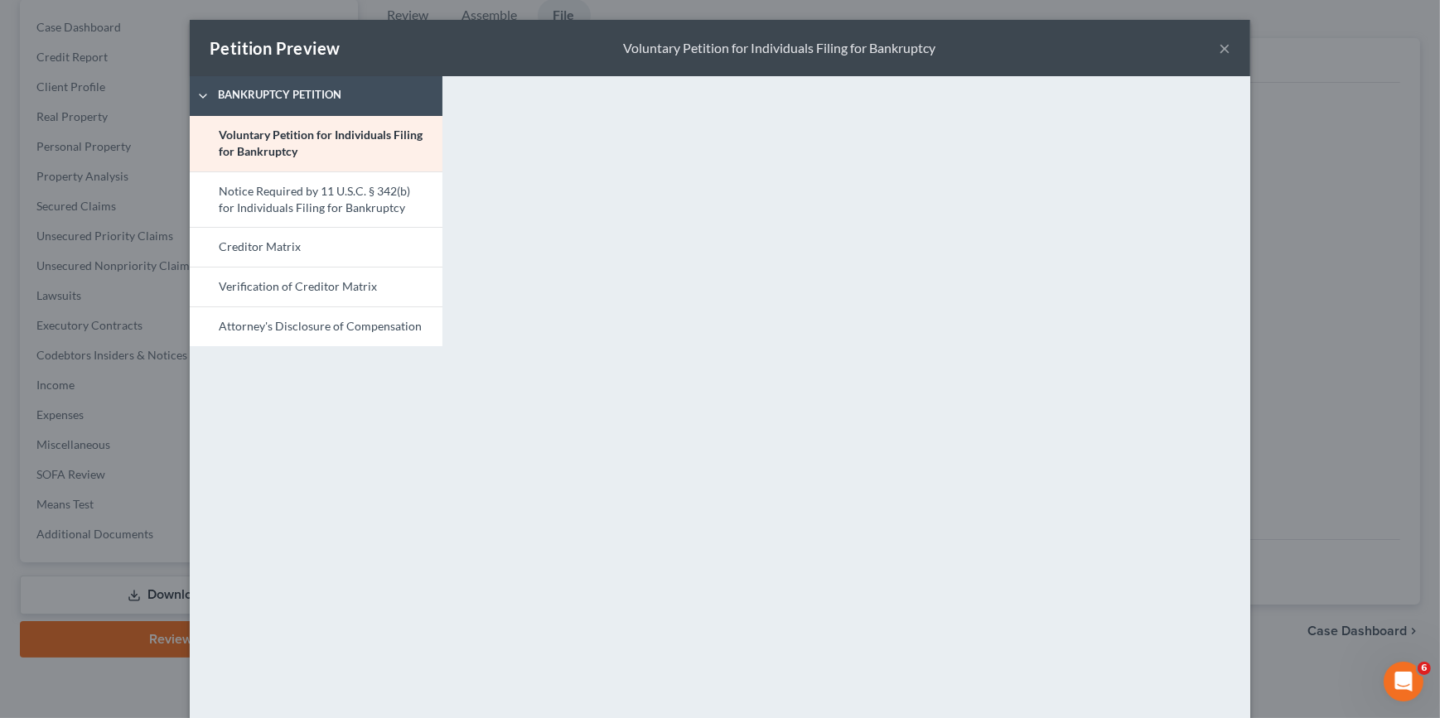
click at [1219, 47] on button "×" at bounding box center [1225, 48] width 12 height 20
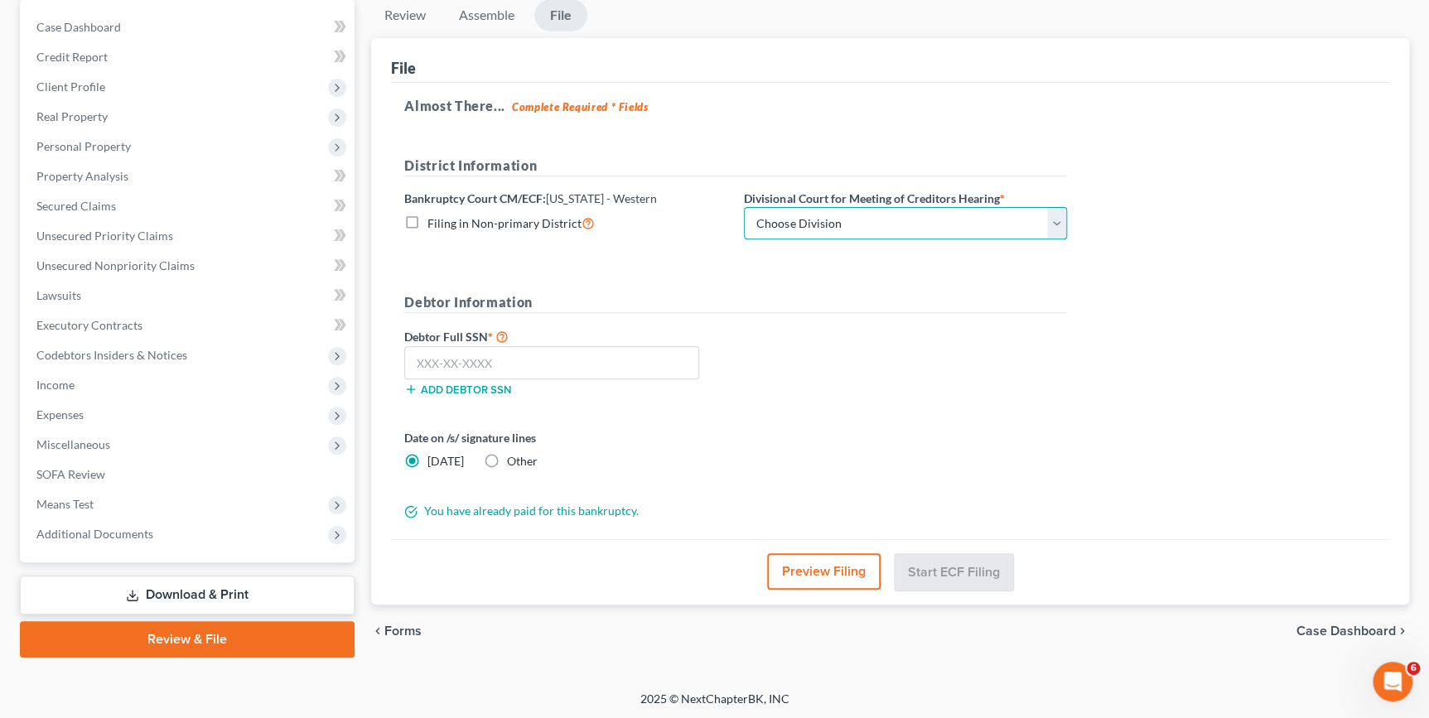
click at [811, 215] on select "Choose Division [GEOGRAPHIC_DATA] [GEOGRAPHIC_DATA] [GEOGRAPHIC_DATA]" at bounding box center [905, 223] width 323 height 33
click at [860, 216] on select "Choose Division [GEOGRAPHIC_DATA] [GEOGRAPHIC_DATA] [GEOGRAPHIC_DATA]" at bounding box center [905, 223] width 323 height 33
select select "2"
click at [744, 207] on select "Choose Division [GEOGRAPHIC_DATA] [GEOGRAPHIC_DATA] [GEOGRAPHIC_DATA]" at bounding box center [905, 223] width 323 height 33
click at [580, 363] on input "text" at bounding box center [551, 362] width 295 height 33
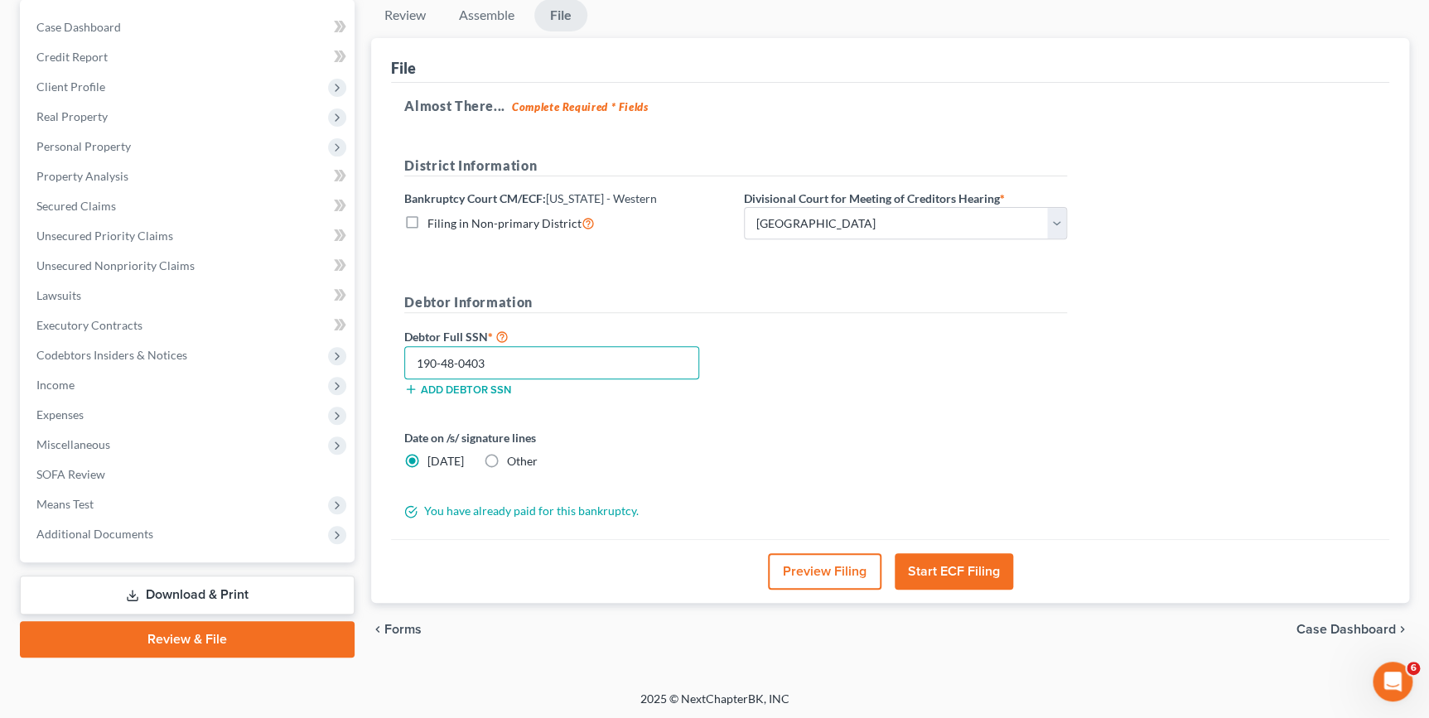
type input "190-48-0403"
click at [992, 566] on button "Start ECF Filing" at bounding box center [954, 572] width 118 height 36
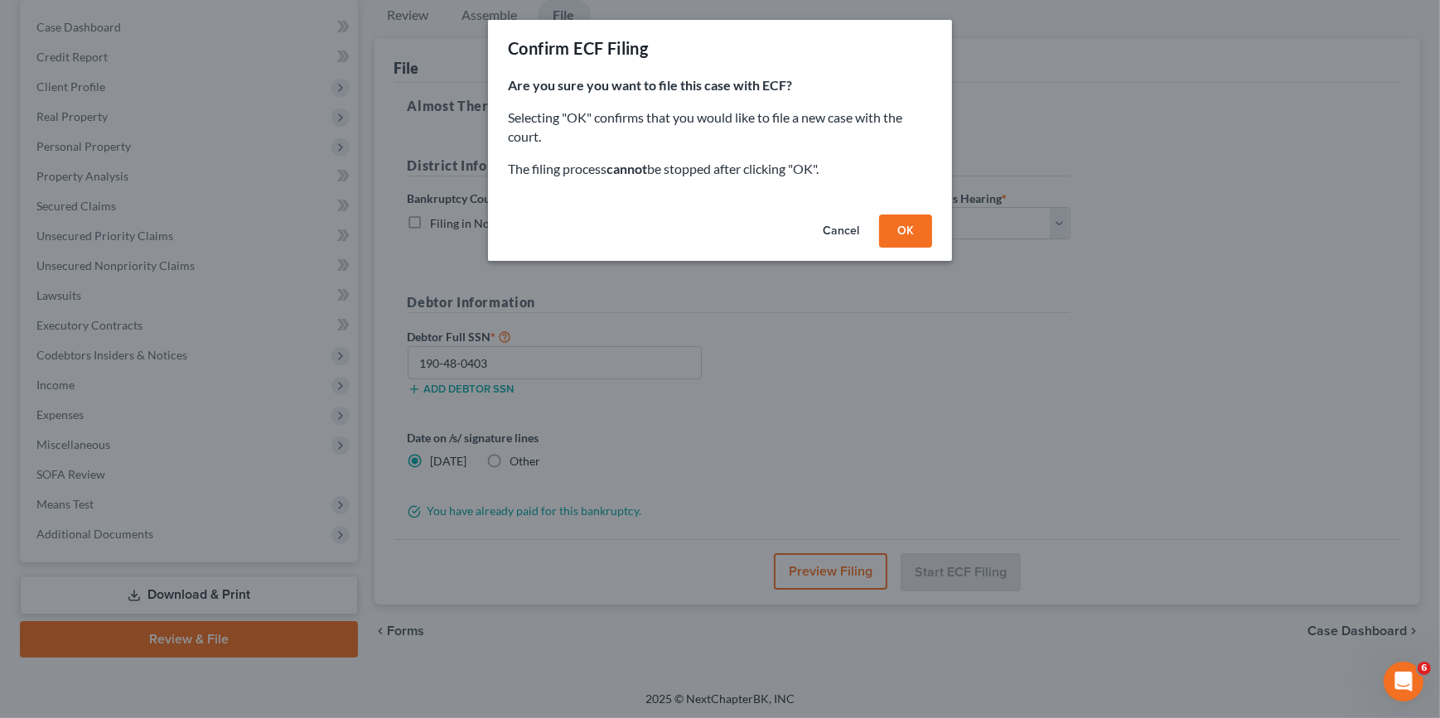
click at [923, 234] on button "OK" at bounding box center [905, 231] width 53 height 33
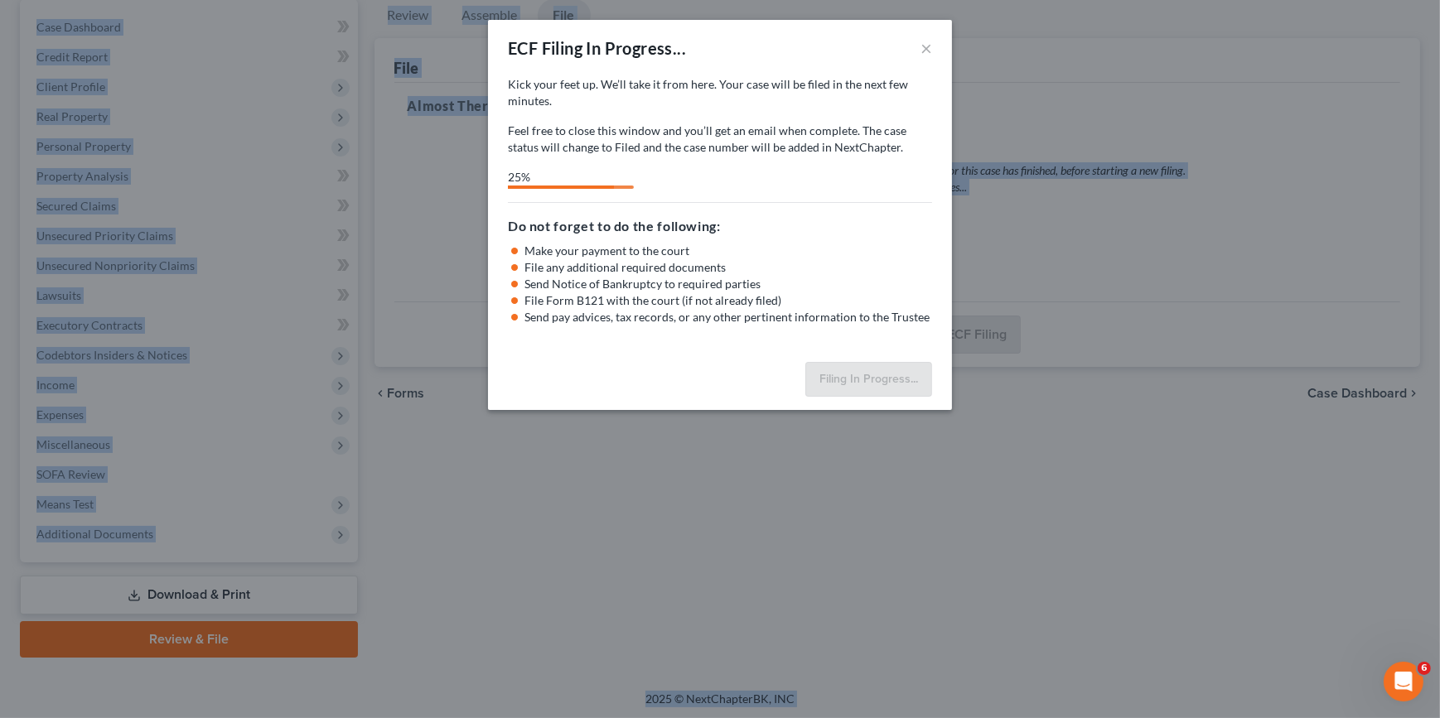
drag, startPoint x: 321, startPoint y: 54, endPoint x: 360, endPoint y: -27, distance: 90.1
click at [360, 0] on html "Home New Case Client Portal DebtorCC [PERSON_NAME] Law Office, LLC [EMAIL_ADDRE…" at bounding box center [720, 280] width 1440 height 881
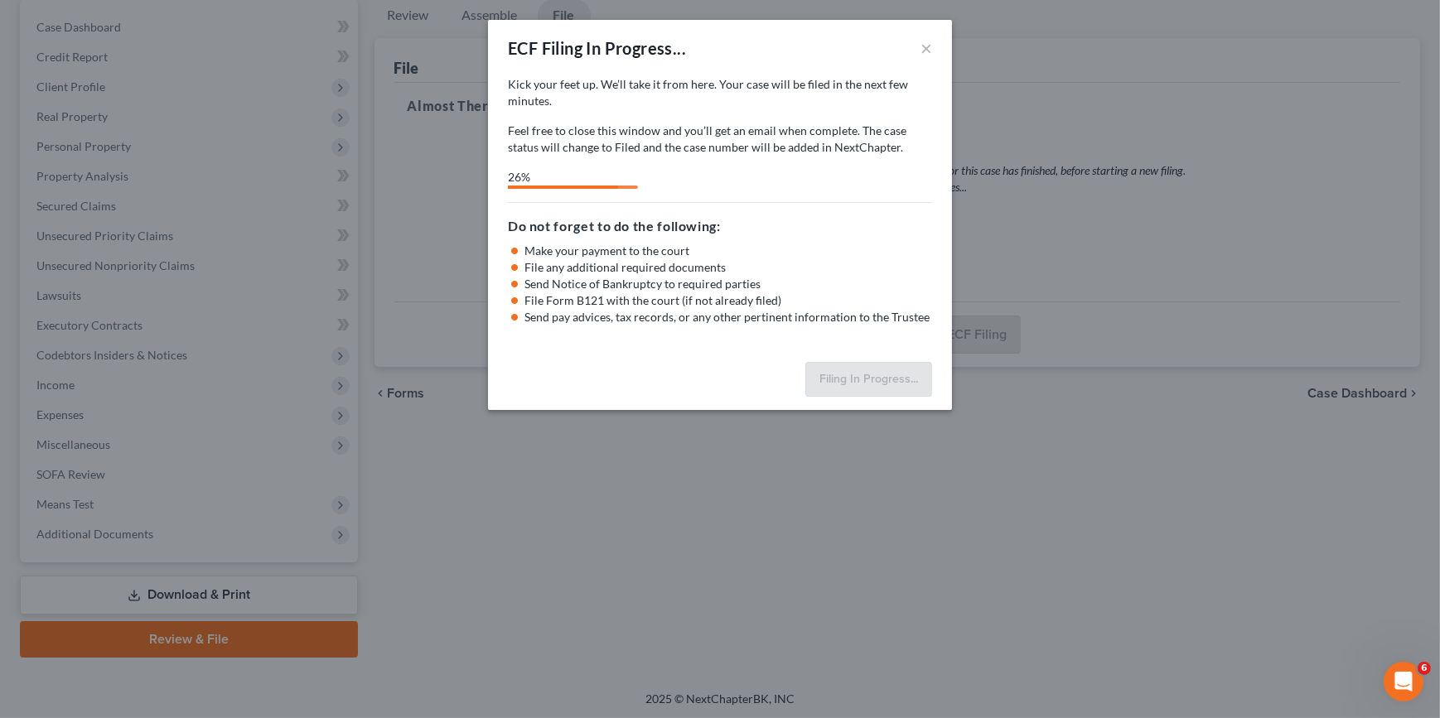
drag, startPoint x: 1201, startPoint y: 609, endPoint x: 1198, endPoint y: 601, distance: 8.9
click at [1200, 605] on div "ECF Filing In Progress... × Kick your feet up. We’ll take it from here. Your ca…" at bounding box center [720, 359] width 1440 height 718
select select "2"
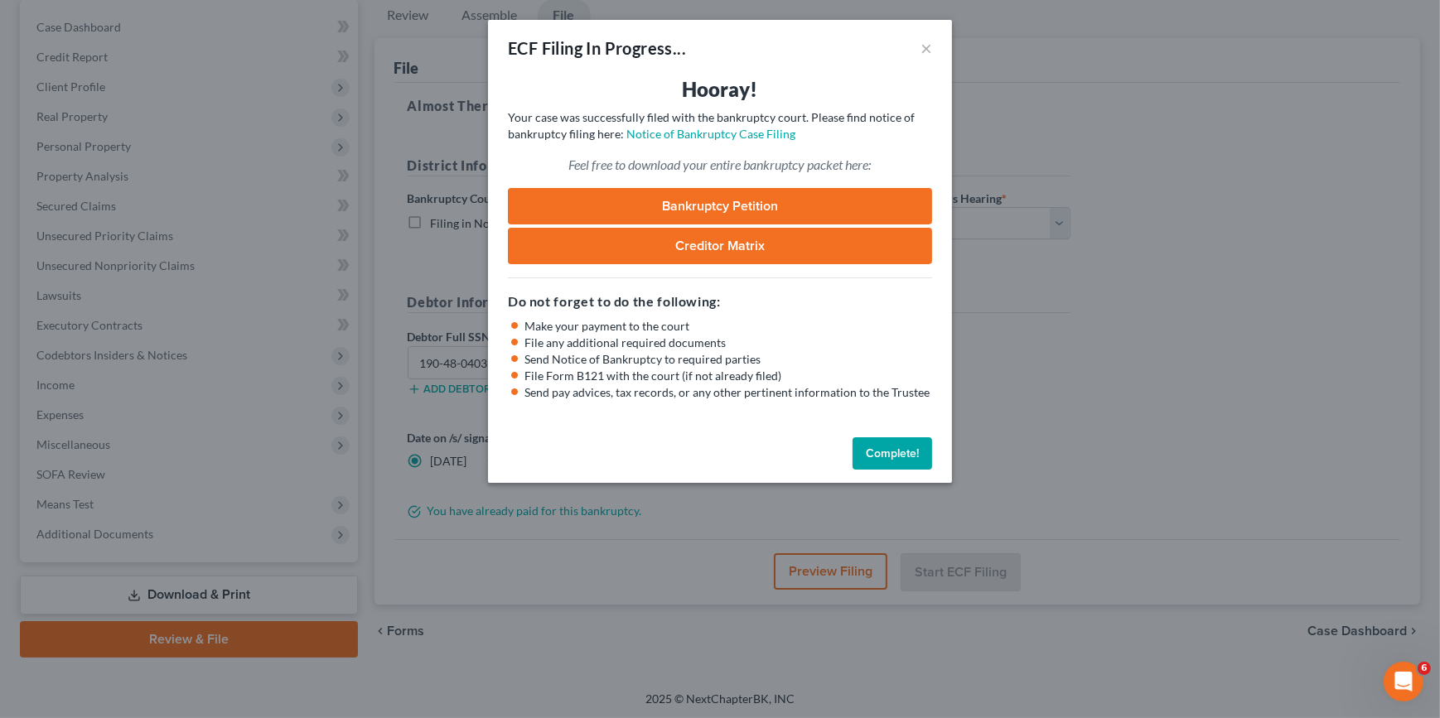
click at [864, 240] on link "Creditor Matrix" at bounding box center [720, 246] width 424 height 36
